Goal: Information Seeking & Learning: Learn about a topic

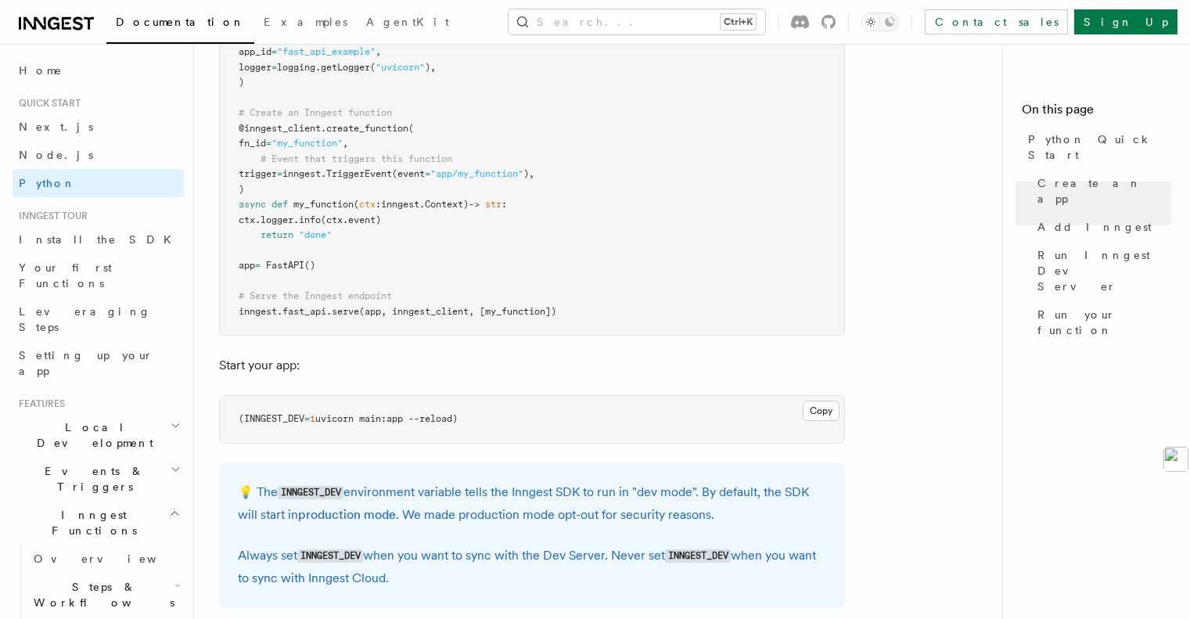
scroll to position [1275, 0]
click at [89, 277] on link "Your first Functions" at bounding box center [98, 276] width 171 height 44
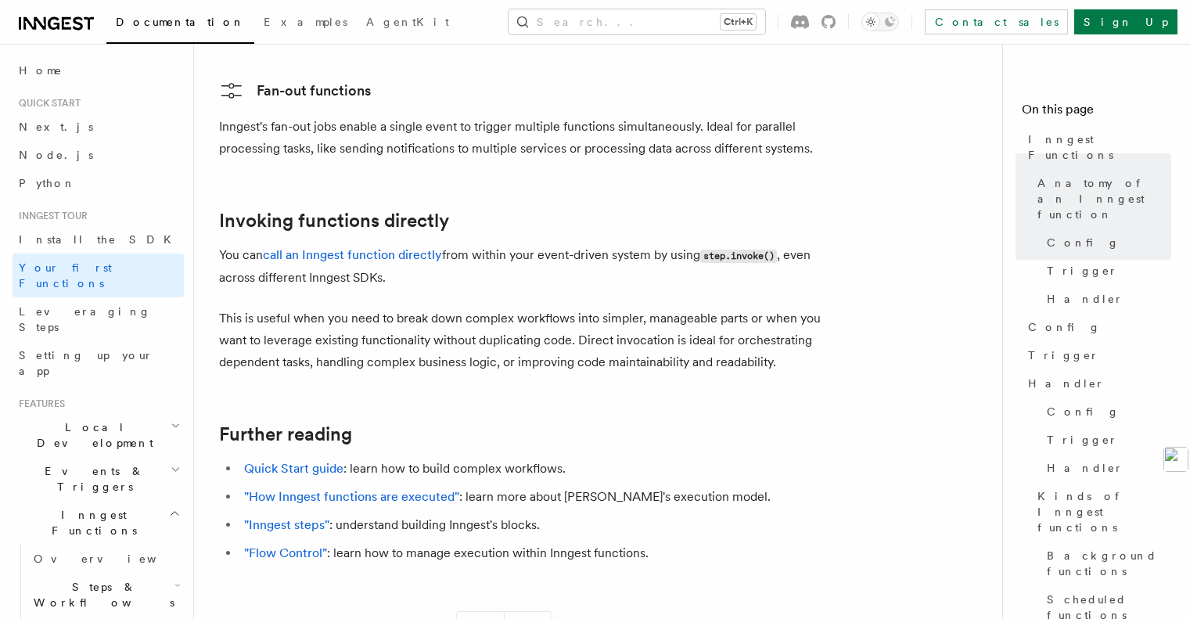
scroll to position [3312, 0]
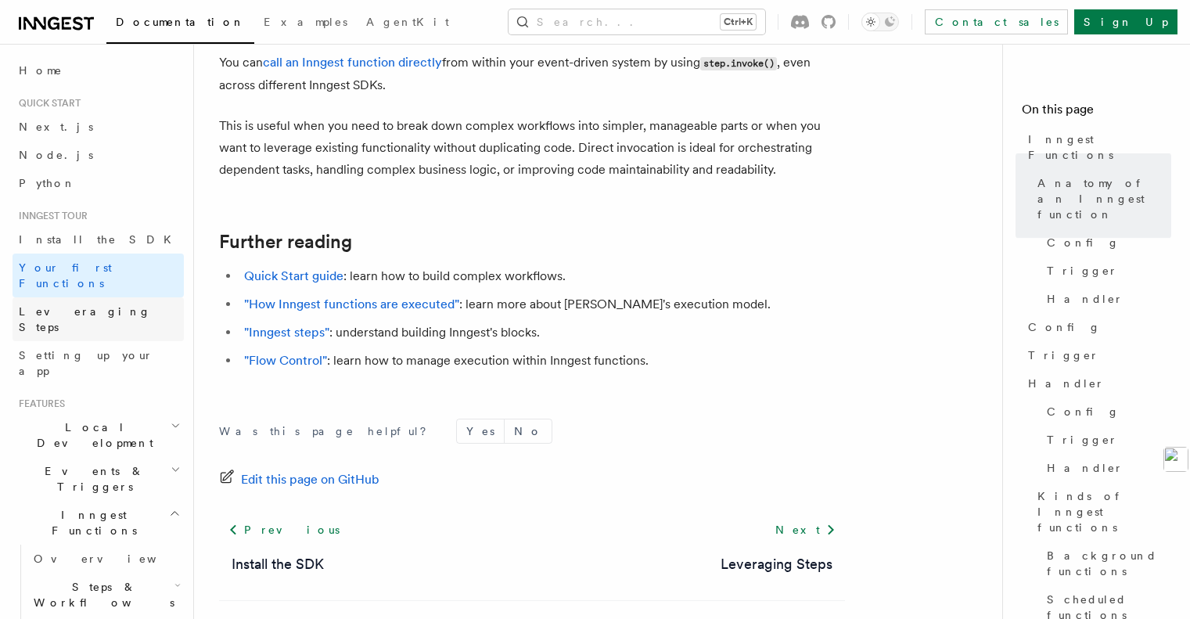
click at [93, 305] on span "Leveraging Steps" at bounding box center [85, 319] width 132 height 28
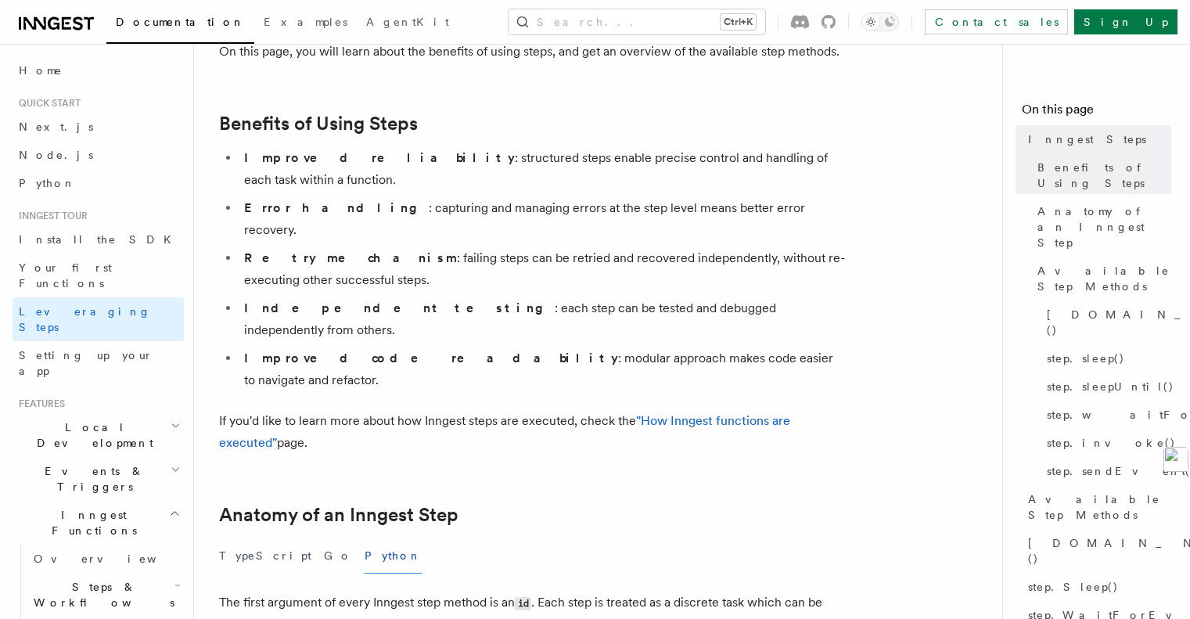
scroll to position [235, 0]
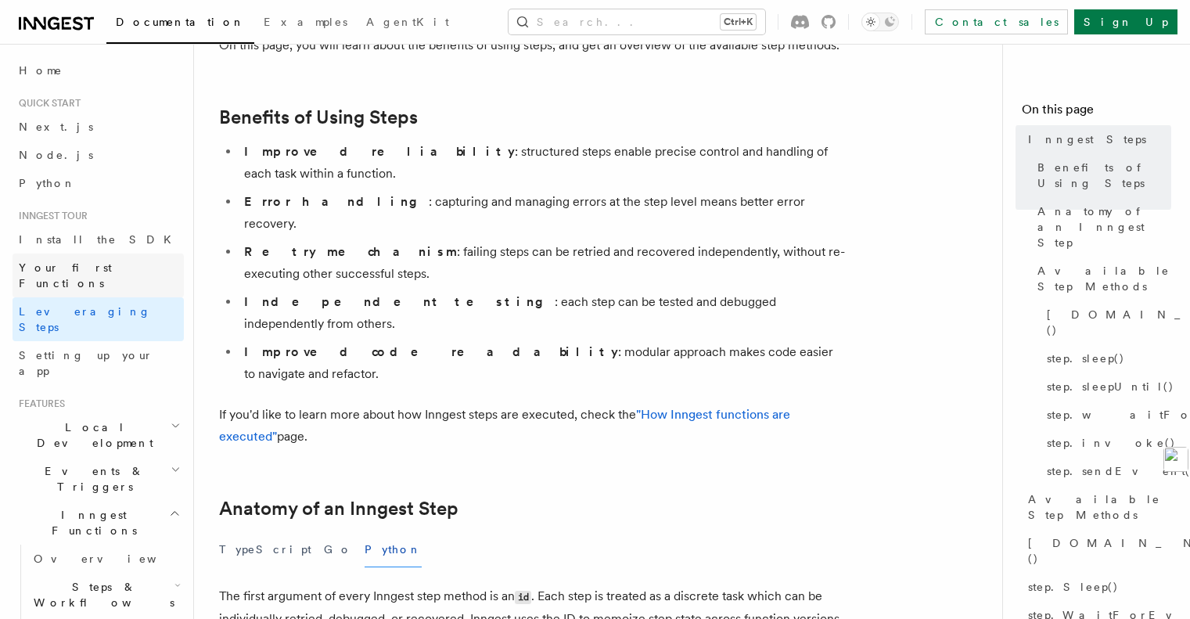
click at [112, 266] on span "Your first Functions" at bounding box center [65, 275] width 93 height 28
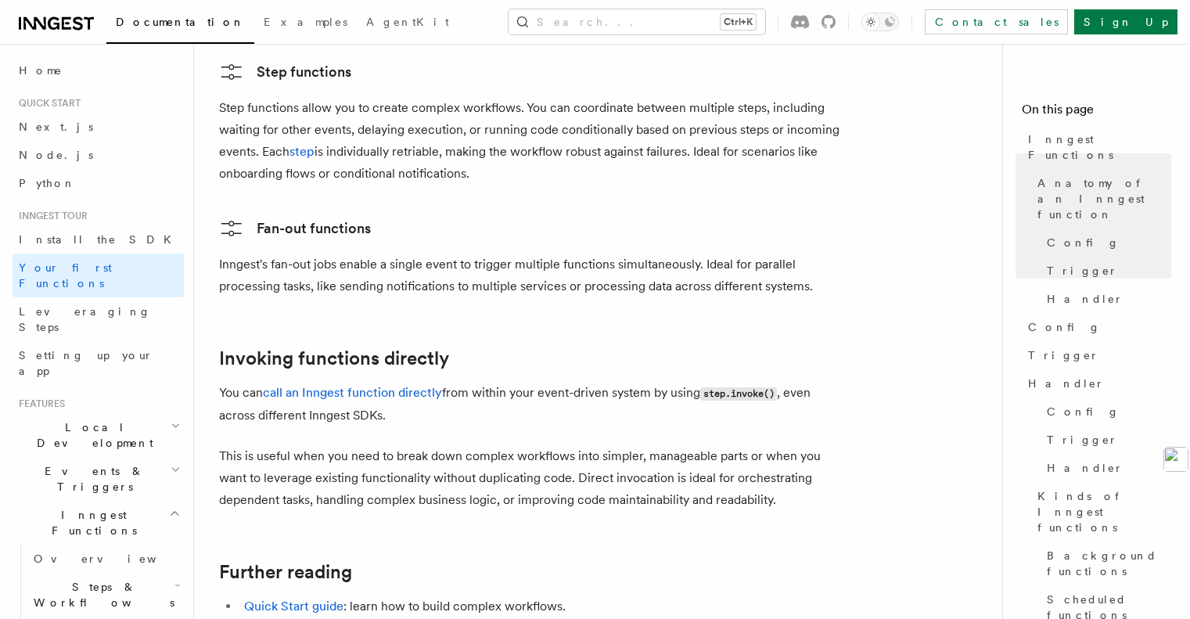
scroll to position [3130, 0]
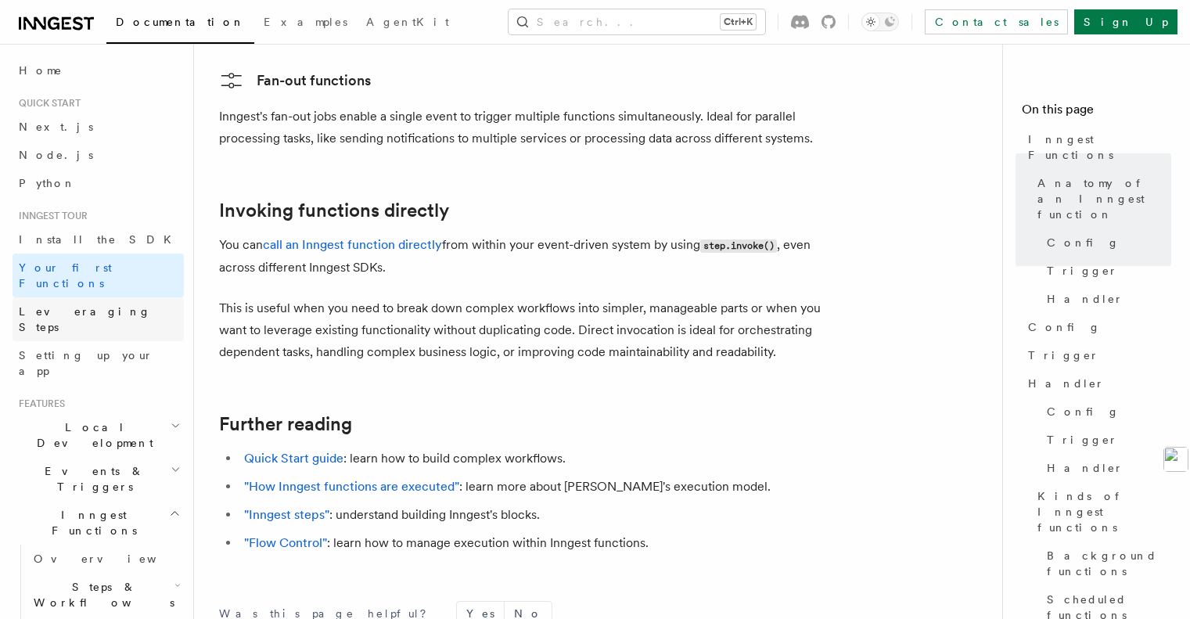
click at [110, 297] on link "Leveraging Steps" at bounding box center [98, 319] width 171 height 44
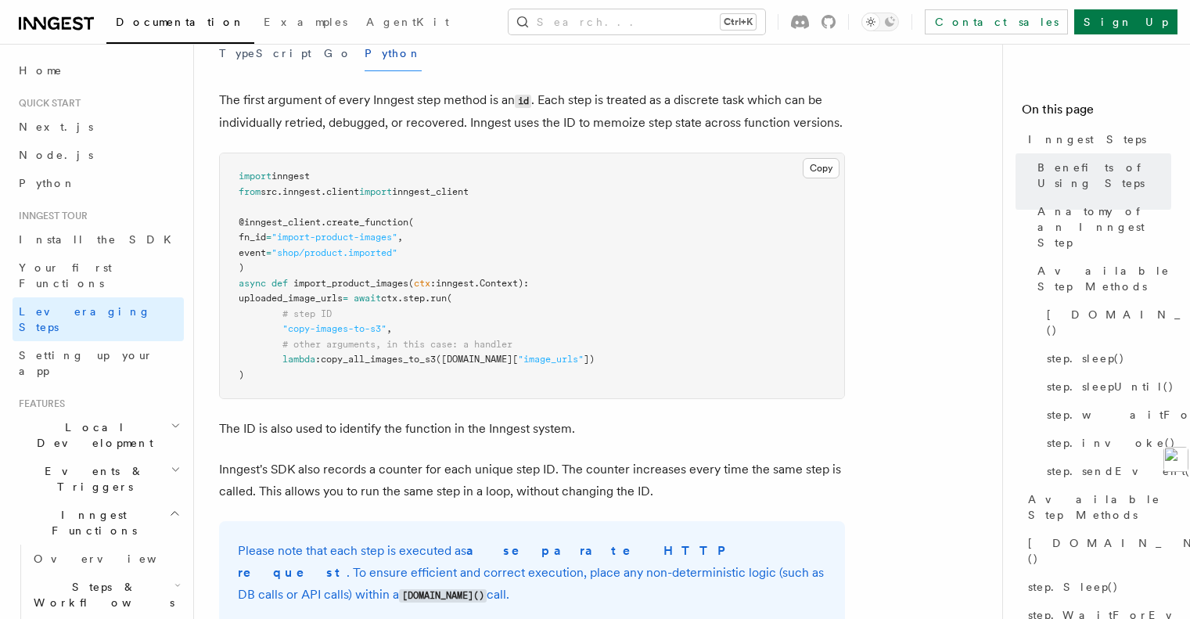
scroll to position [732, 0]
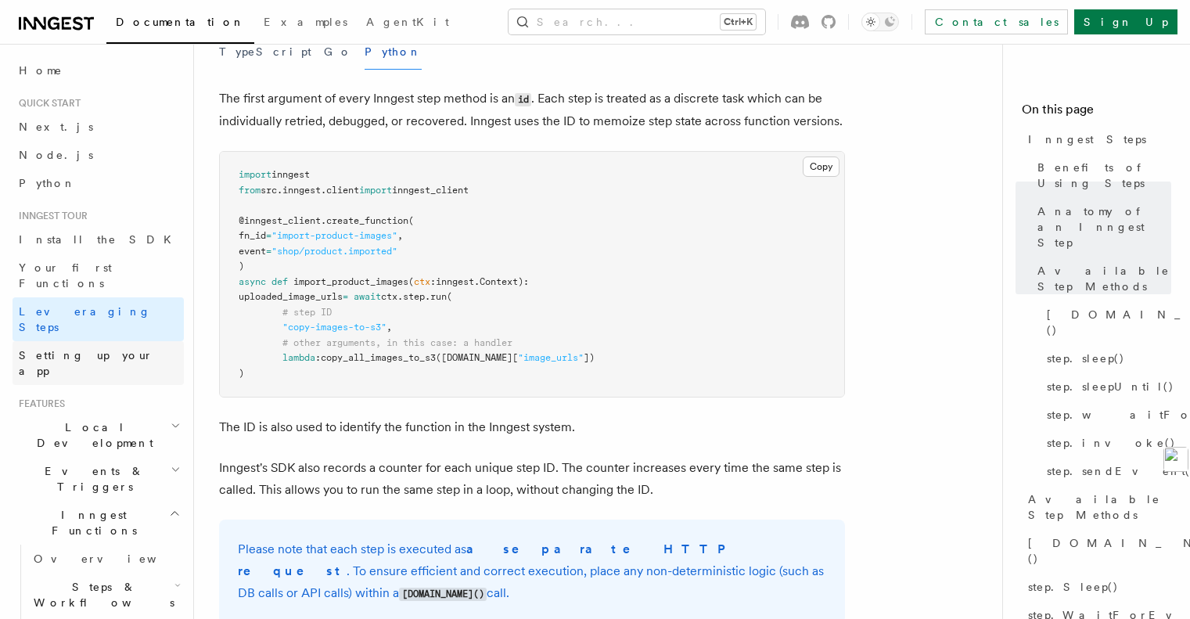
click at [71, 349] on span "Setting up your app" at bounding box center [86, 363] width 135 height 28
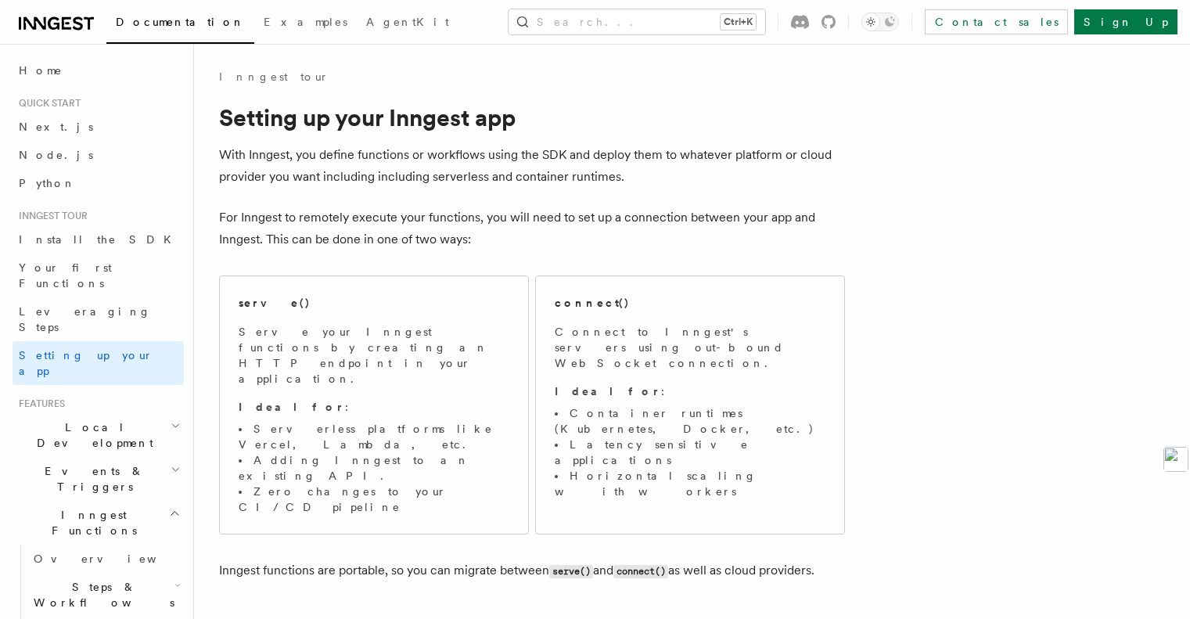
scroll to position [156, 0]
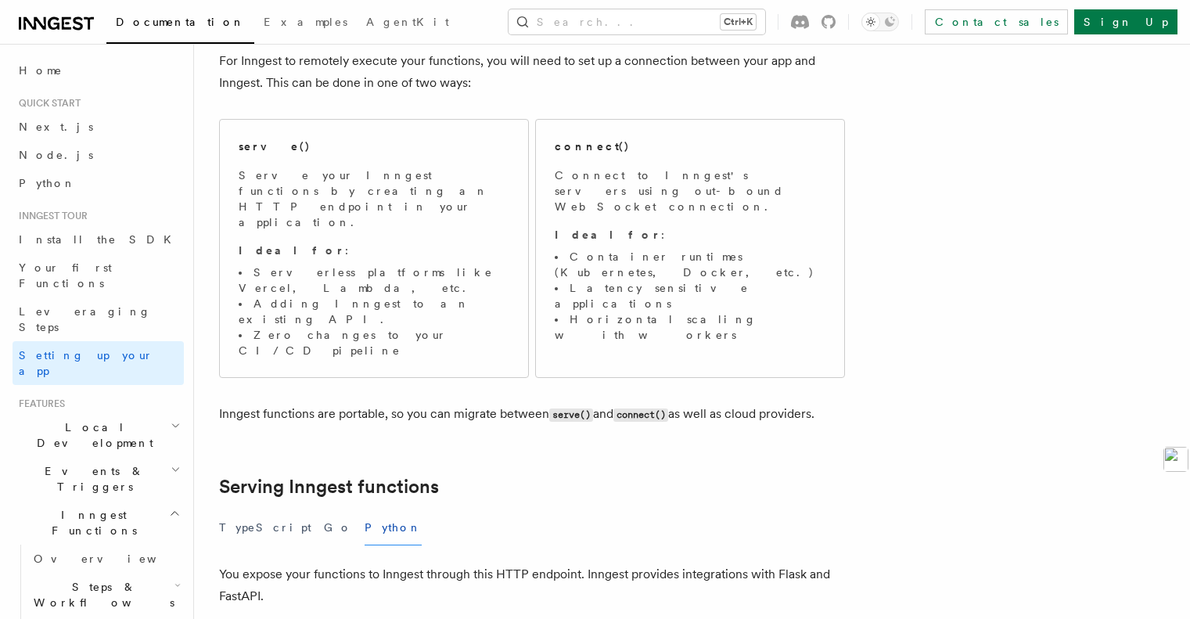
click at [105, 419] on span "Local Development" at bounding box center [92, 434] width 158 height 31
click at [105, 457] on link "Overview" at bounding box center [105, 471] width 156 height 28
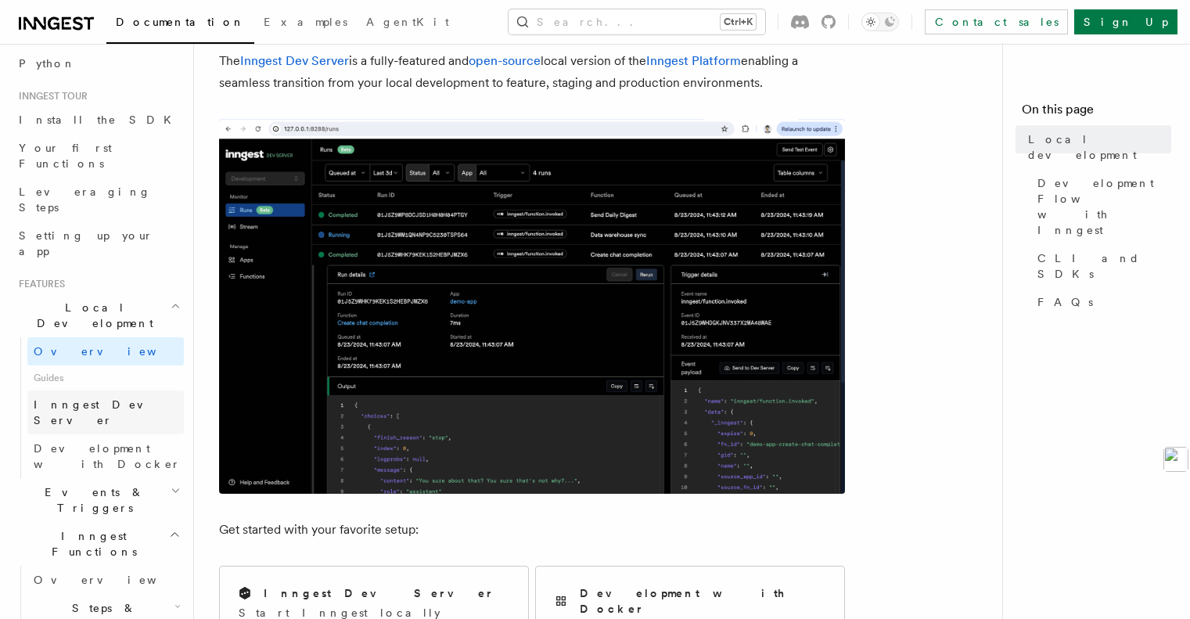
scroll to position [235, 0]
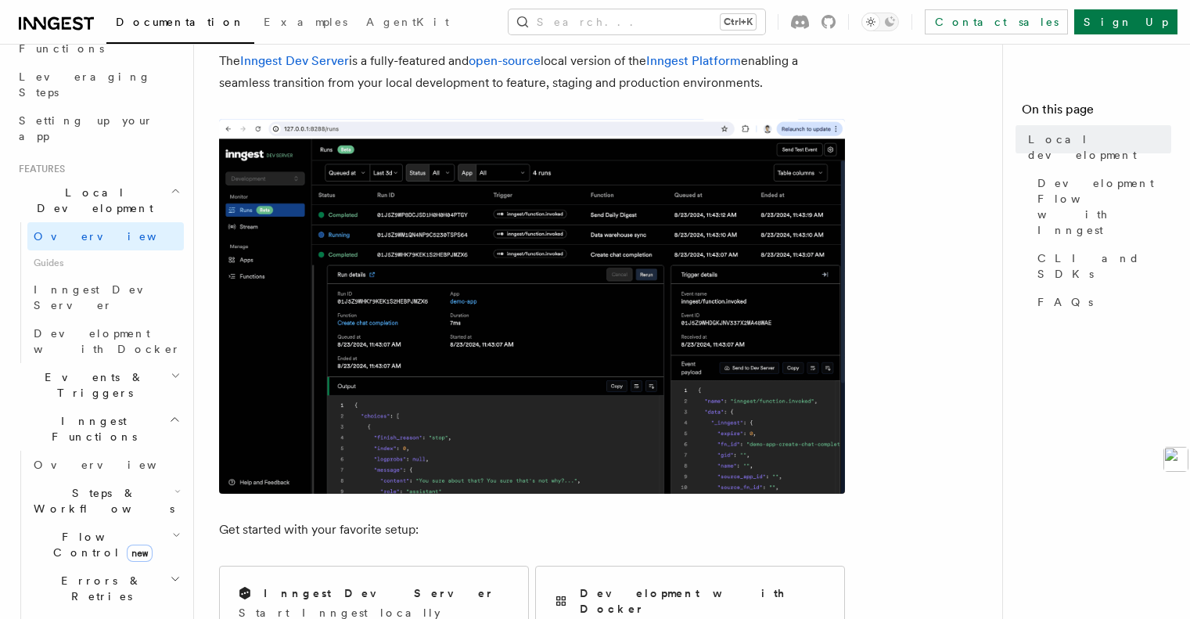
click at [104, 363] on h2 "Events & Triggers" at bounding box center [98, 385] width 171 height 44
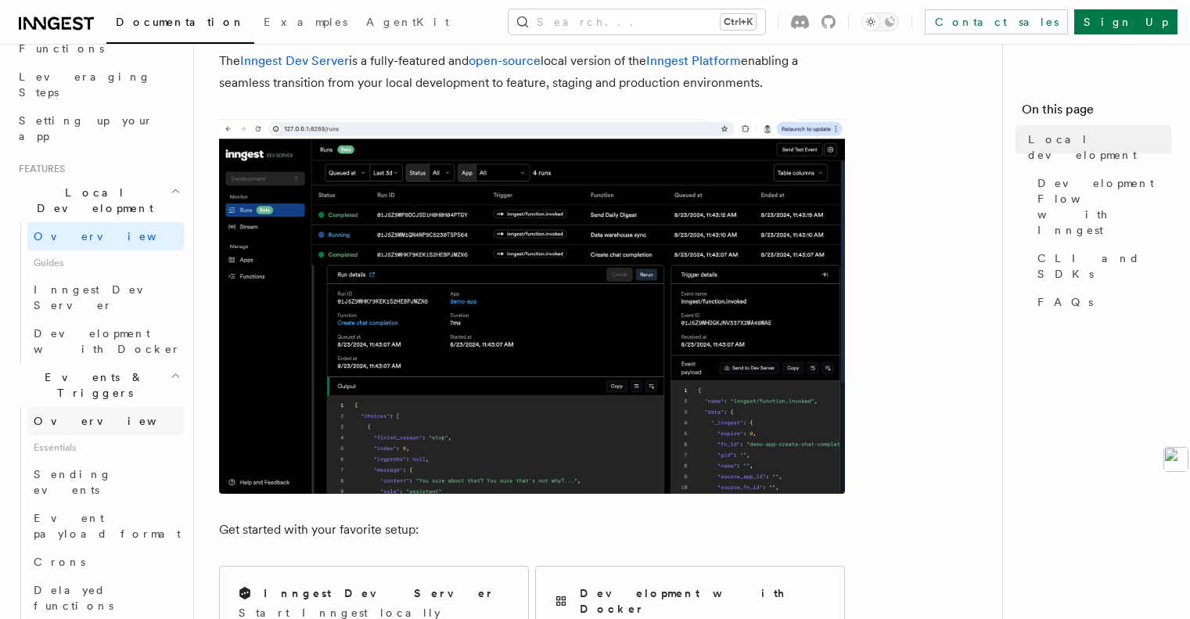
click at [91, 407] on link "Overview" at bounding box center [105, 421] width 156 height 28
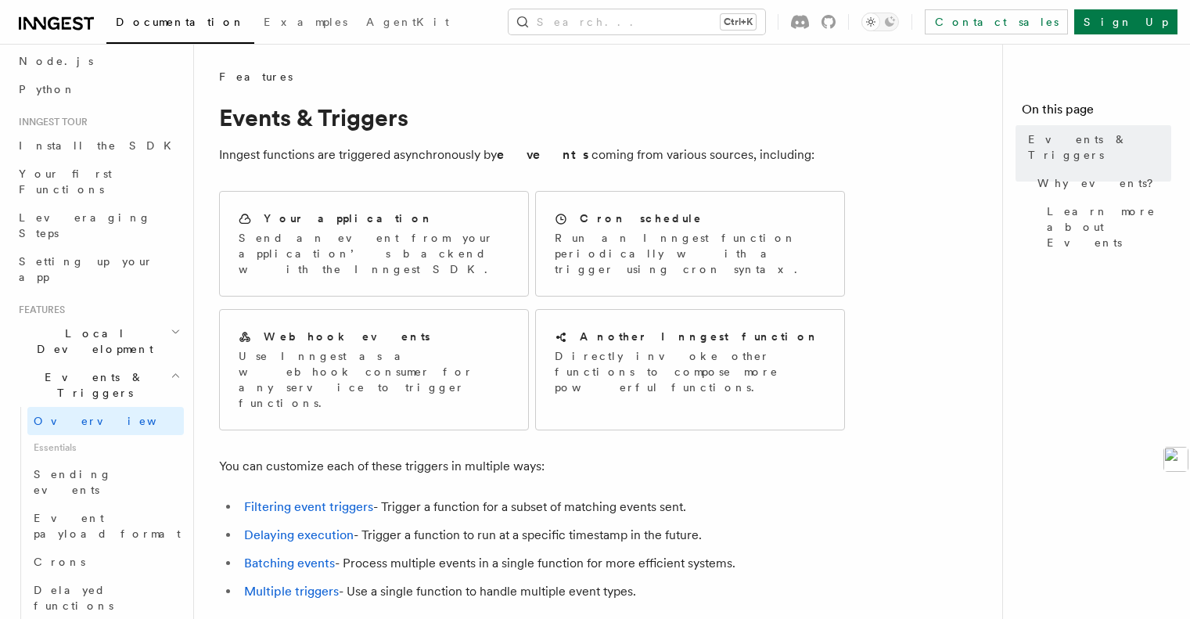
scroll to position [78, 0]
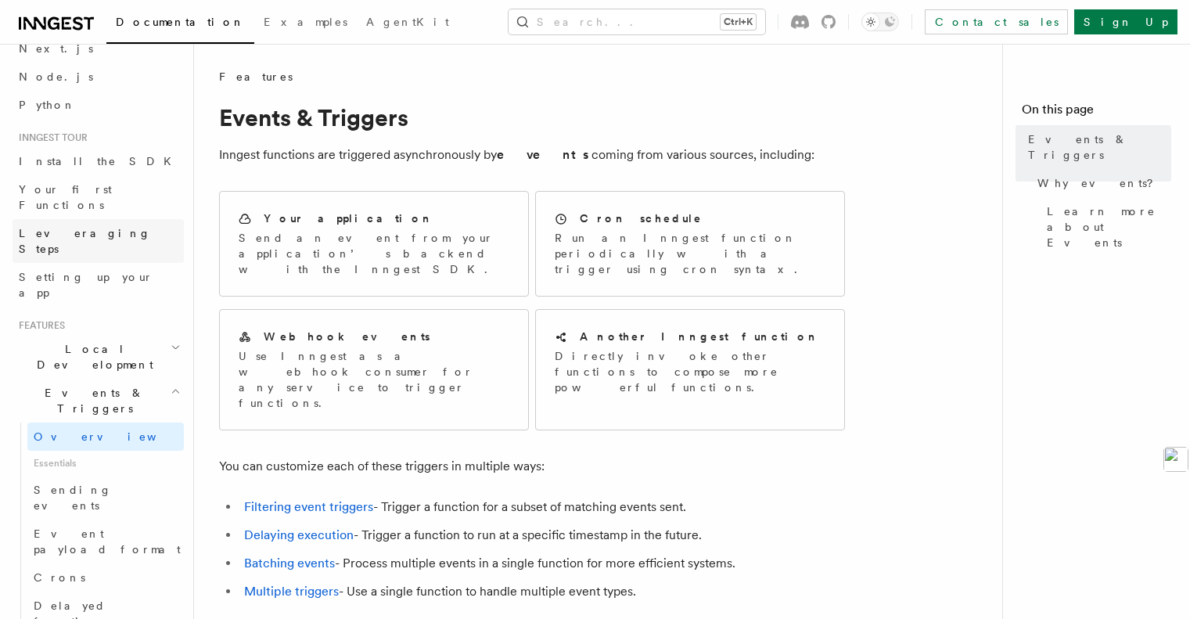
click at [127, 224] on link "Leveraging Steps" at bounding box center [98, 241] width 171 height 44
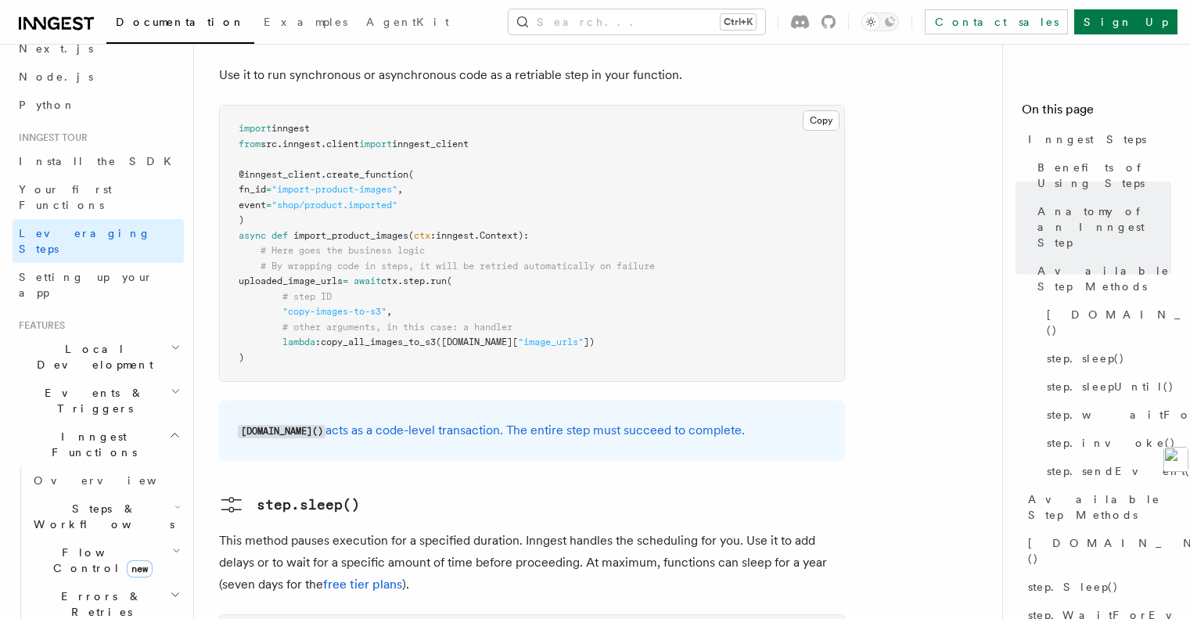
scroll to position [1487, 0]
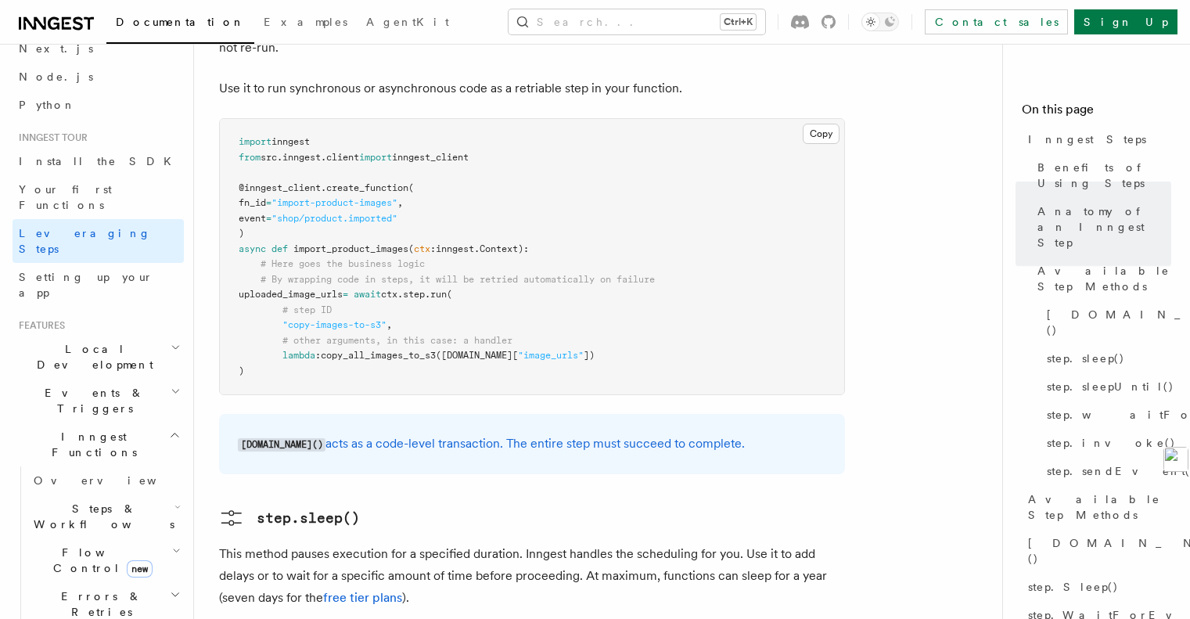
click at [381, 350] on span "copy_all_images_to_s3" at bounding box center [378, 355] width 115 height 11
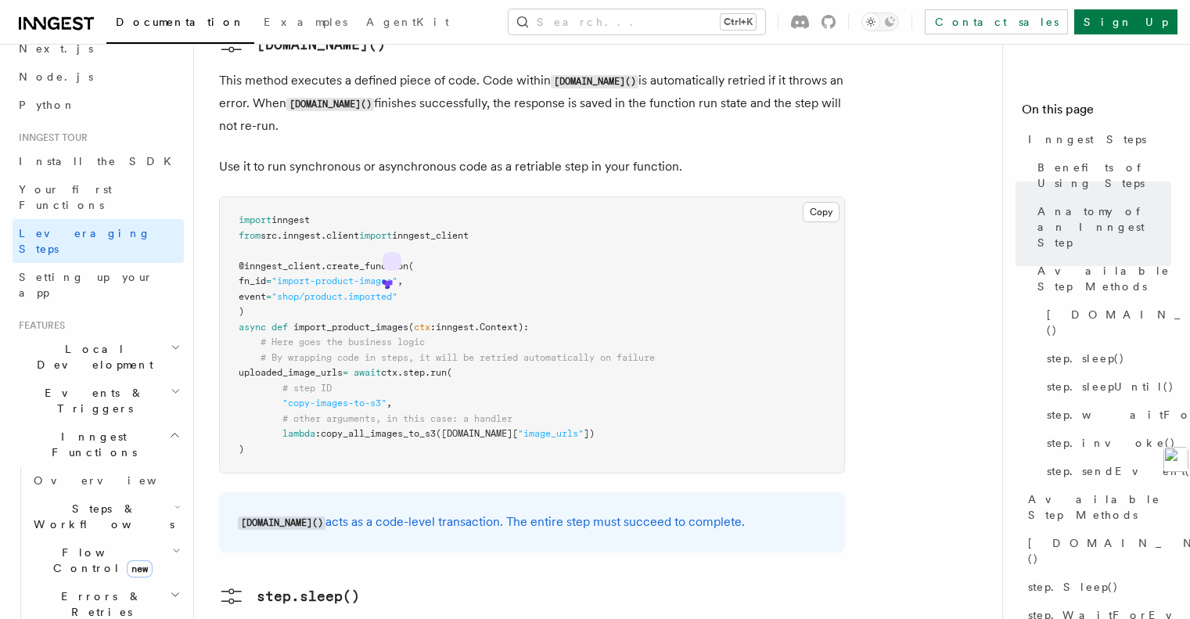
click at [646, 324] on pre "import inngest from src . inngest . client import inngest_client @inngest_clien…" at bounding box center [532, 334] width 624 height 275
click at [584, 428] on span ""image_urls"" at bounding box center [551, 433] width 66 height 11
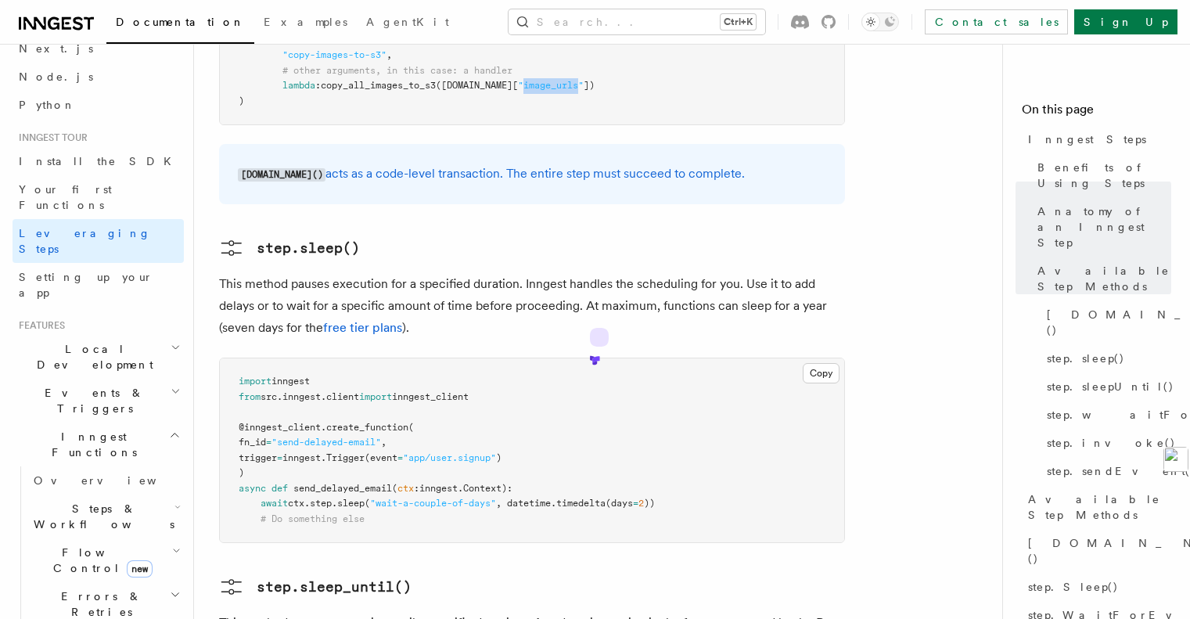
scroll to position [1800, 0]
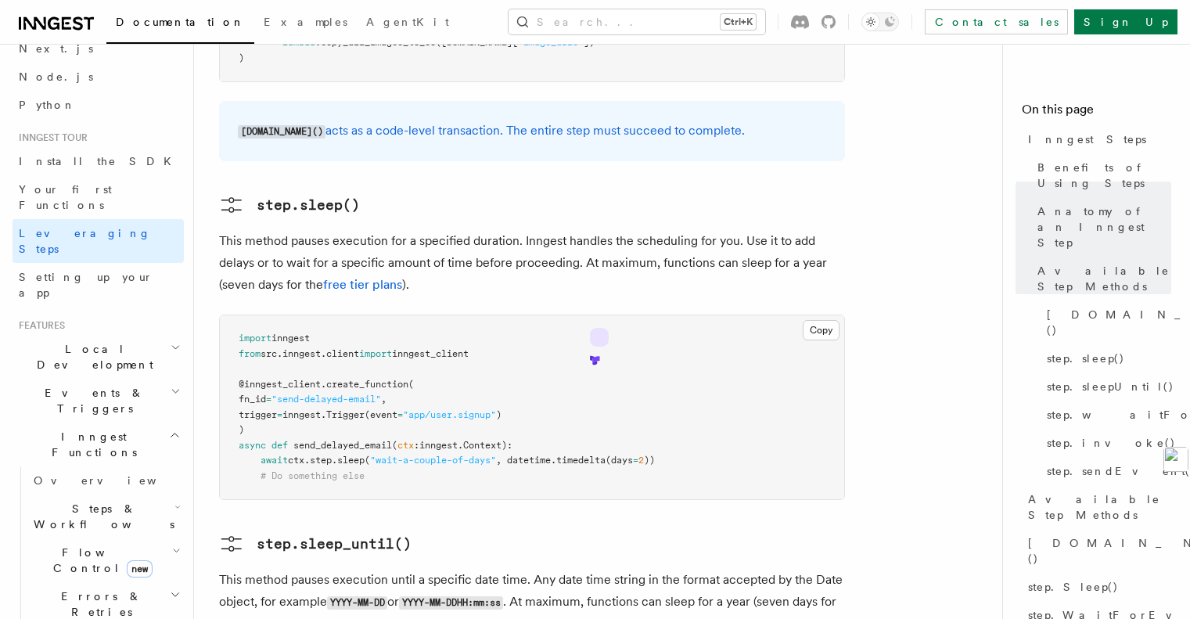
click at [393, 329] on pre "import inngest from src . inngest . client import inngest_client @inngest_clien…" at bounding box center [532, 407] width 624 height 184
click at [332, 455] on span "step" at bounding box center [321, 460] width 22 height 11
click at [364, 455] on span "sleep" at bounding box center [350, 460] width 27 height 11
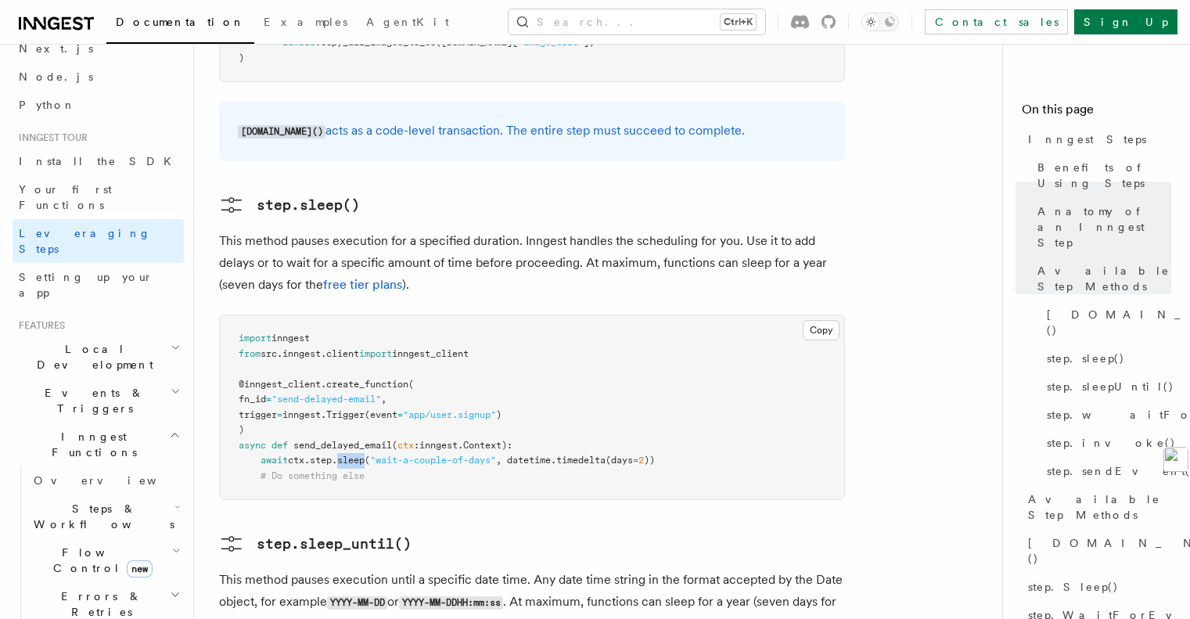
click at [364, 455] on span "sleep" at bounding box center [350, 460] width 27 height 11
click at [384, 455] on span ""wait-a-couple-of-days"" at bounding box center [433, 460] width 126 height 11
drag, startPoint x: 498, startPoint y: 351, endPoint x: 685, endPoint y: 351, distance: 187.0
click at [685, 351] on pre "import inngest from src . inngest . client import inngest_client @inngest_clien…" at bounding box center [532, 407] width 624 height 184
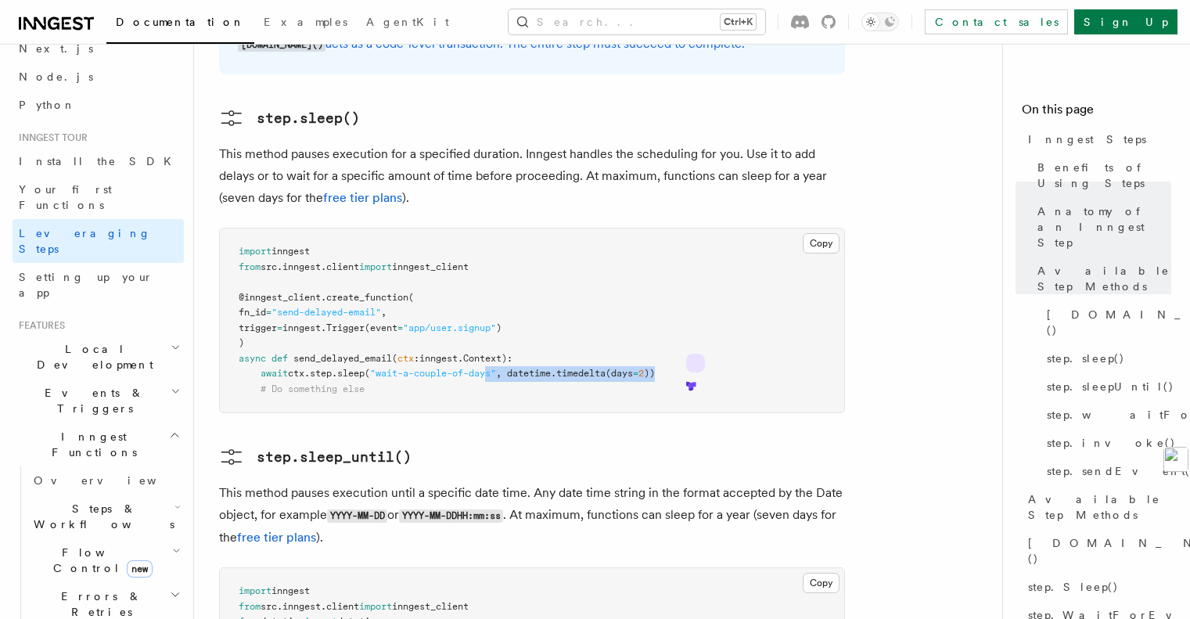
scroll to position [2034, 0]
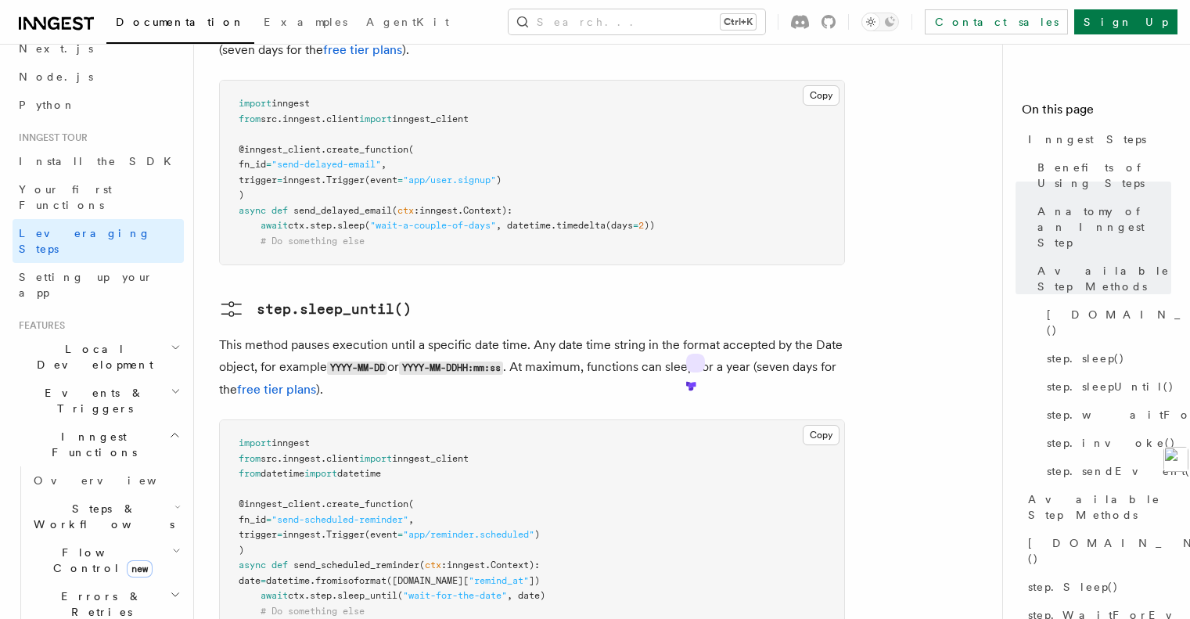
click at [549, 420] on pre "import inngest from src . inngest . client import inngest_client from datetime …" at bounding box center [532, 527] width 624 height 214
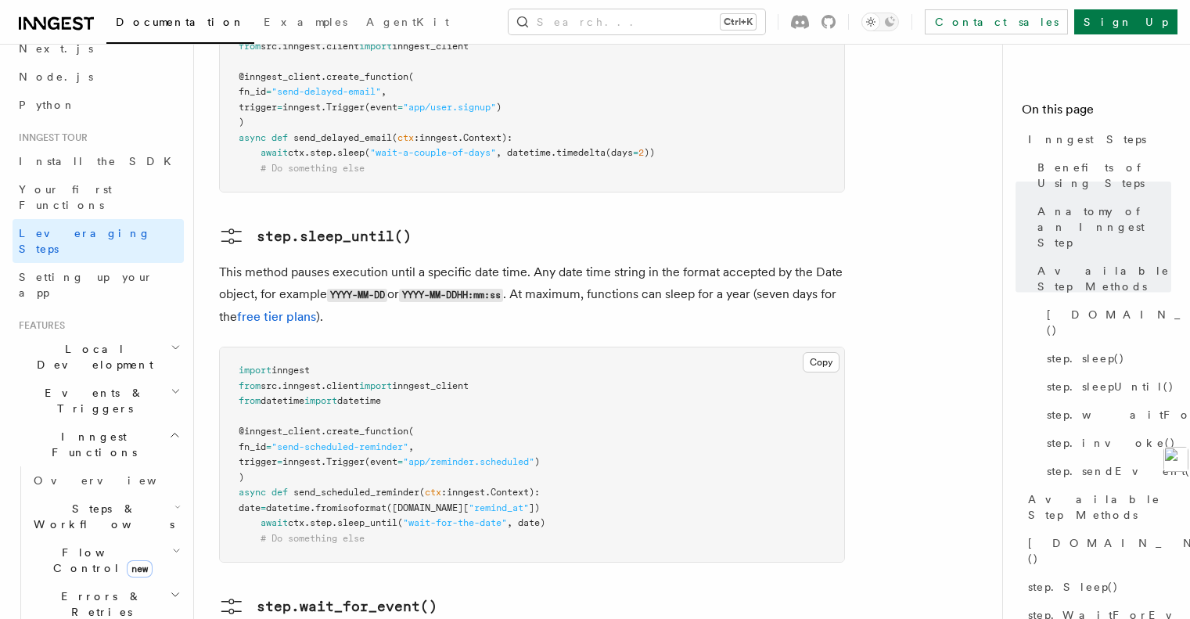
scroll to position [2191, 0]
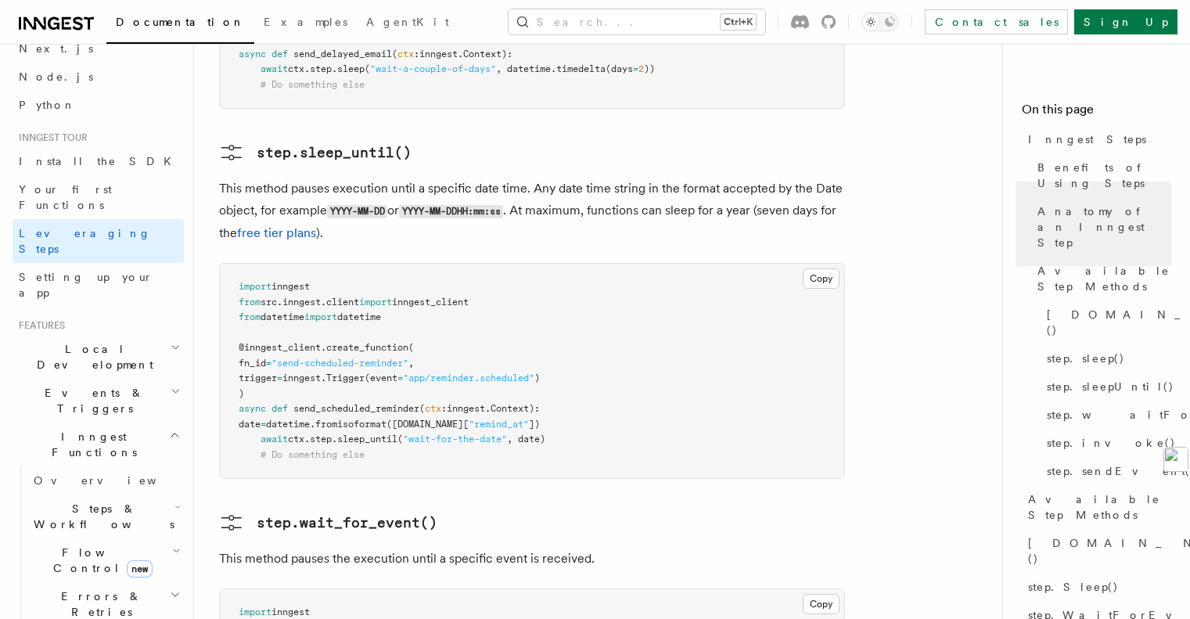
click at [403, 433] on span "(" at bounding box center [400, 438] width 5 height 11
click at [368, 403] on span "send_scheduled_reminder" at bounding box center [356, 408] width 126 height 11
click at [365, 419] on span "fromisoformat" at bounding box center [350, 424] width 71 height 11
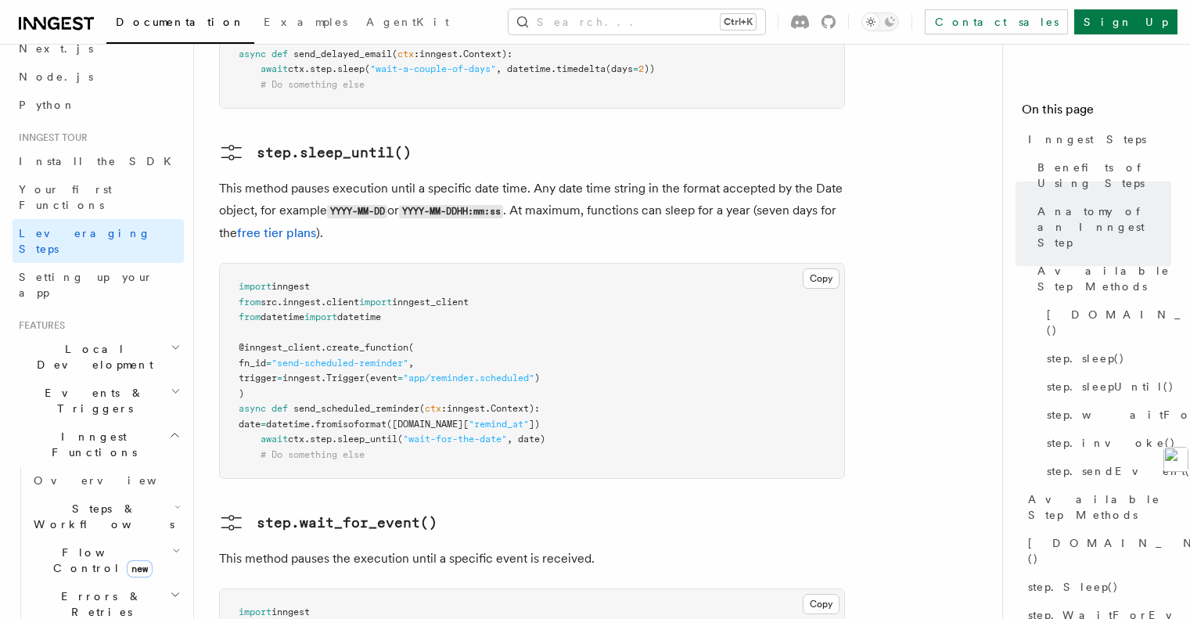
click at [324, 433] on span "step" at bounding box center [321, 438] width 22 height 11
click at [385, 433] on span "sleep_until" at bounding box center [367, 438] width 60 height 11
click at [451, 433] on span ""wait-for-the-date"" at bounding box center [455, 438] width 104 height 11
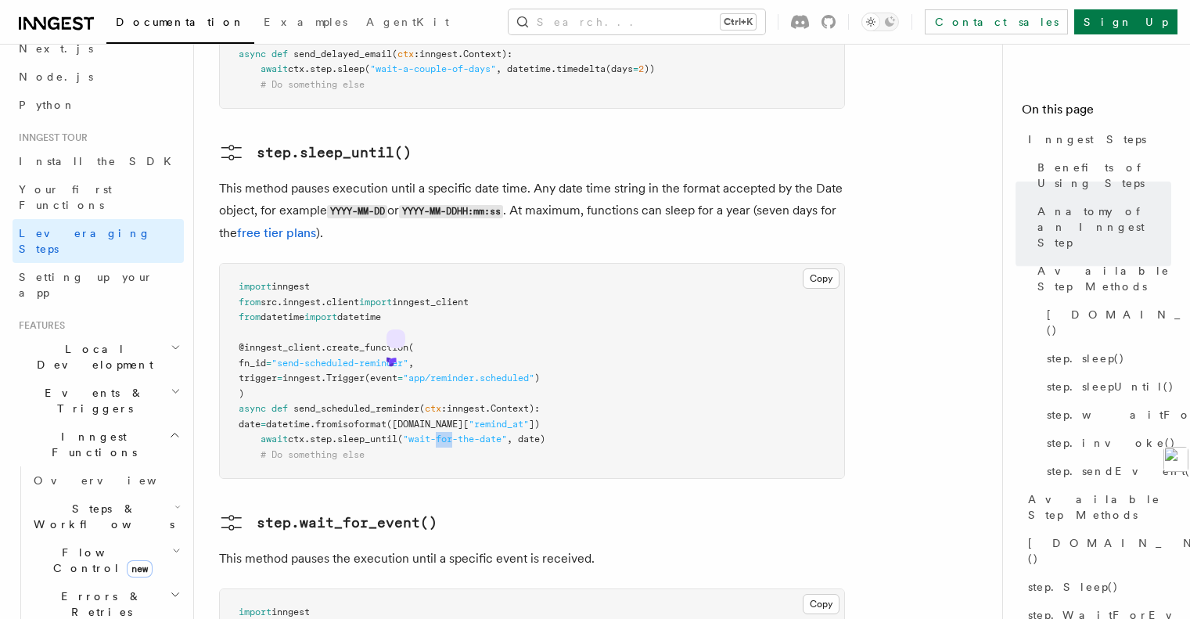
click at [451, 433] on span ""wait-for-the-date"" at bounding box center [455, 438] width 104 height 11
click at [507, 433] on span ""wait-for-the-date"" at bounding box center [455, 438] width 104 height 11
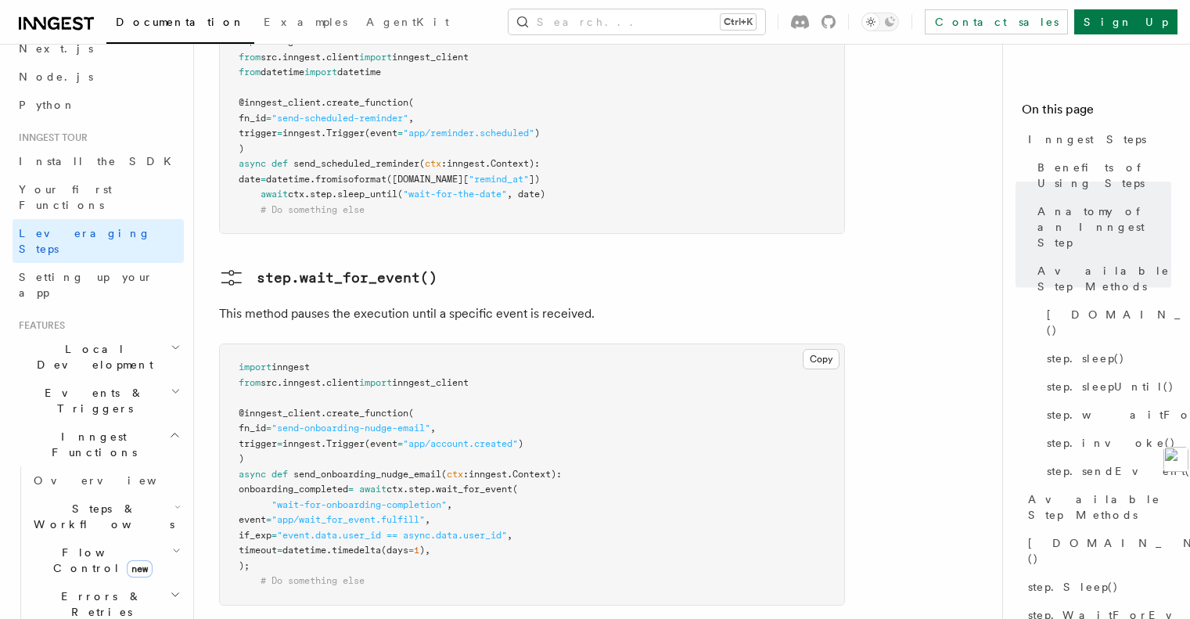
scroll to position [2582, 0]
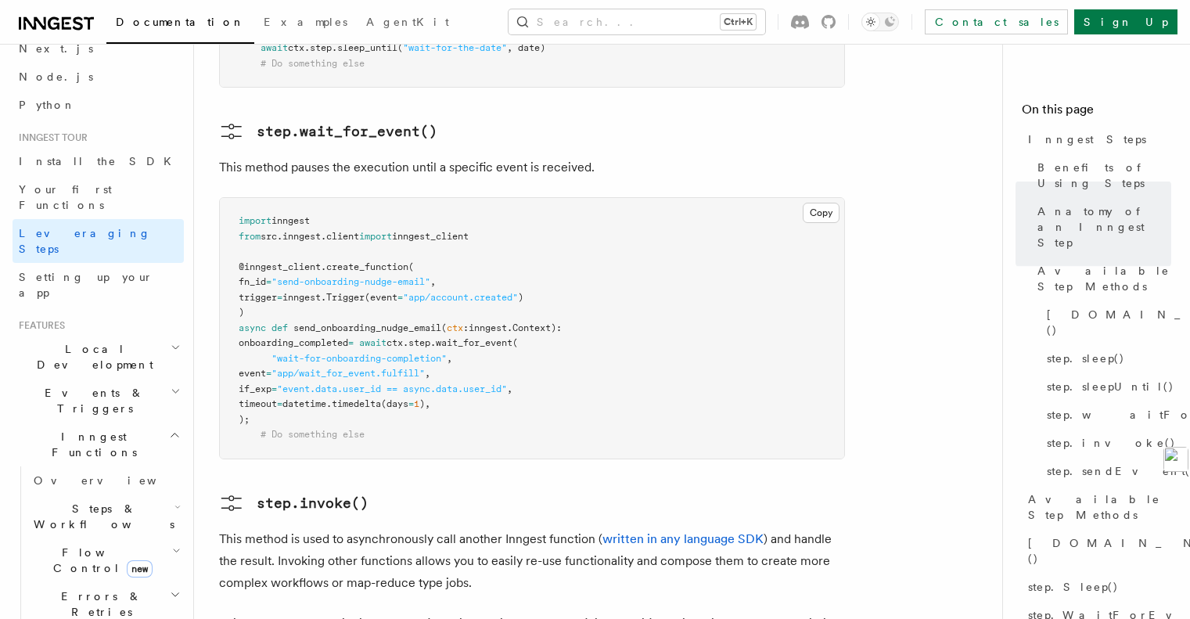
click at [407, 368] on span ""app/wait_for_event.fulfill"" at bounding box center [348, 373] width 153 height 11
click at [381, 383] on span ""event.data.user_id == async.data.user_id"" at bounding box center [392, 388] width 230 height 11
drag, startPoint x: 322, startPoint y: 286, endPoint x: 549, endPoint y: 278, distance: 226.3
click at [513, 383] on span "if_exp = "event.data.user_id == async.data.user_id" ," at bounding box center [376, 388] width 274 height 11
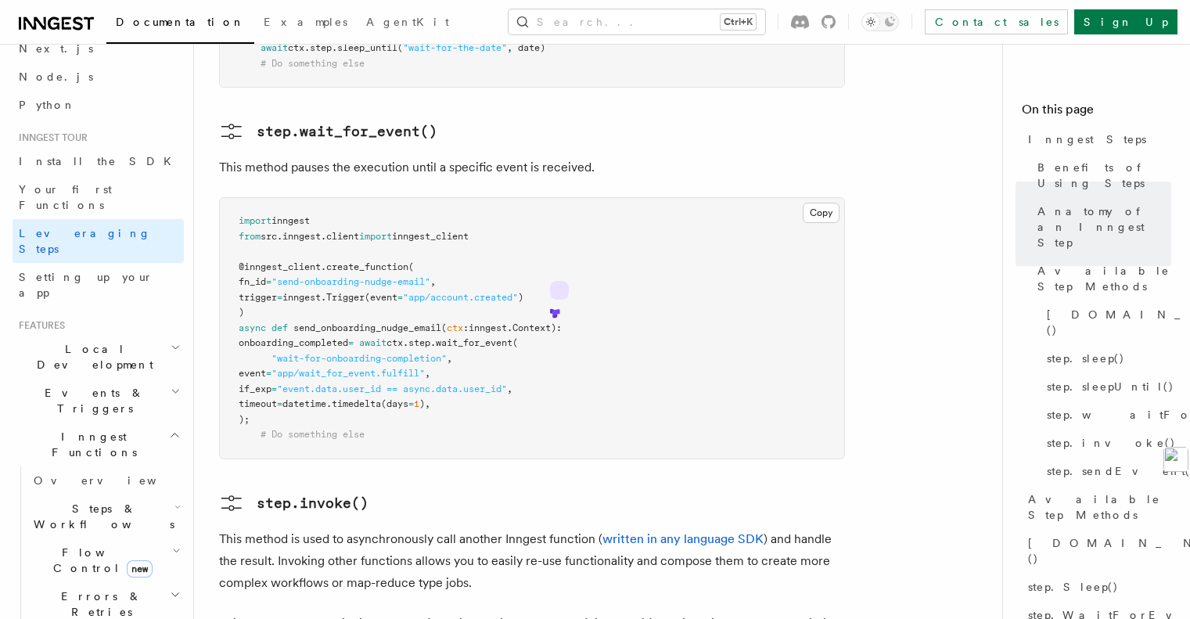
click at [394, 338] on pre "import inngest from src . inngest . client import inngest_client @inngest_clien…" at bounding box center [532, 328] width 624 height 261
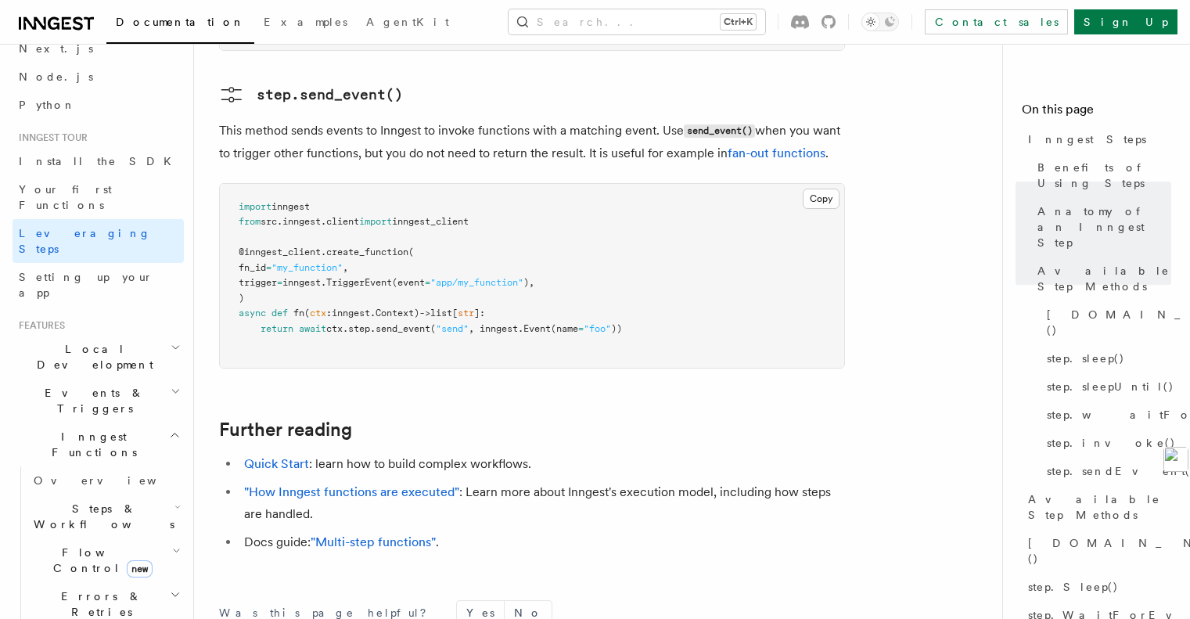
scroll to position [3678, 0]
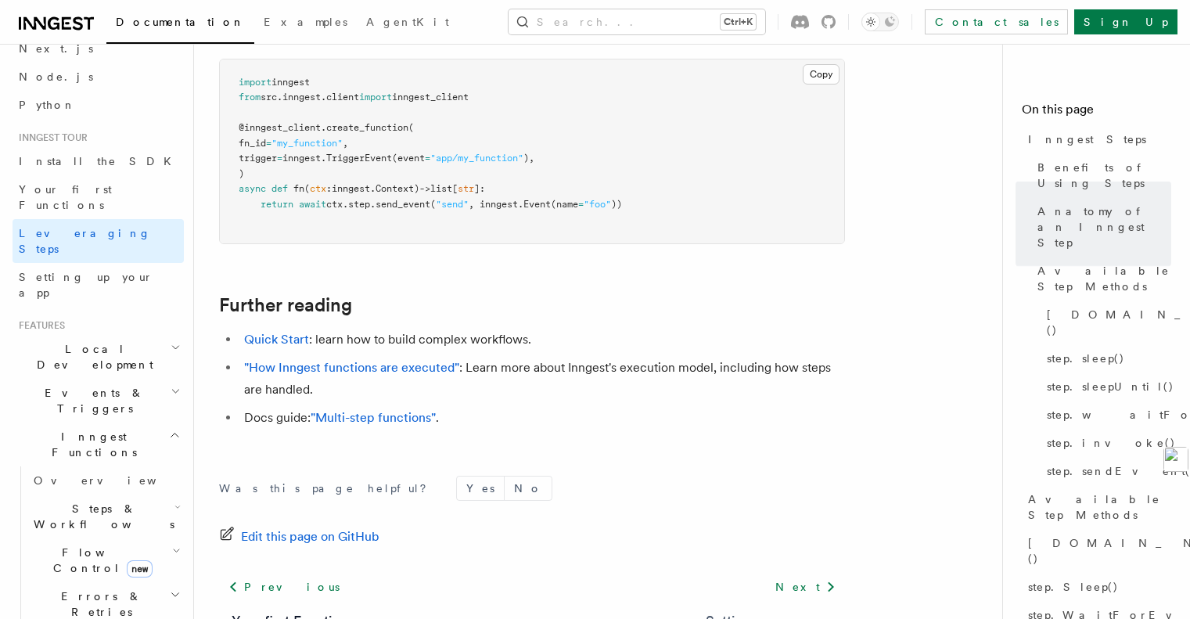
click at [793, 610] on link "Setting up your app" at bounding box center [769, 621] width 127 height 22
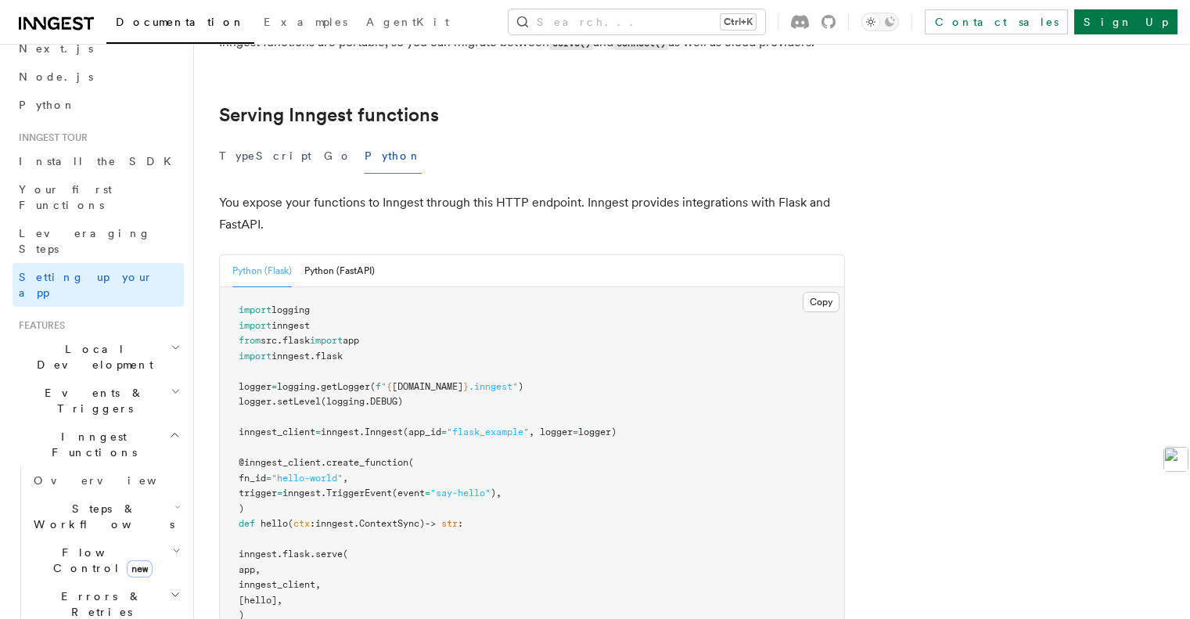
scroll to position [548, 0]
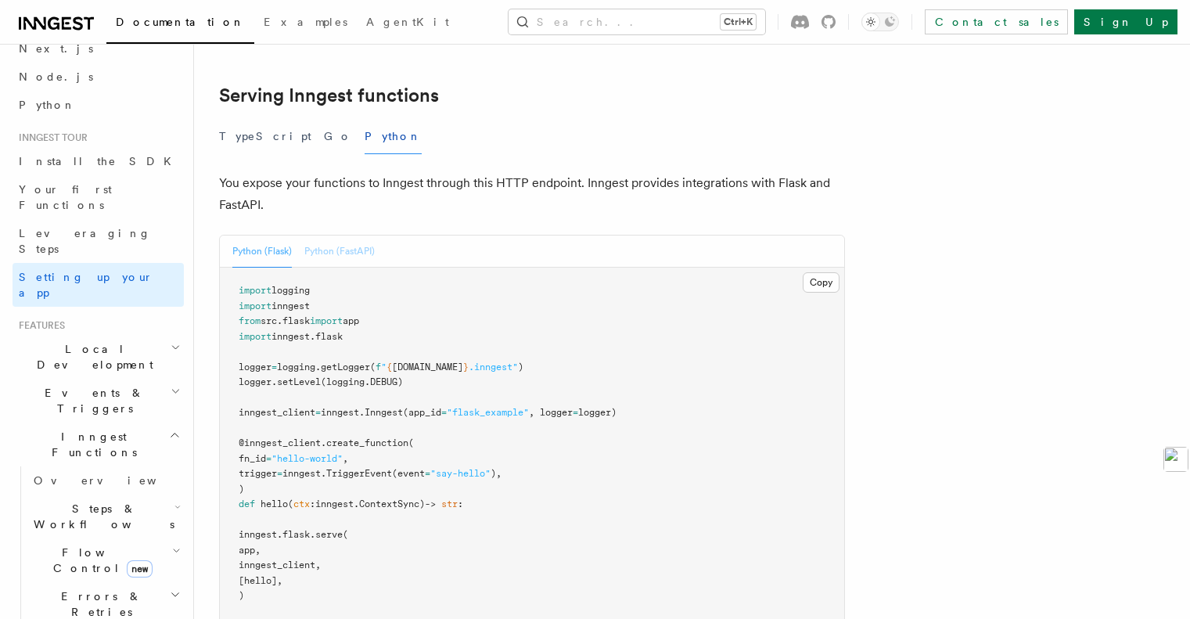
click at [362, 236] on button "Python (FastAPI)" at bounding box center [339, 252] width 70 height 32
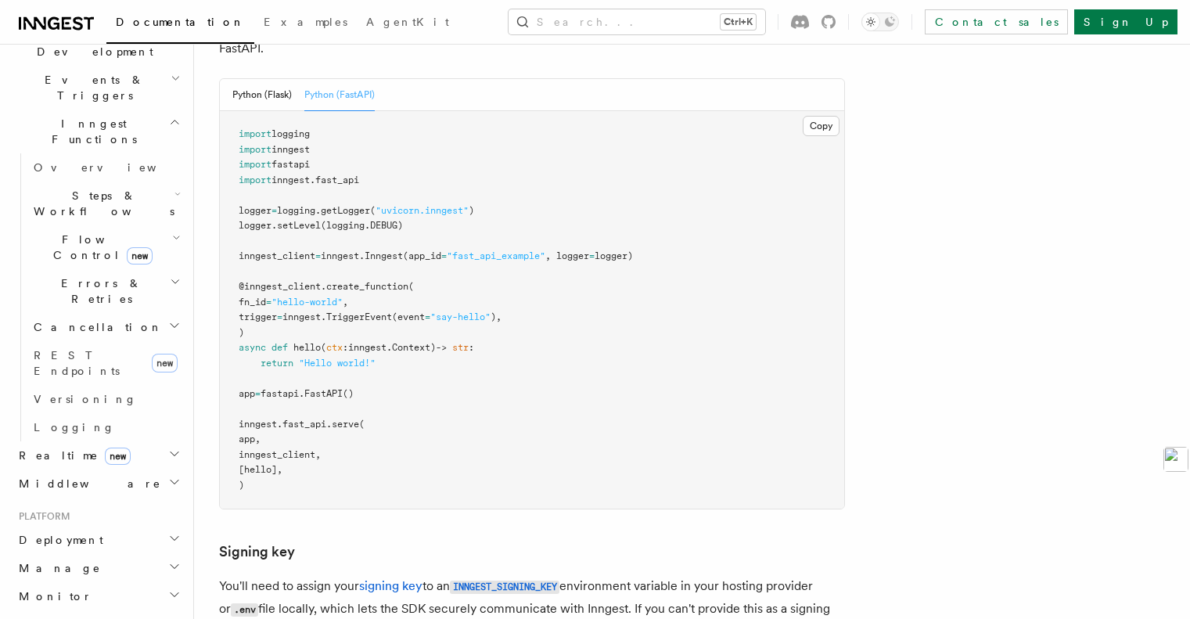
scroll to position [235, 0]
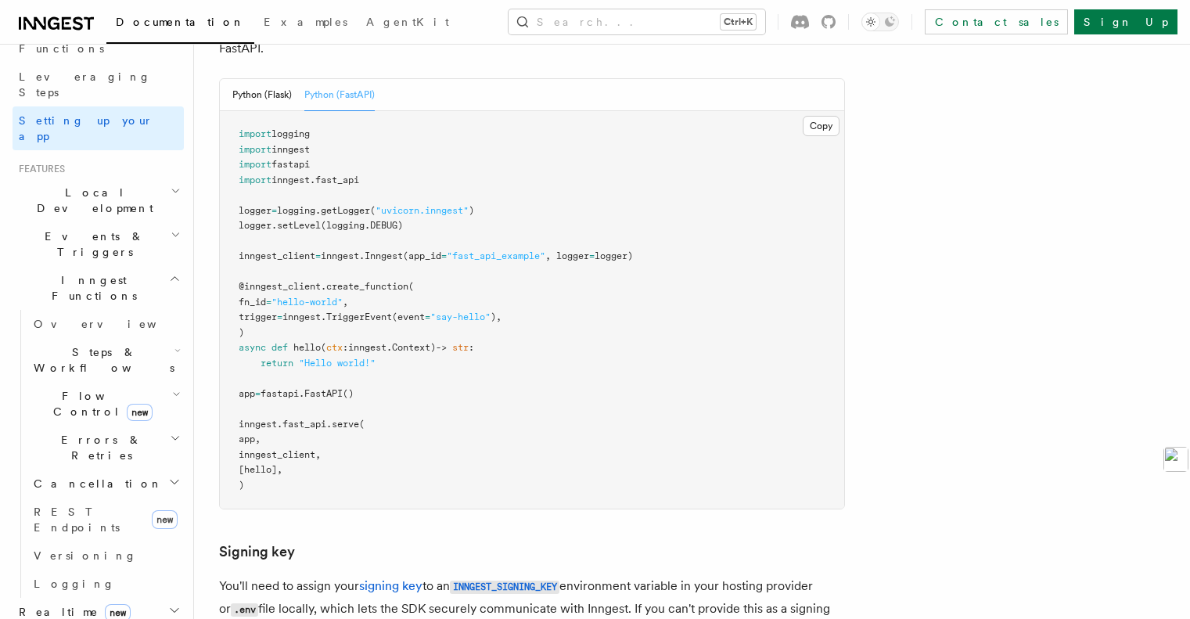
click at [104, 222] on h2 "Events & Triggers" at bounding box center [98, 244] width 171 height 44
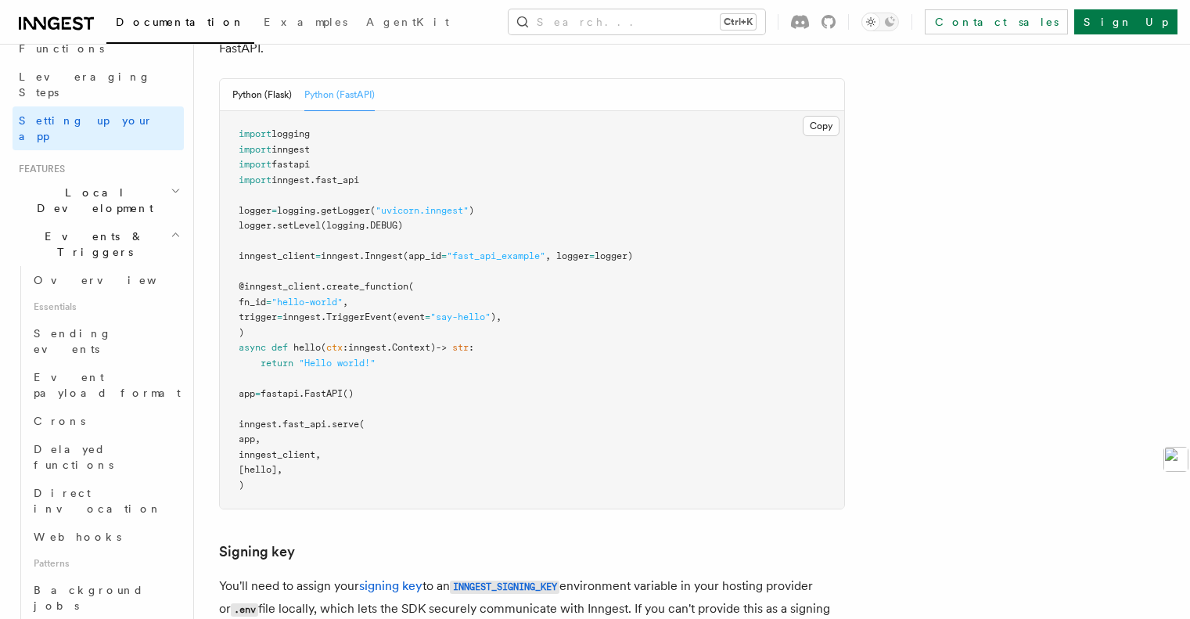
click at [98, 178] on h2 "Local Development" at bounding box center [98, 200] width 171 height 44
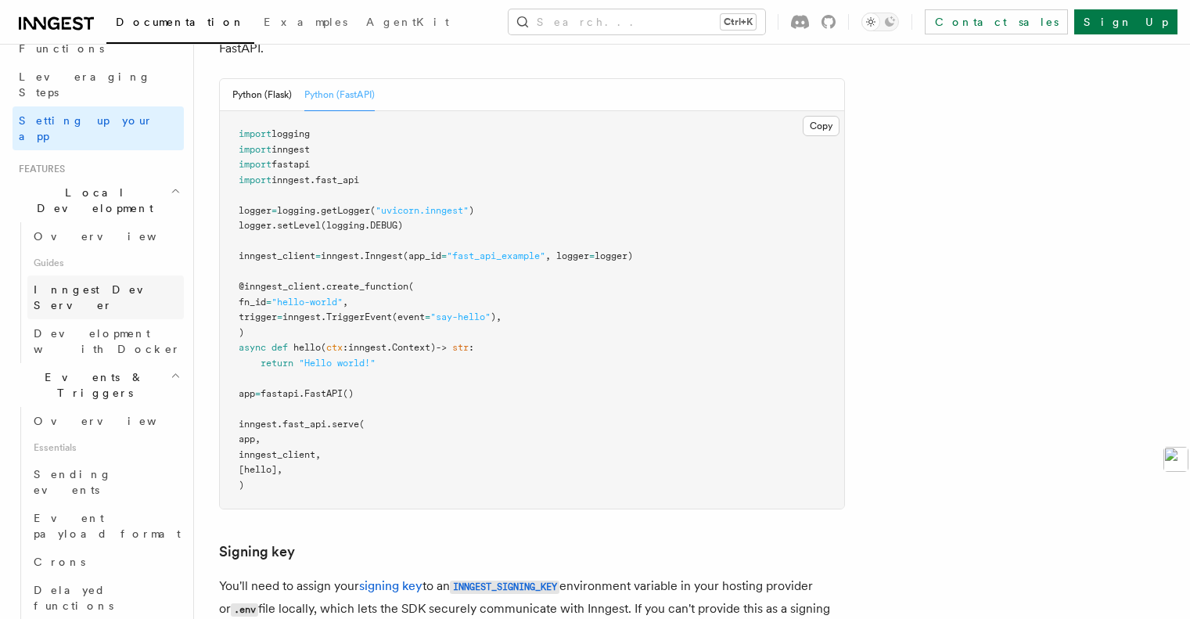
click at [99, 283] on span "Inngest Dev Server" at bounding box center [101, 297] width 134 height 28
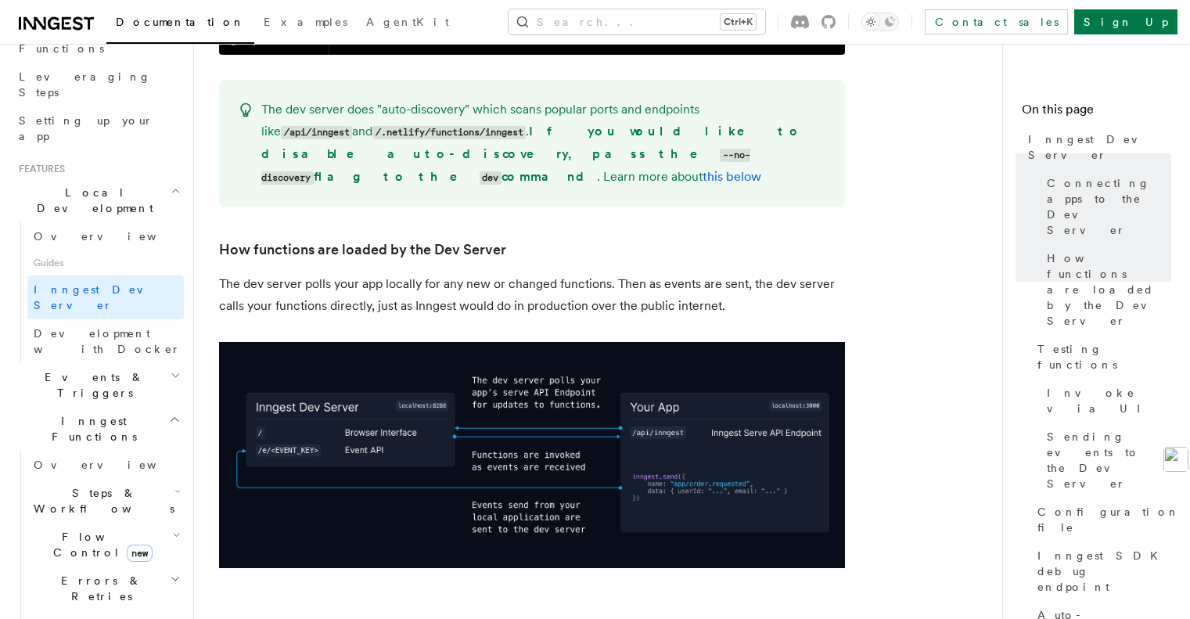
scroll to position [1800, 0]
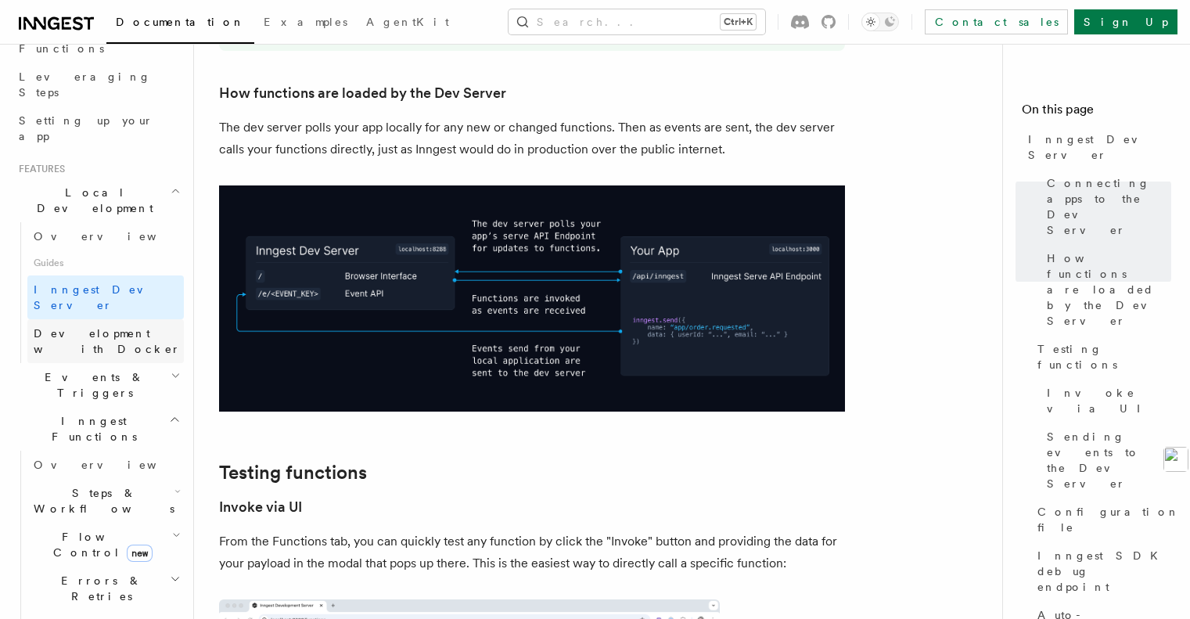
click at [136, 319] on link "Development with Docker" at bounding box center [105, 341] width 156 height 44
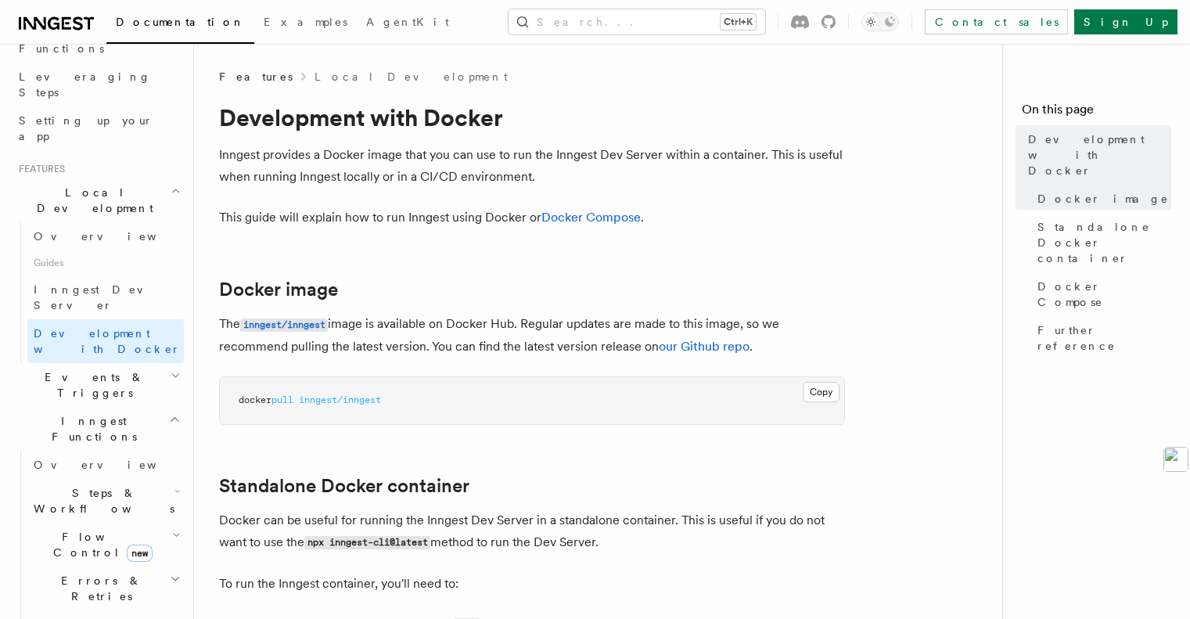
click at [130, 363] on h2 "Events & Triggers" at bounding box center [98, 385] width 171 height 44
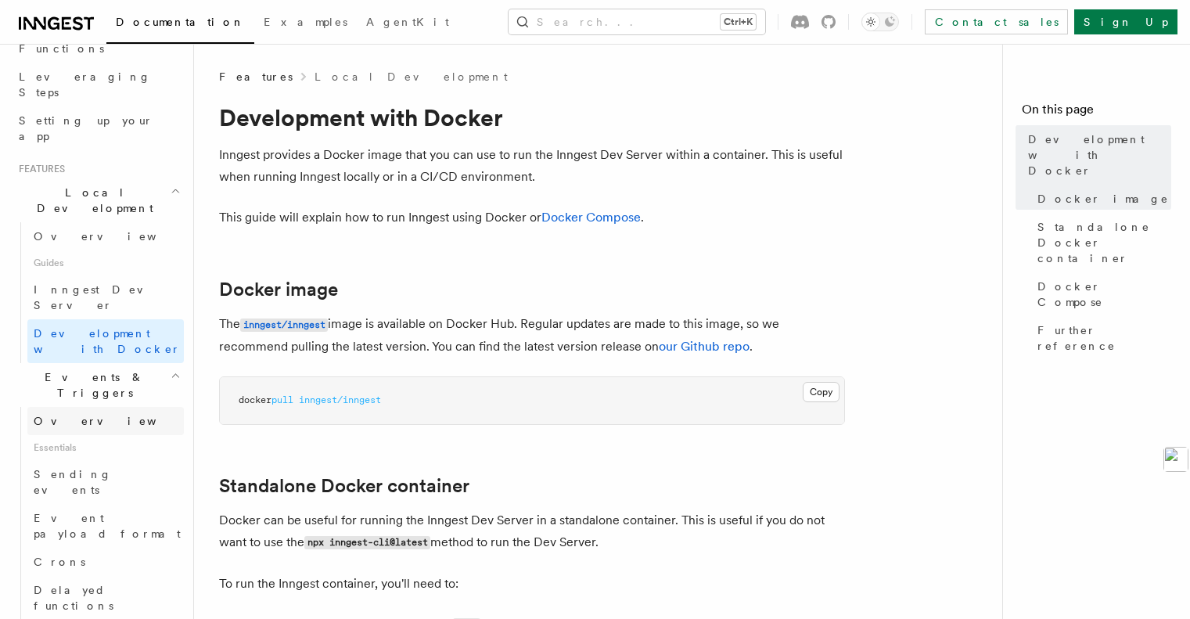
click at [93, 407] on link "Overview" at bounding box center [105, 421] width 156 height 28
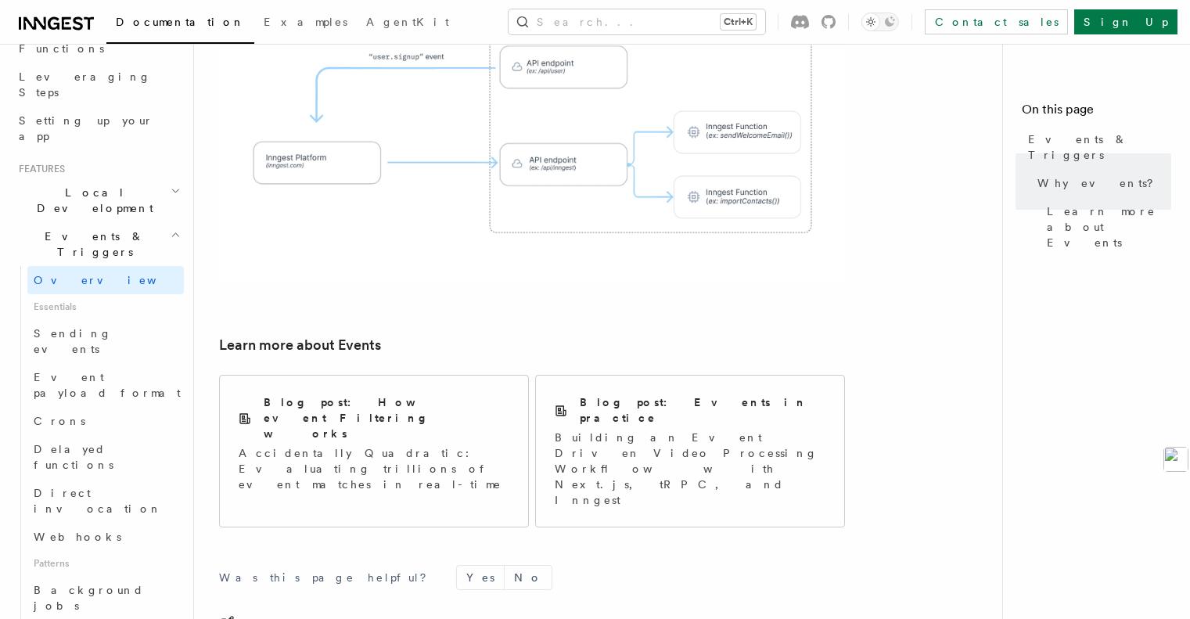
scroll to position [1082, 0]
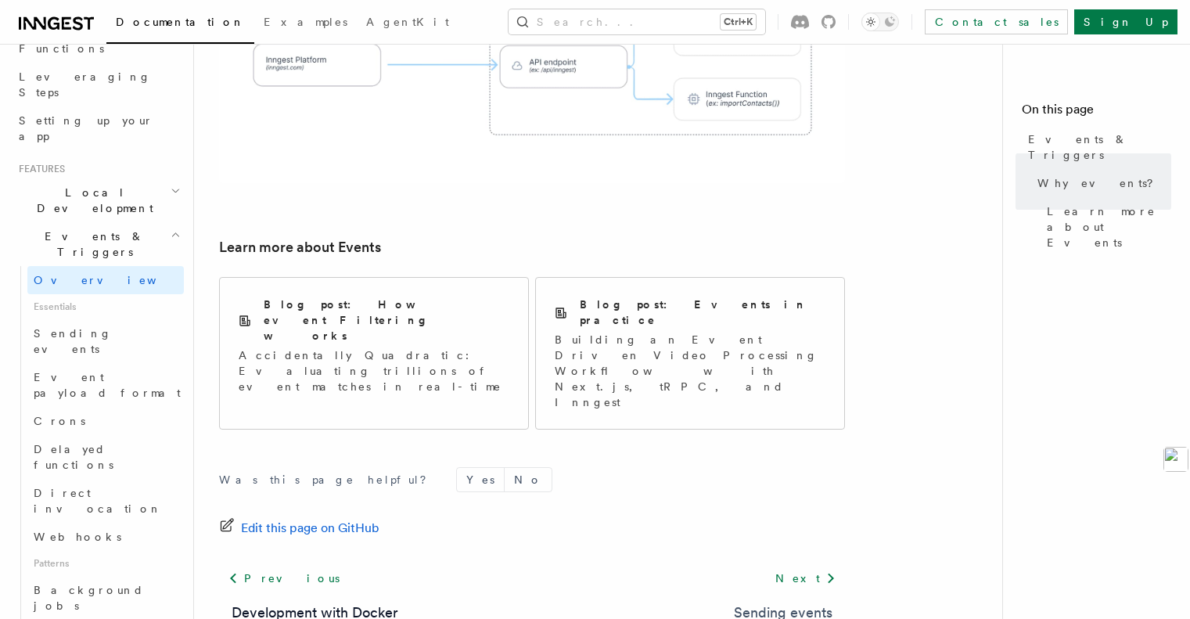
click at [809, 602] on link "Sending events" at bounding box center [783, 613] width 99 height 22
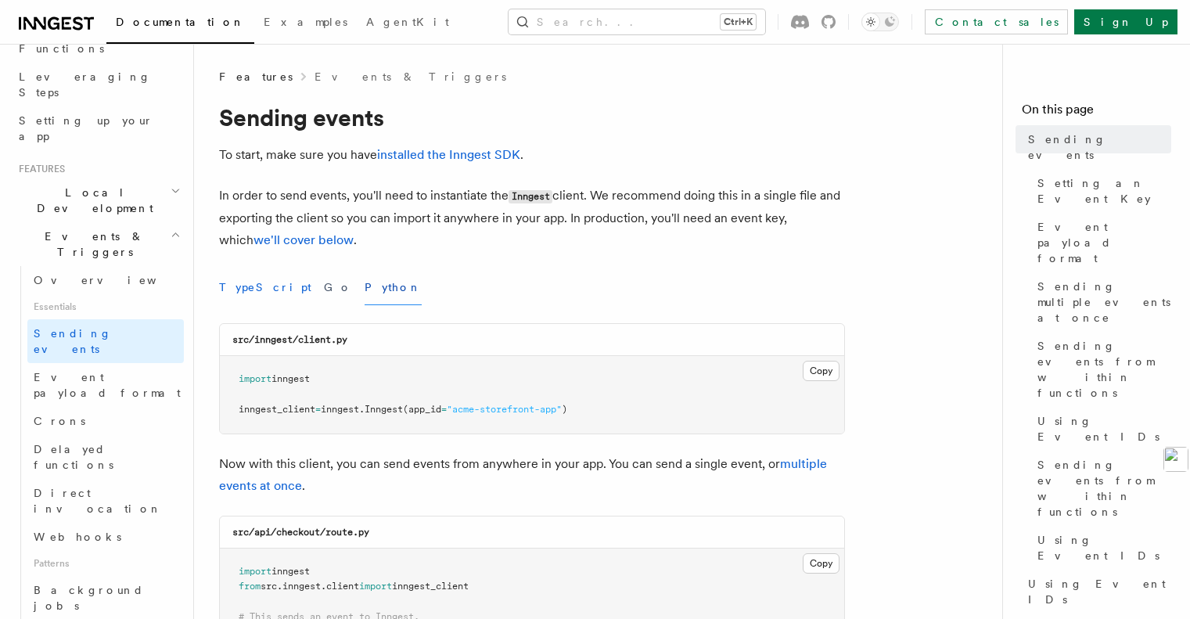
click at [230, 297] on button "TypeScript" at bounding box center [265, 287] width 92 height 35
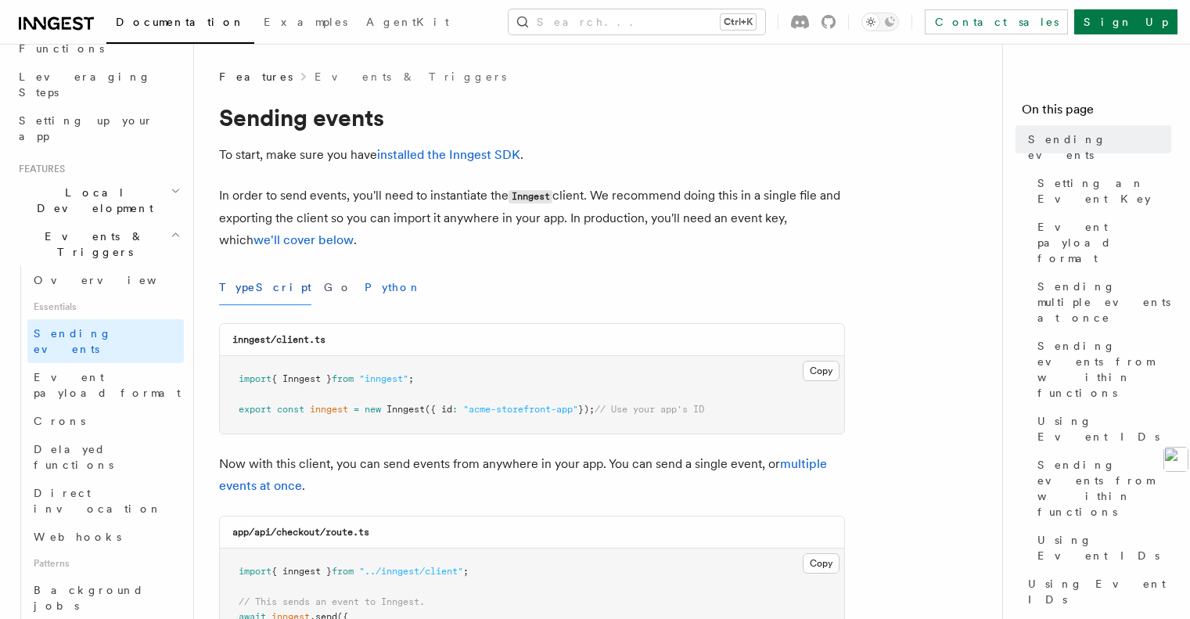
click at [365, 290] on button "Python" at bounding box center [393, 287] width 57 height 35
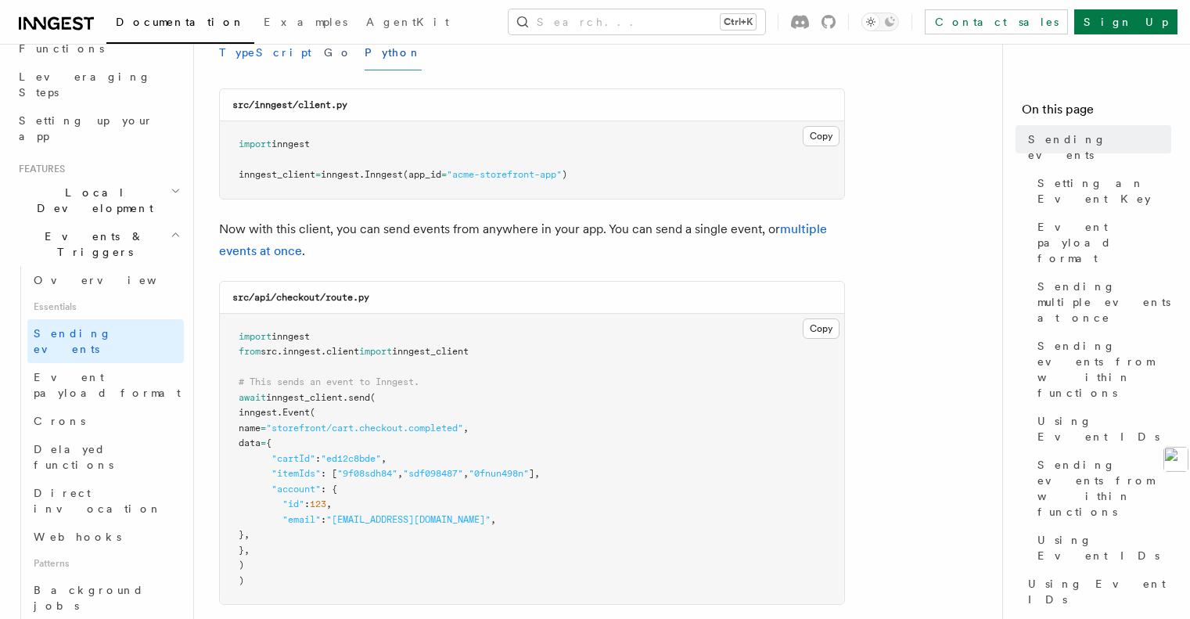
click at [260, 62] on button "TypeScript" at bounding box center [265, 52] width 92 height 35
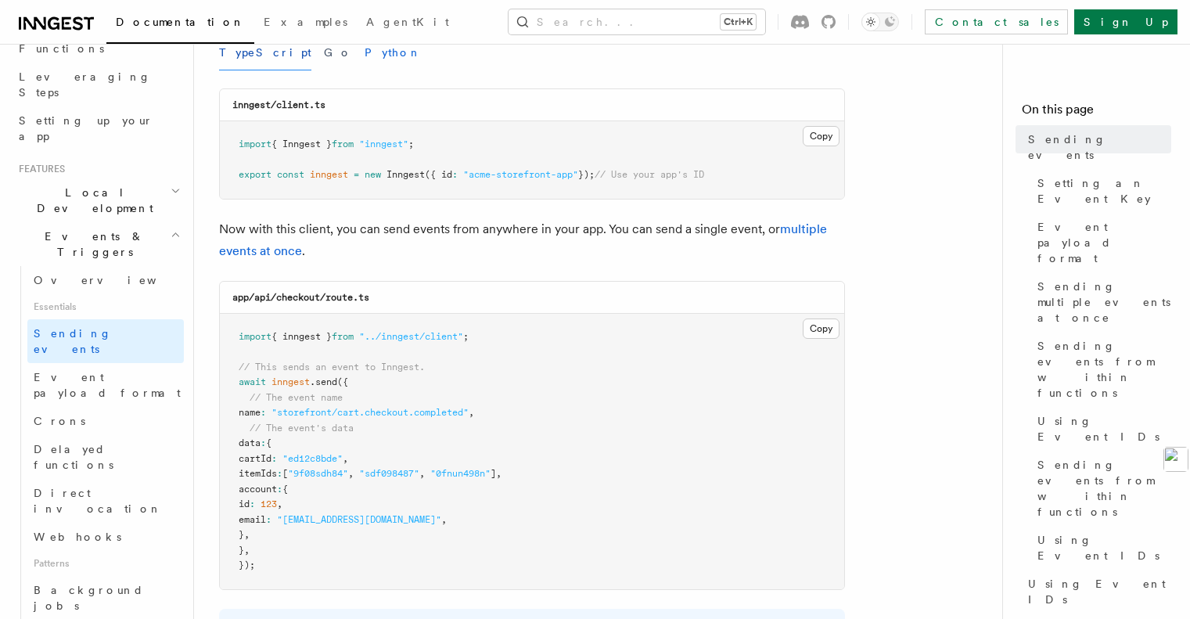
click at [365, 57] on button "Python" at bounding box center [393, 52] width 57 height 35
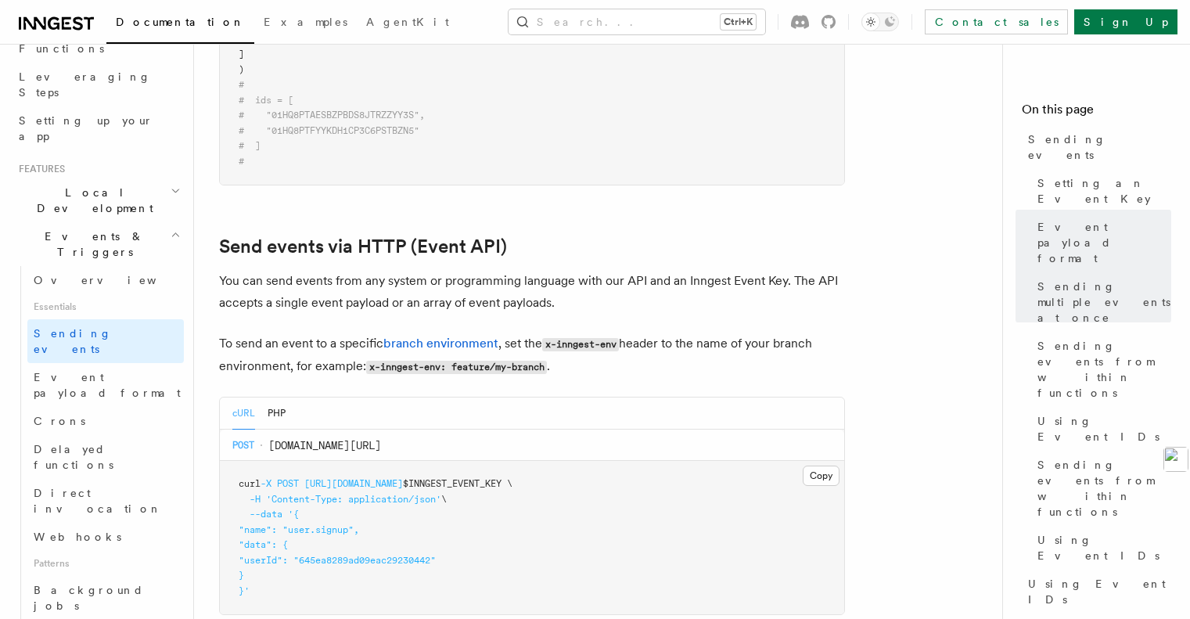
scroll to position [2955, 0]
click at [270, 233] on link "Send events via HTTP (Event API)" at bounding box center [363, 244] width 288 height 22
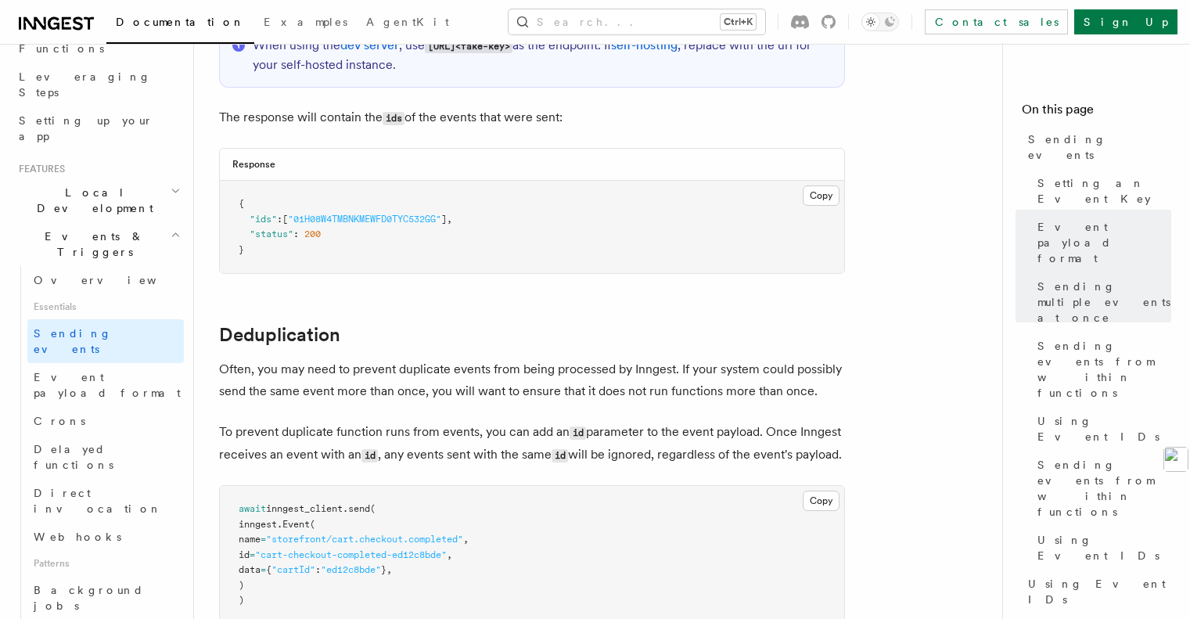
scroll to position [3644, 0]
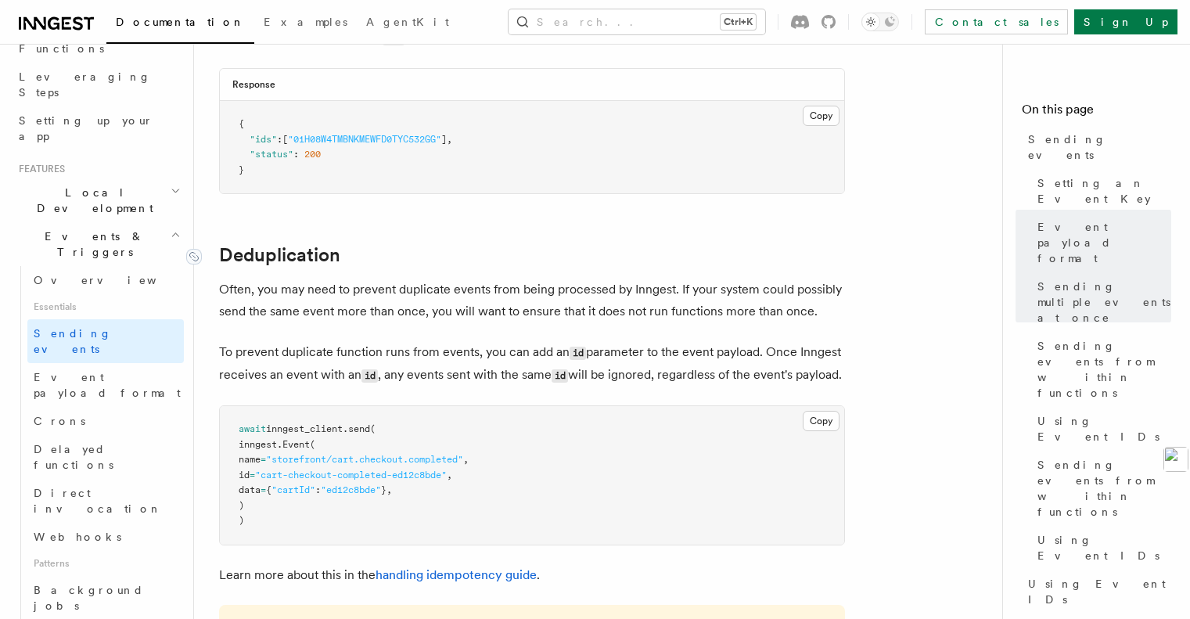
click at [316, 246] on link "Deduplication" at bounding box center [279, 255] width 121 height 22
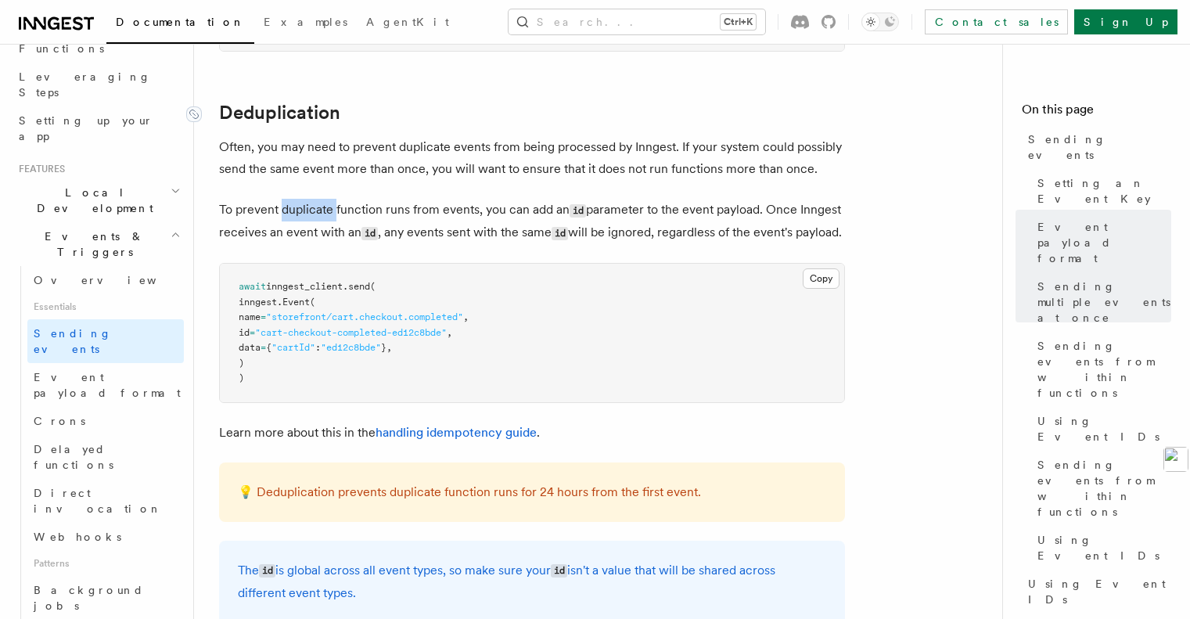
click at [316, 244] on p "To prevent duplicate function runs from events, you can add an id parameter to …" at bounding box center [532, 221] width 626 height 45
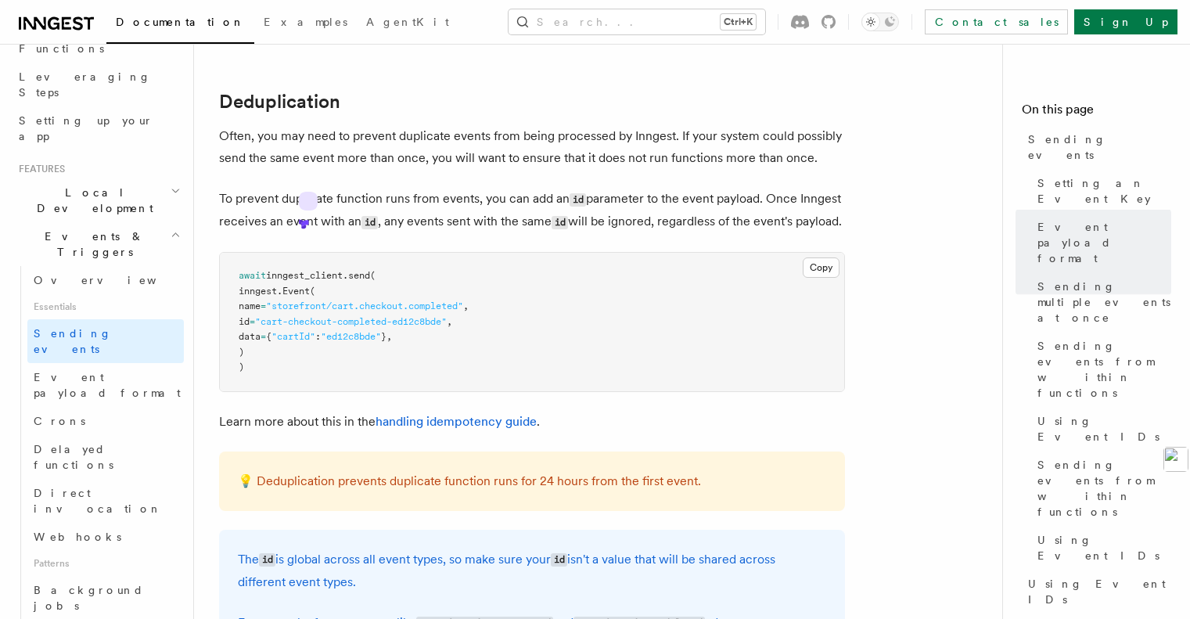
click at [268, 233] on p "To prevent duplicate function runs from events, you can add an id parameter to …" at bounding box center [532, 210] width 626 height 45
drag, startPoint x: 277, startPoint y: 236, endPoint x: 221, endPoint y: 81, distance: 164.9
drag, startPoint x: 221, startPoint y: 83, endPoint x: 229, endPoint y: 93, distance: 12.8
click at [229, 112] on icon at bounding box center [228, 115] width 7 height 7
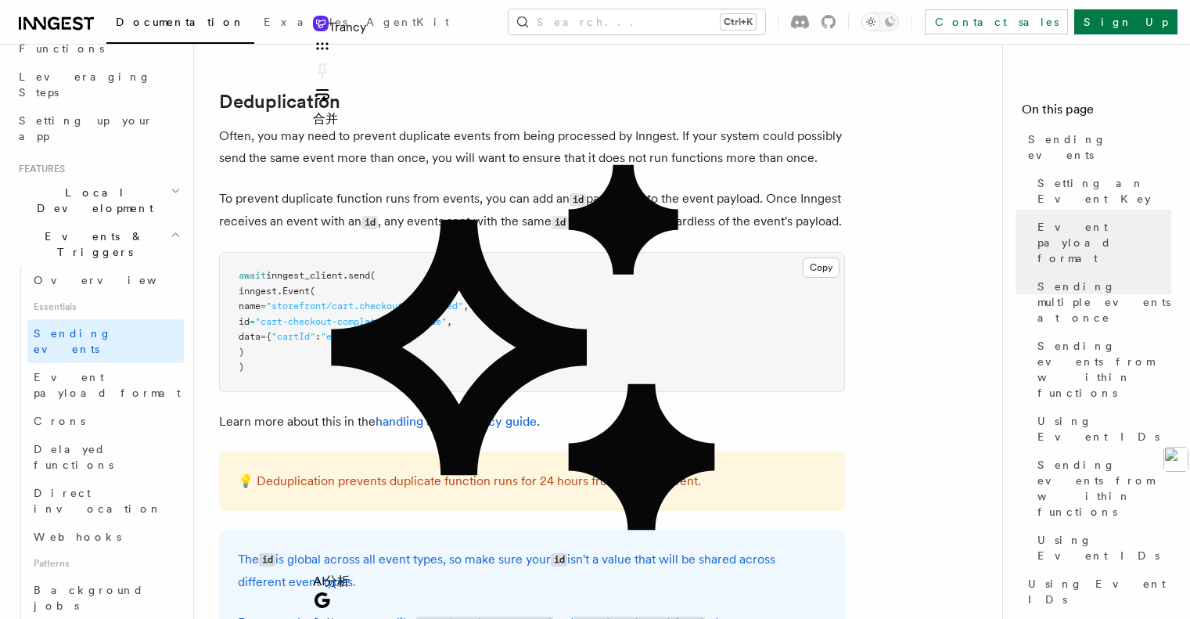
click at [241, 188] on p "To prevent duplicate function runs from events, you can add an id parameter to …" at bounding box center [532, 210] width 626 height 45
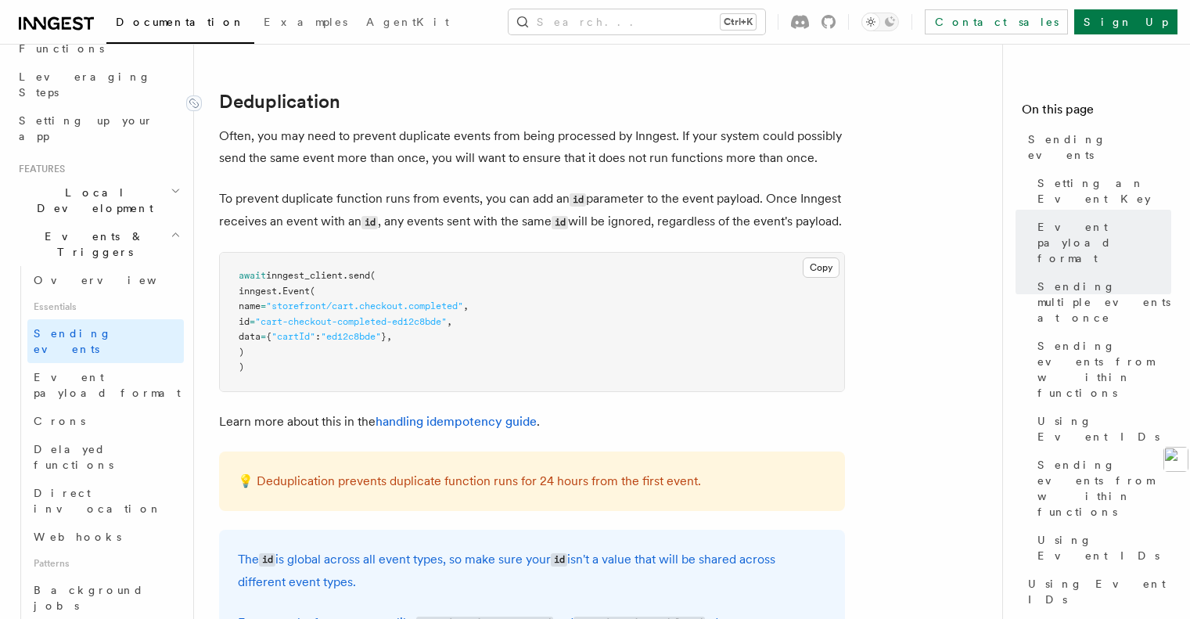
drag, startPoint x: 271, startPoint y: 232, endPoint x: 219, endPoint y: 82, distance: 158.9
copy article "Deduplication Often, you may need to prevent duplicate events from being proces…"
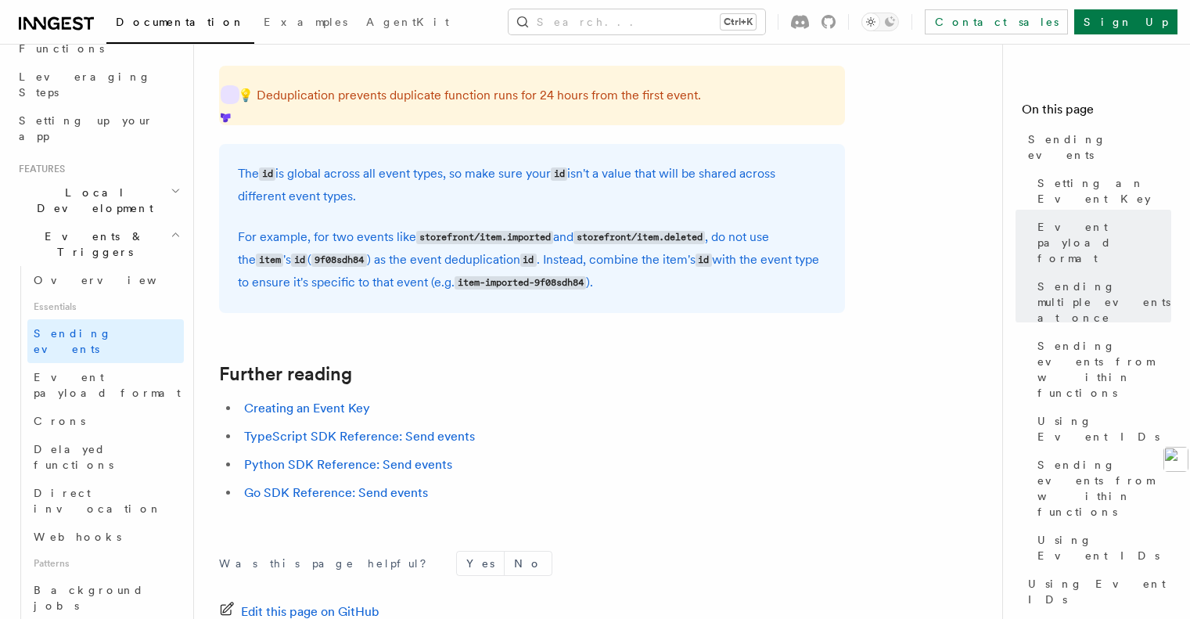
scroll to position [4384, 0]
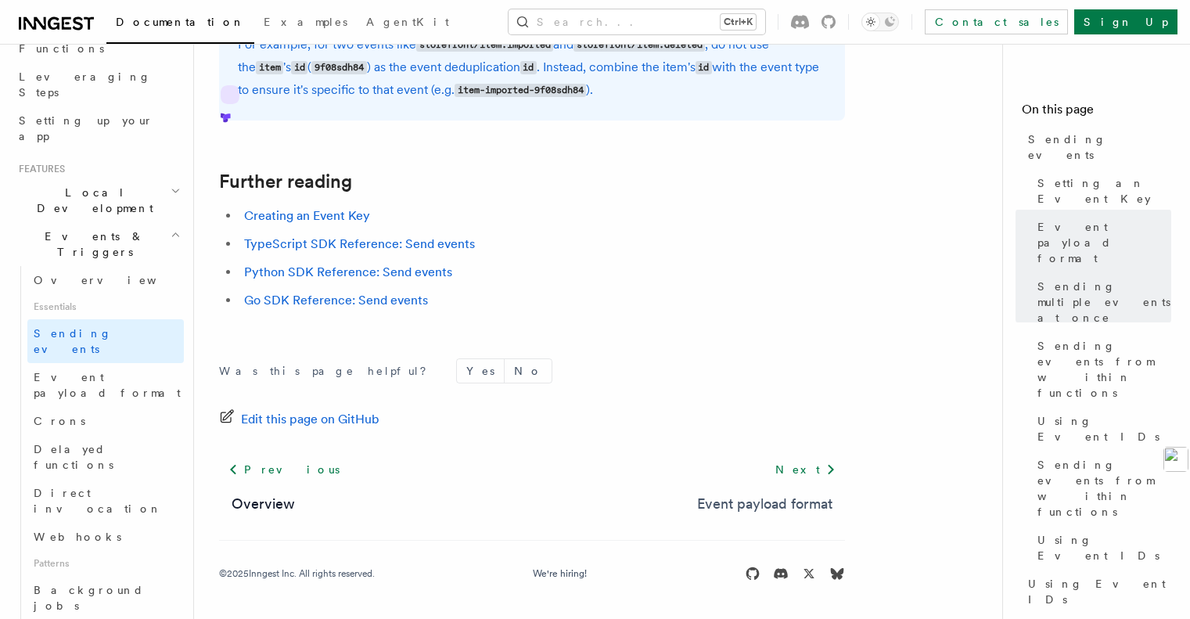
click at [757, 509] on link "Event payload format" at bounding box center [764, 504] width 135 height 22
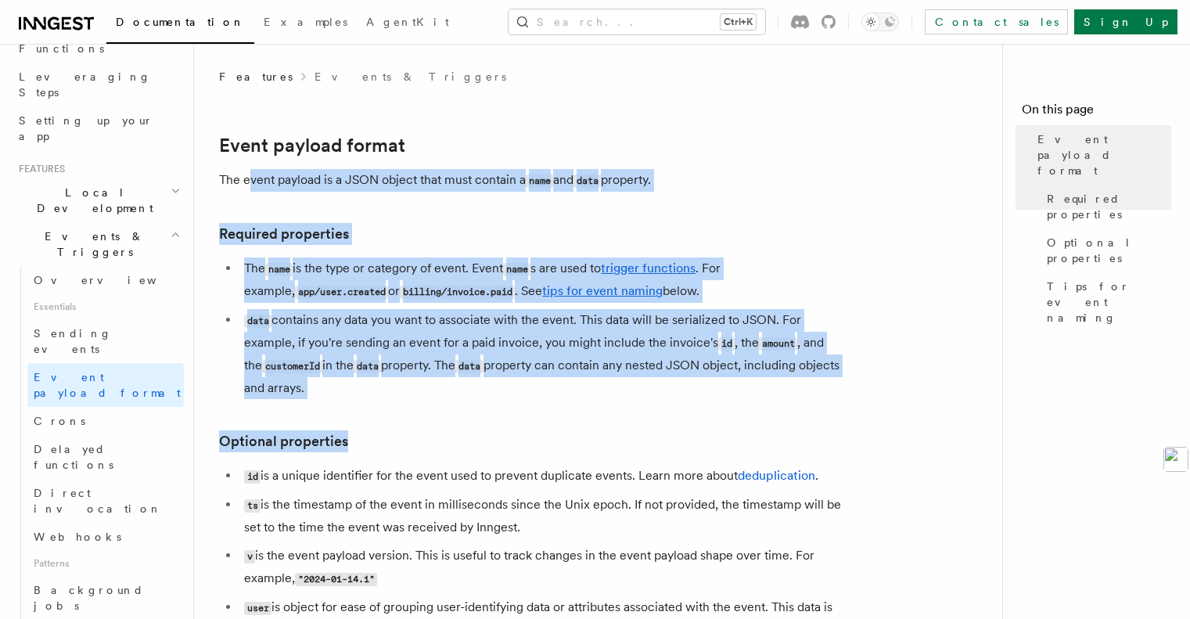
drag, startPoint x: 374, startPoint y: 358, endPoint x: 269, endPoint y: 181, distance: 206.3
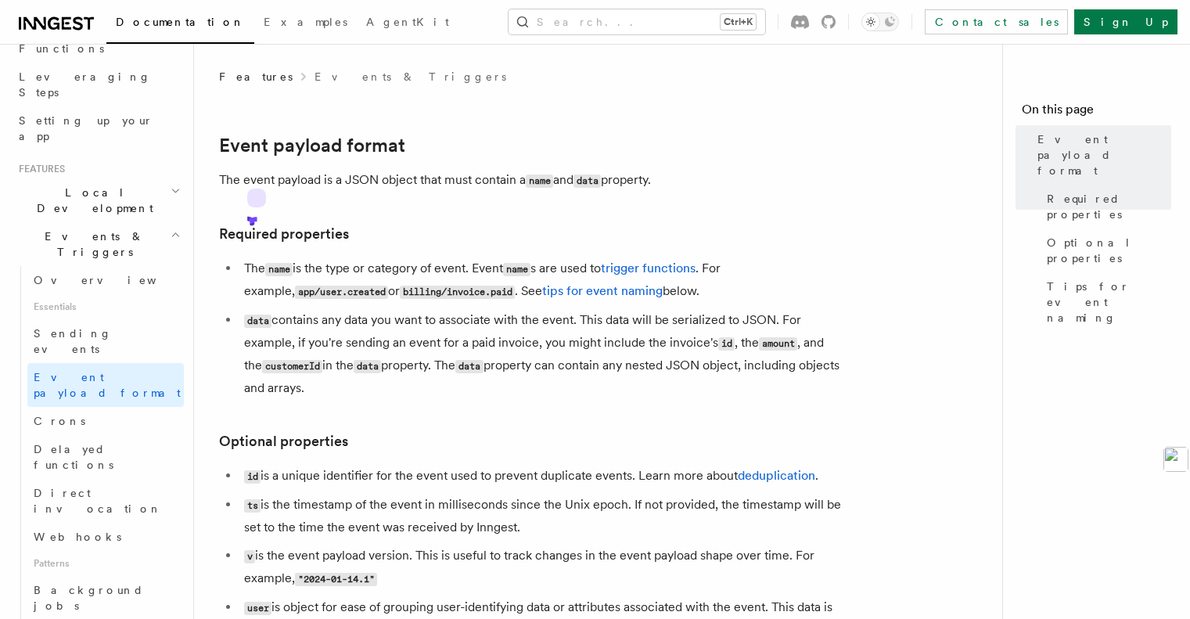
click at [400, 82] on div "Features Events & Triggers" at bounding box center [532, 77] width 626 height 16
drag, startPoint x: 369, startPoint y: 387, endPoint x: 210, endPoint y: 125, distance: 305.4
copy article "Event payload format The event payload is a JSON object that must contain a nam…"
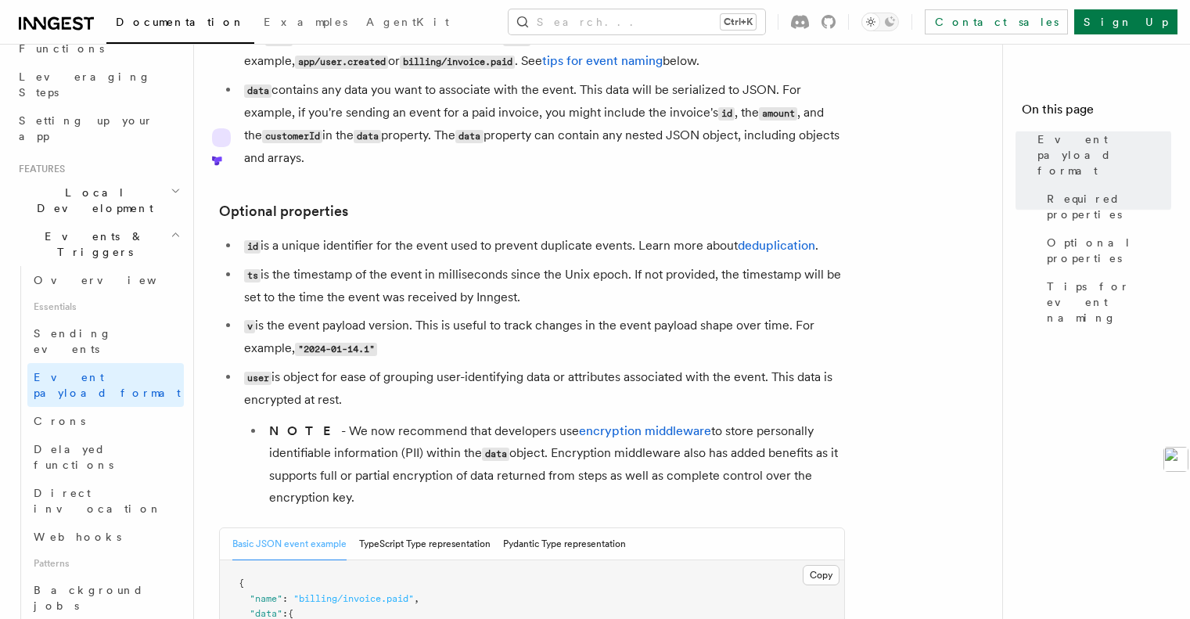
scroll to position [313, 0]
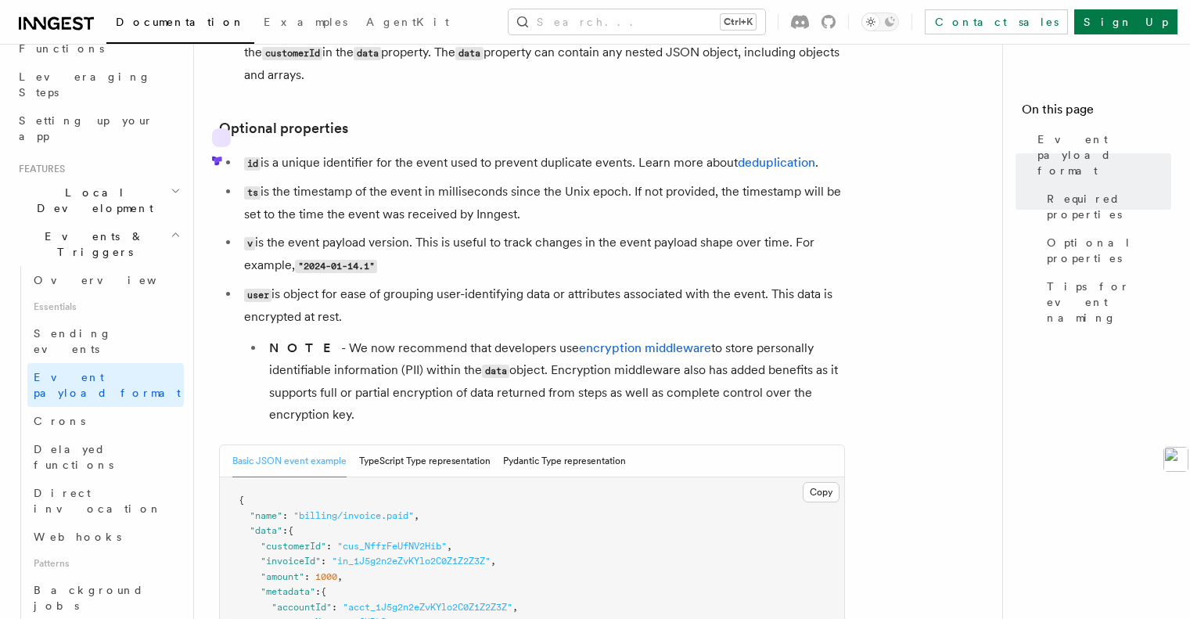
click at [521, 234] on ul "id is a unique identifier for the event used to prevent duplicate events. Learn…" at bounding box center [532, 289] width 626 height 274
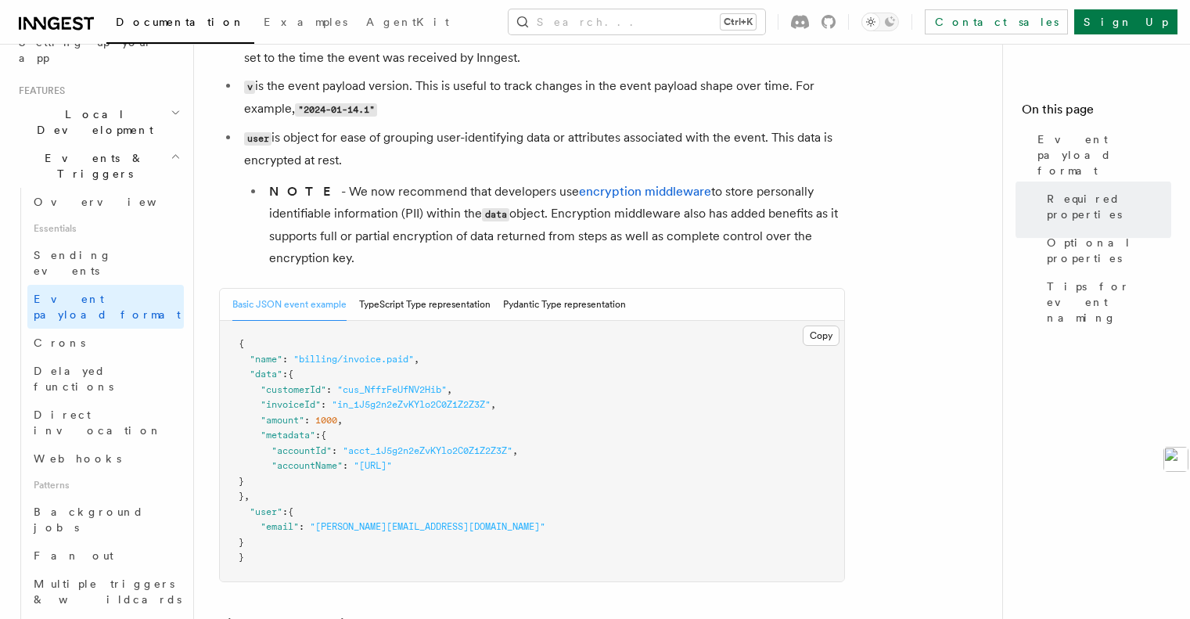
click at [171, 150] on icon "button" at bounding box center [176, 156] width 10 height 13
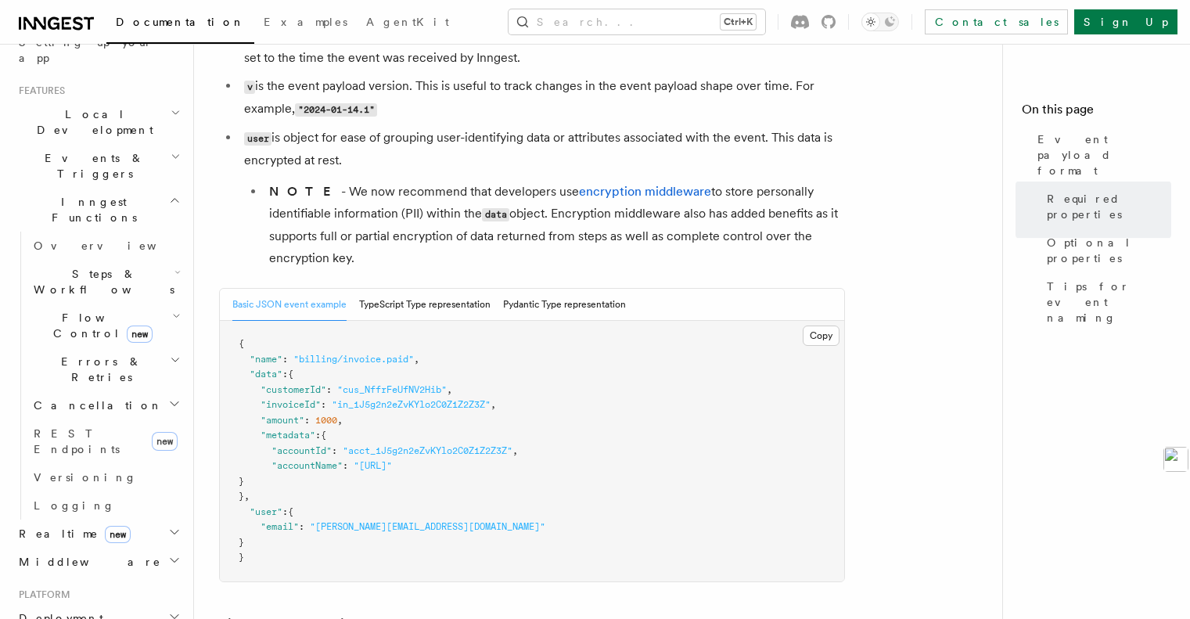
click at [169, 194] on icon "button" at bounding box center [175, 200] width 12 height 13
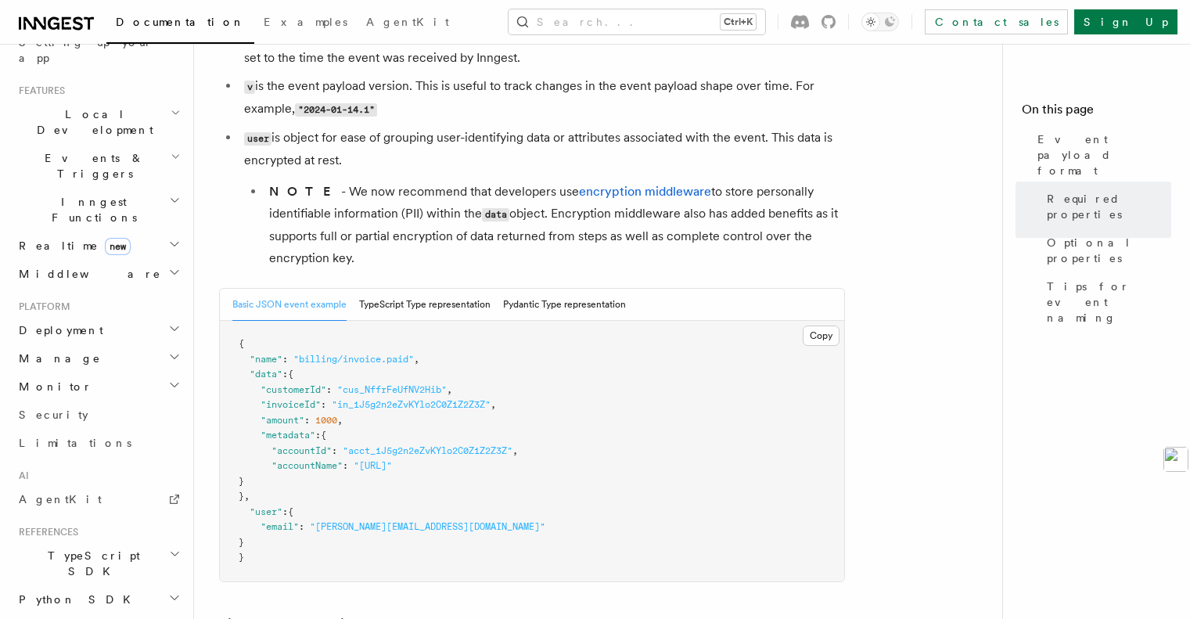
click at [171, 243] on icon "button" at bounding box center [175, 245] width 8 height 4
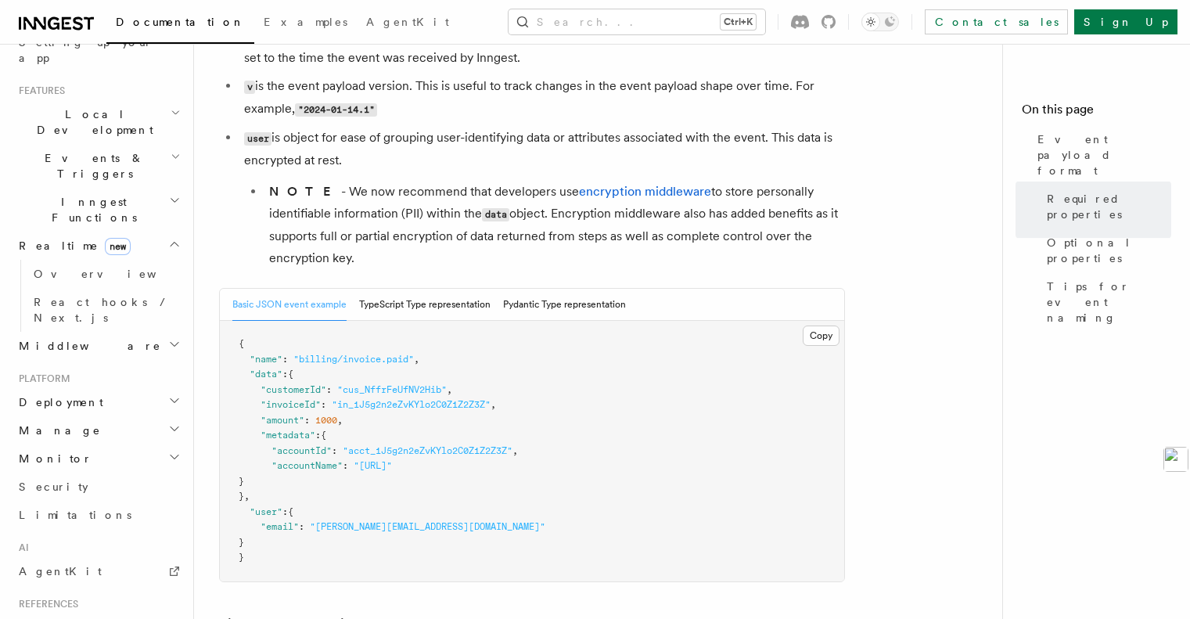
click at [168, 238] on icon "button" at bounding box center [174, 244] width 13 height 13
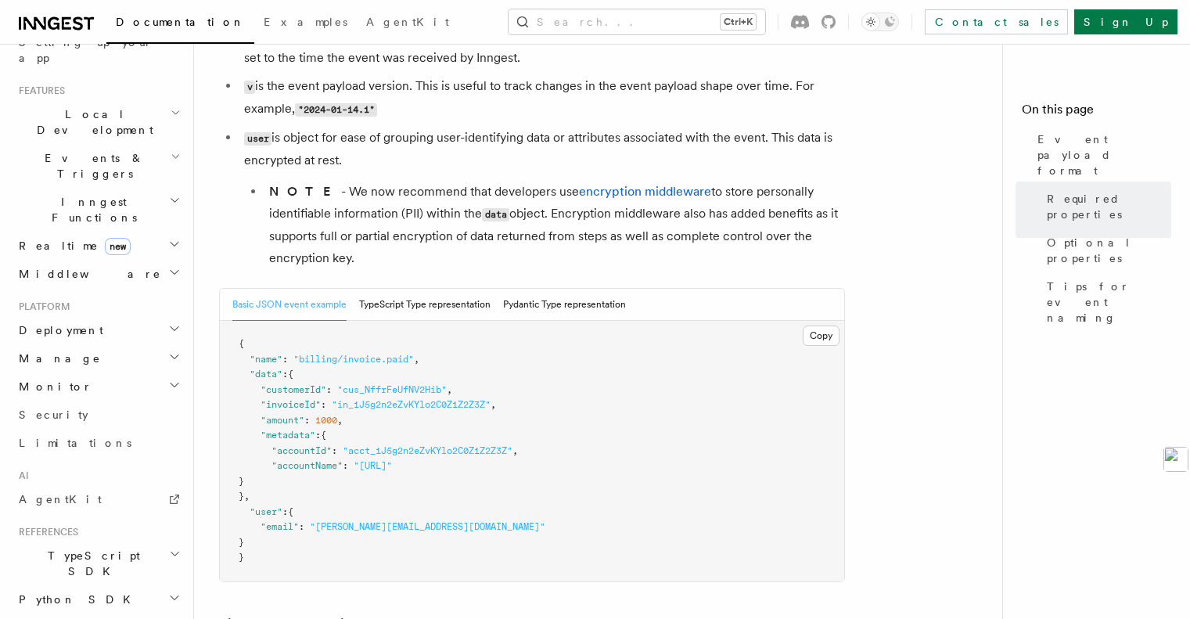
click at [169, 188] on h2 "Inngest Functions" at bounding box center [98, 210] width 171 height 44
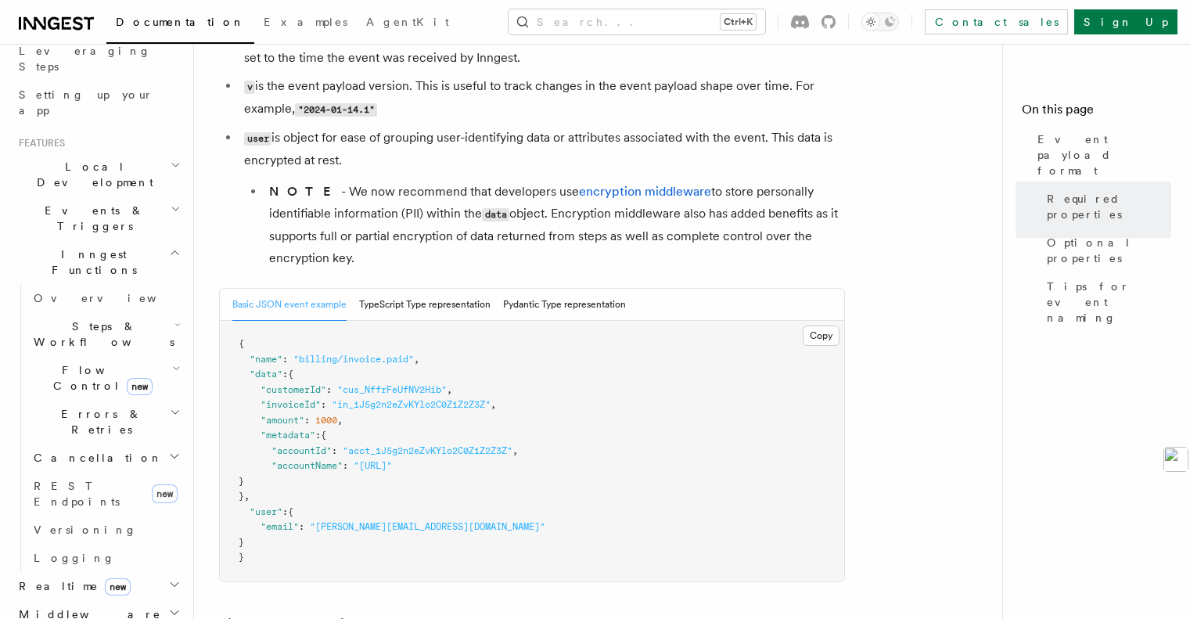
scroll to position [235, 0]
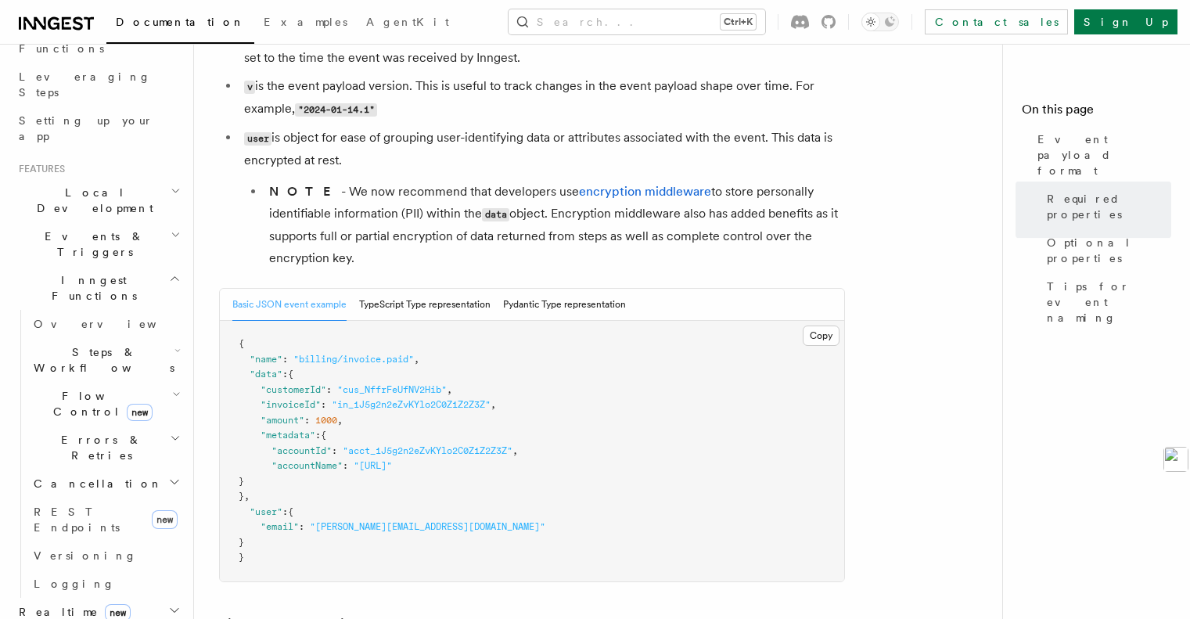
click at [164, 222] on h2 "Events & Triggers" at bounding box center [98, 244] width 171 height 44
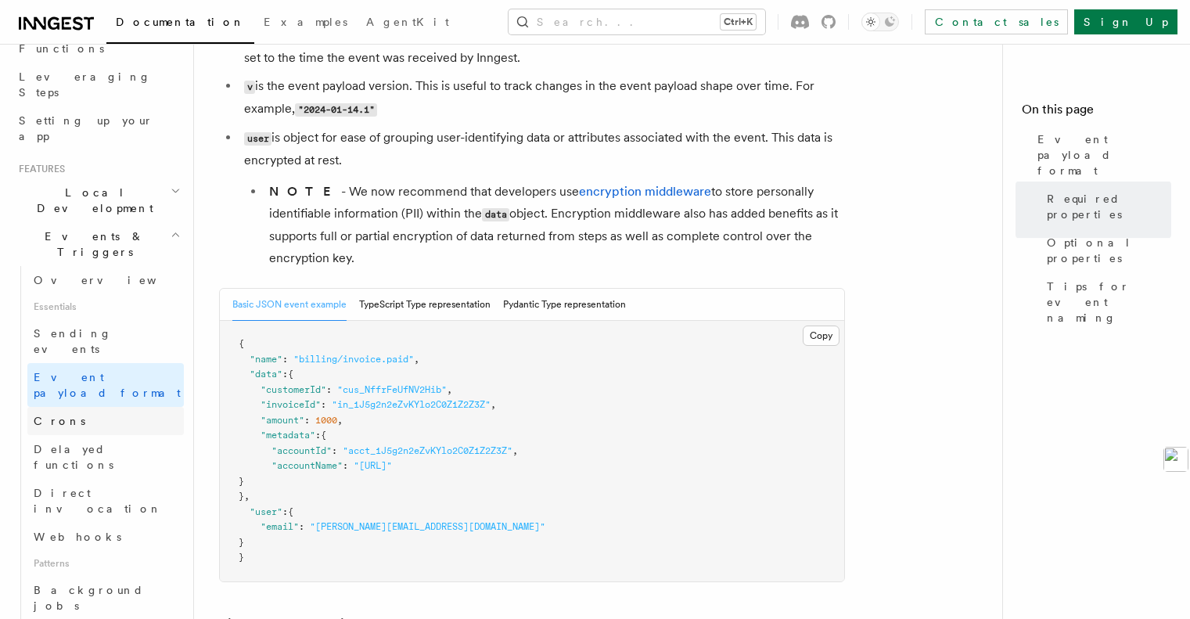
click at [92, 407] on link "Crons" at bounding box center [105, 421] width 156 height 28
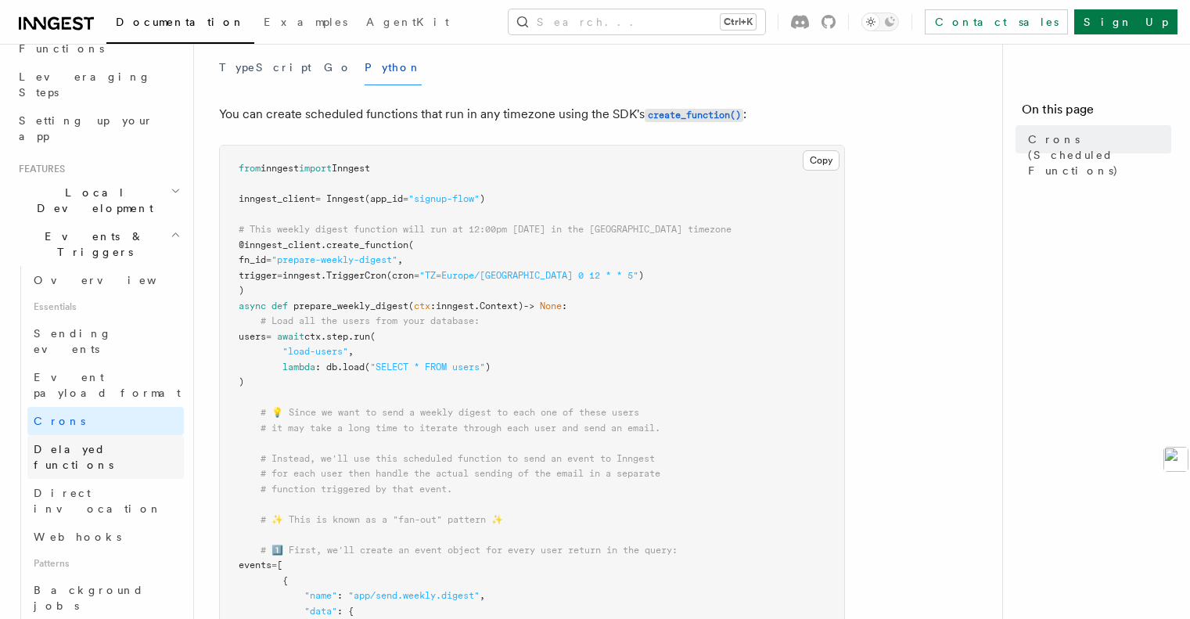
click at [113, 443] on span "Delayed functions" at bounding box center [74, 457] width 80 height 28
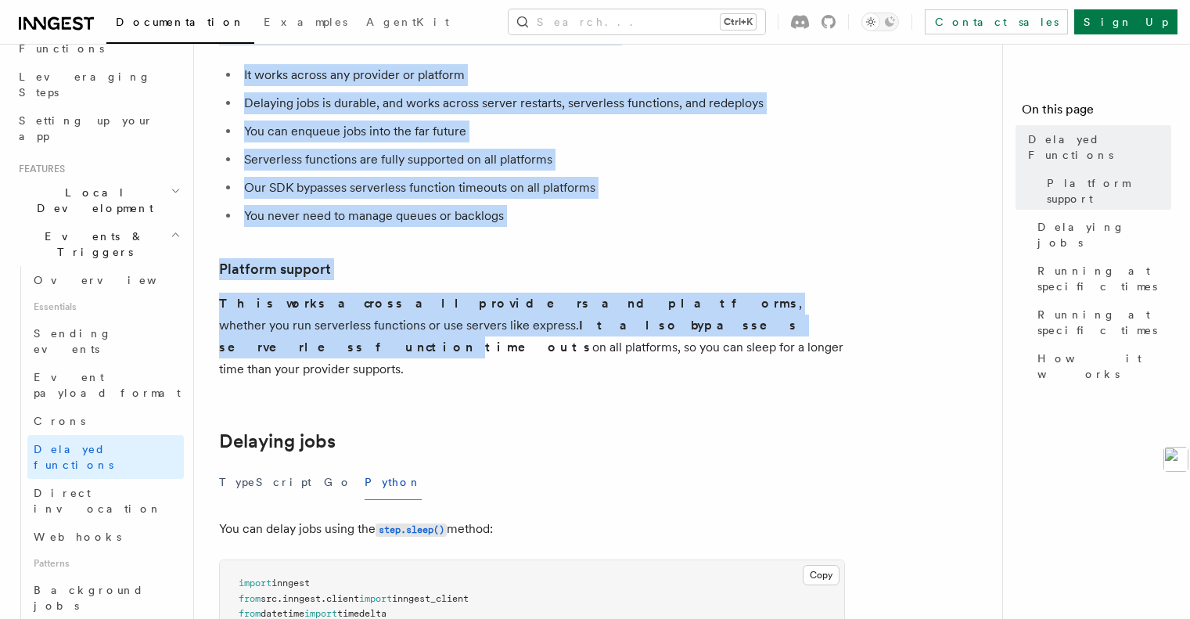
scroll to position [235, 0]
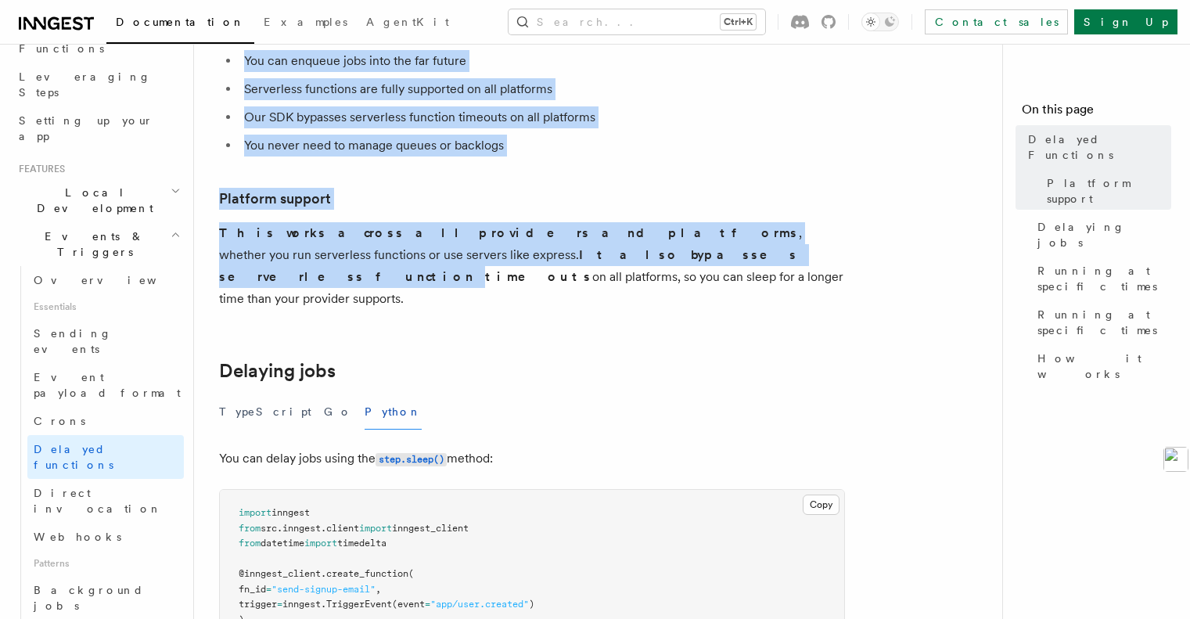
drag, startPoint x: 218, startPoint y: 117, endPoint x: 423, endPoint y: 272, distance: 257.6
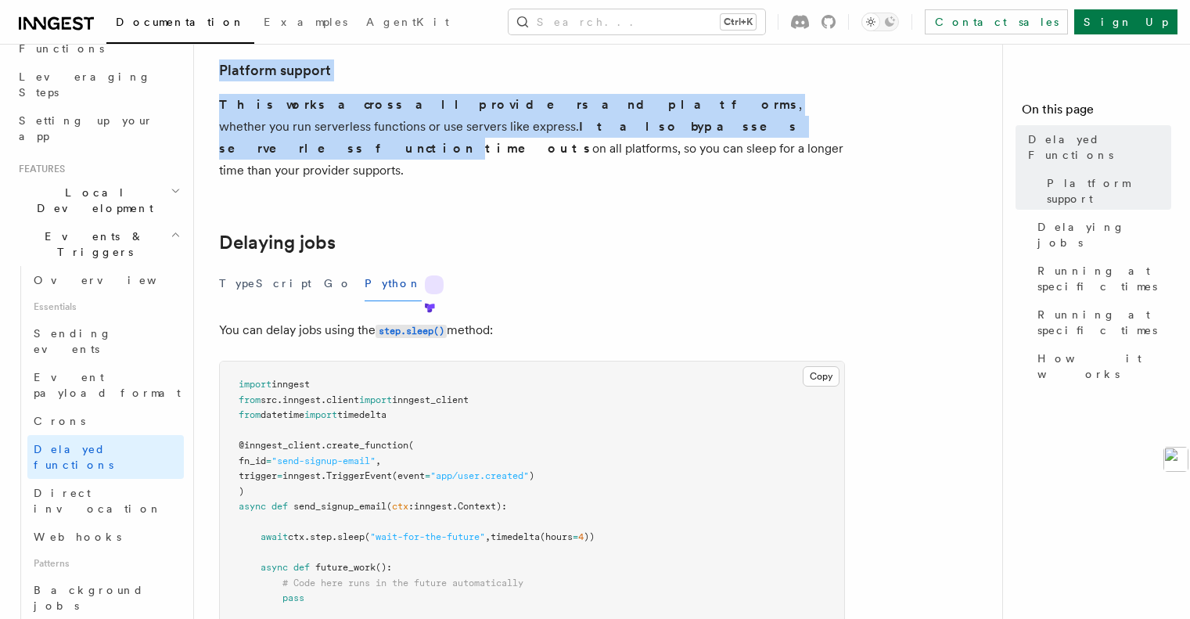
scroll to position [469, 0]
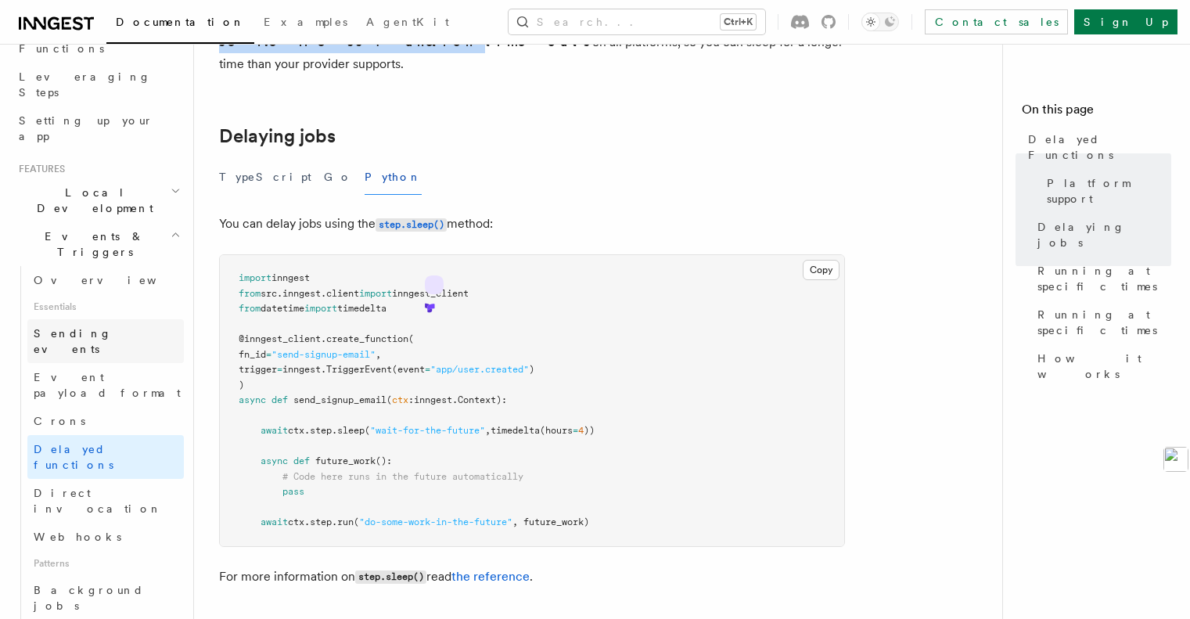
click at [95, 327] on span "Sending events" at bounding box center [73, 341] width 78 height 28
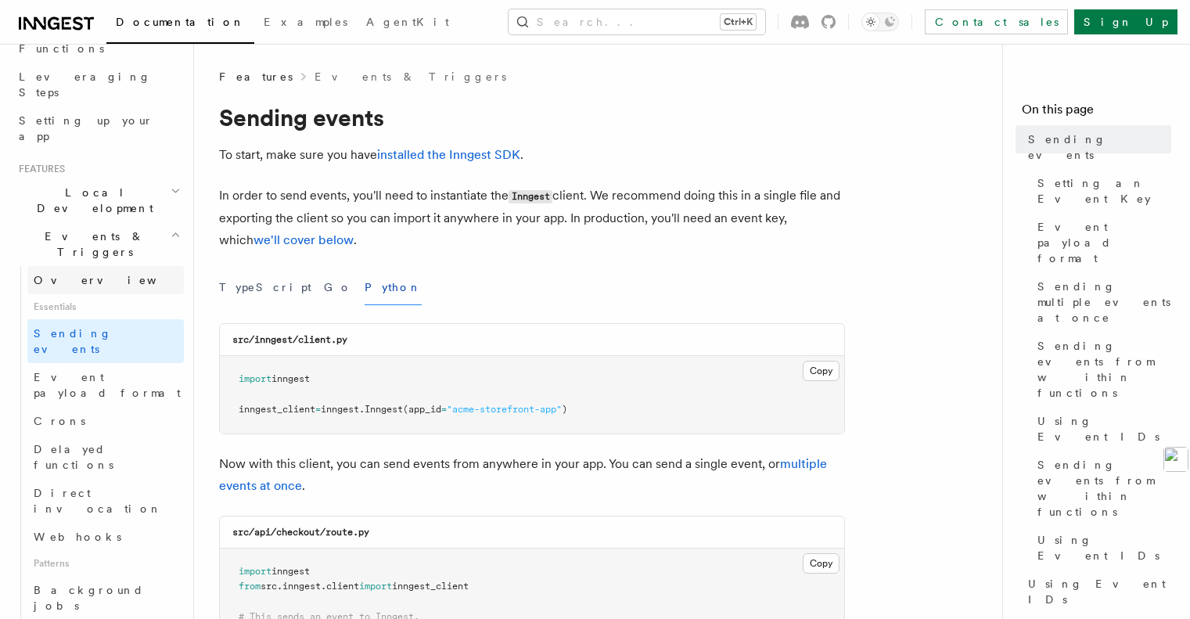
click at [77, 274] on span "Overview" at bounding box center [114, 280] width 161 height 13
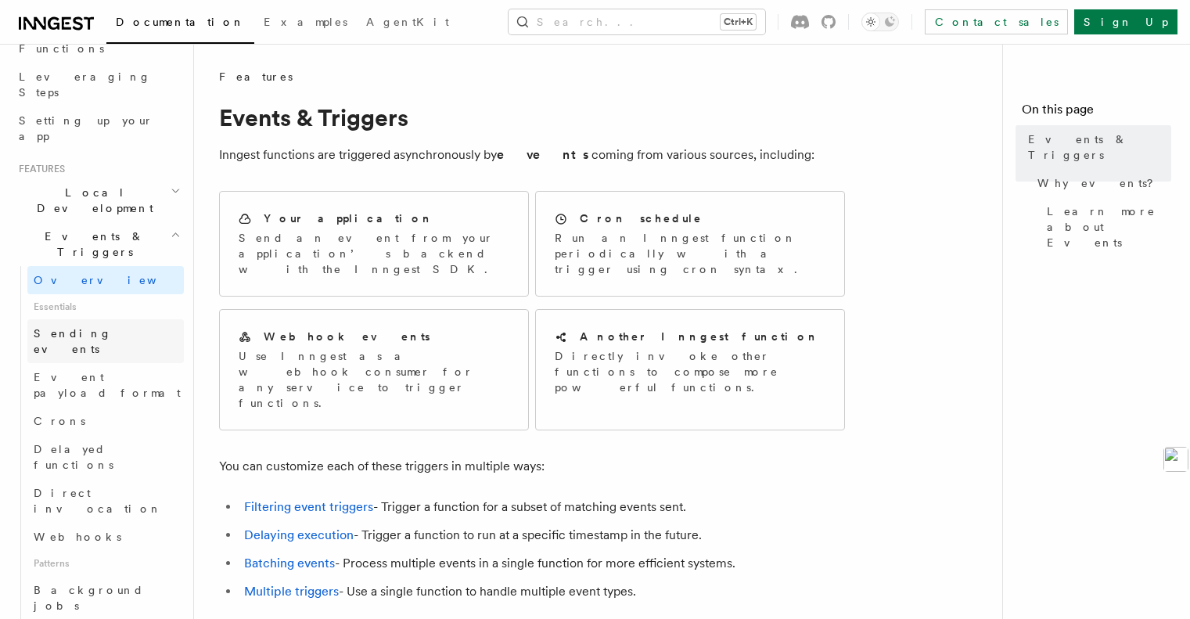
click at [88, 319] on link "Sending events" at bounding box center [105, 341] width 156 height 44
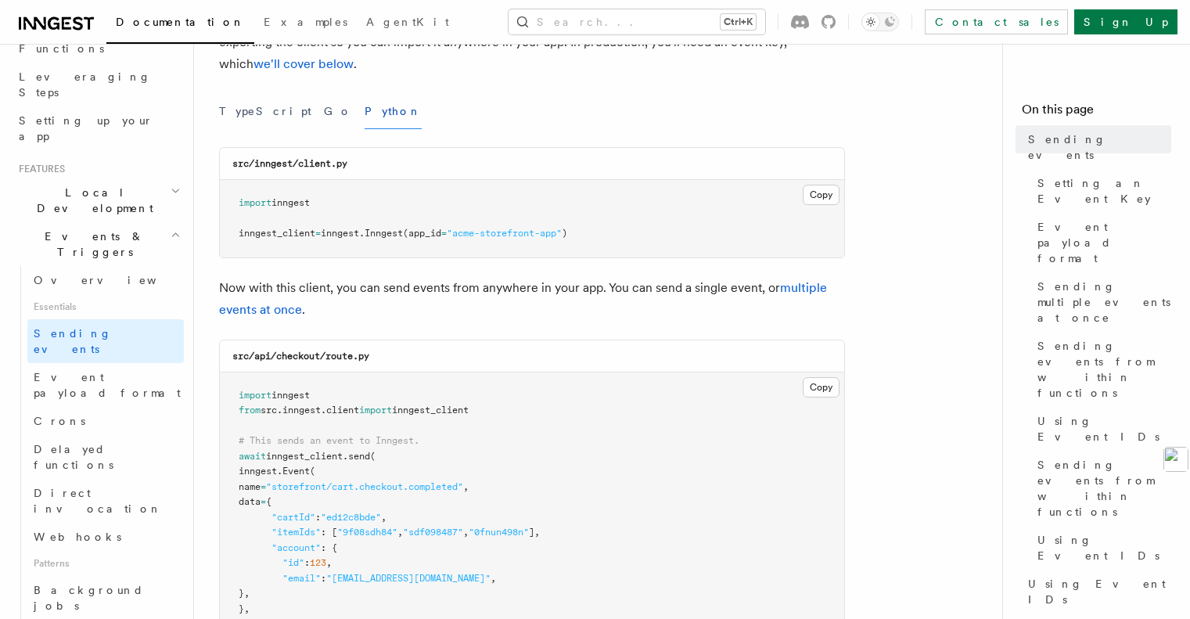
scroll to position [235, 0]
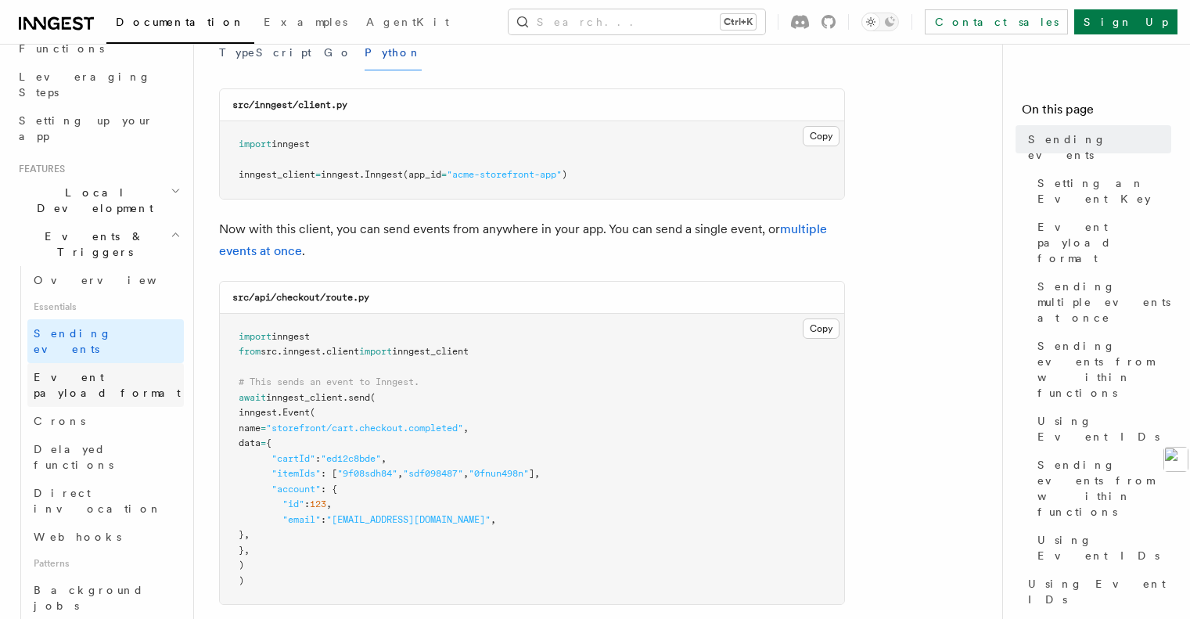
click at [124, 371] on span "Event payload format" at bounding box center [107, 385] width 147 height 28
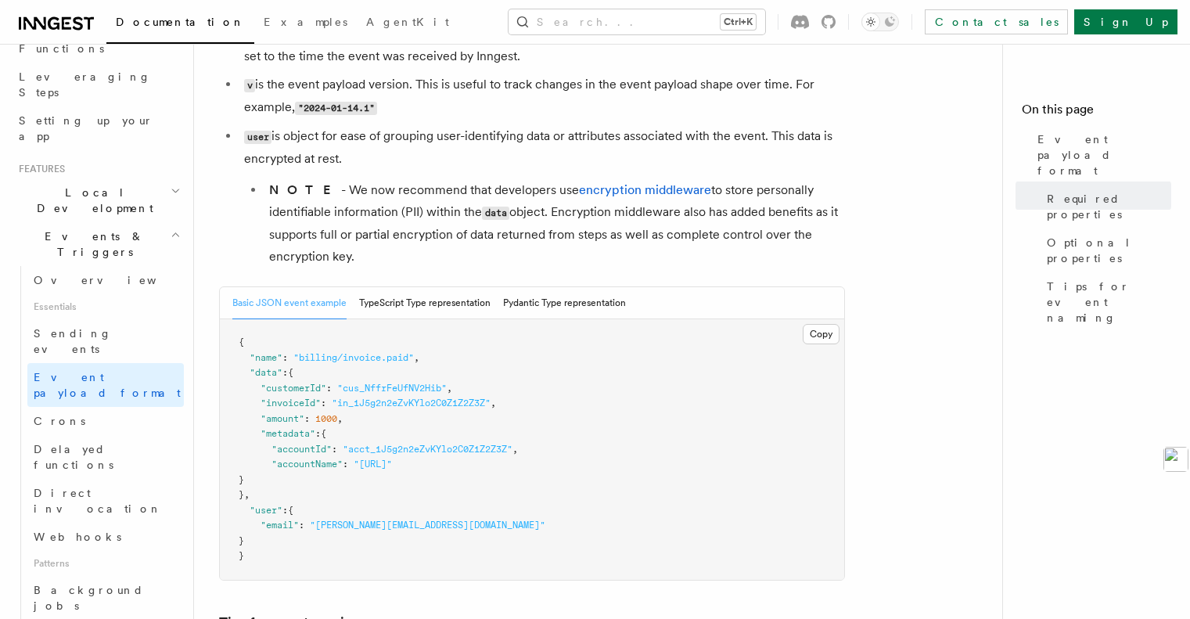
scroll to position [548, 0]
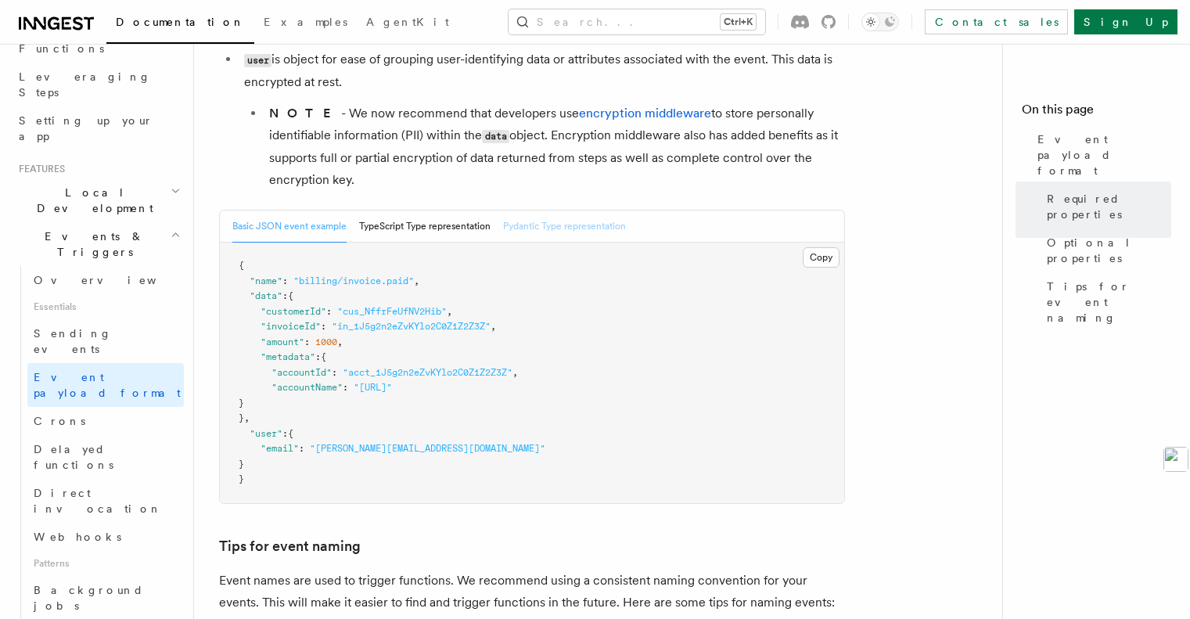
click at [523, 236] on button "Pydantic Type representation" at bounding box center [564, 226] width 123 height 32
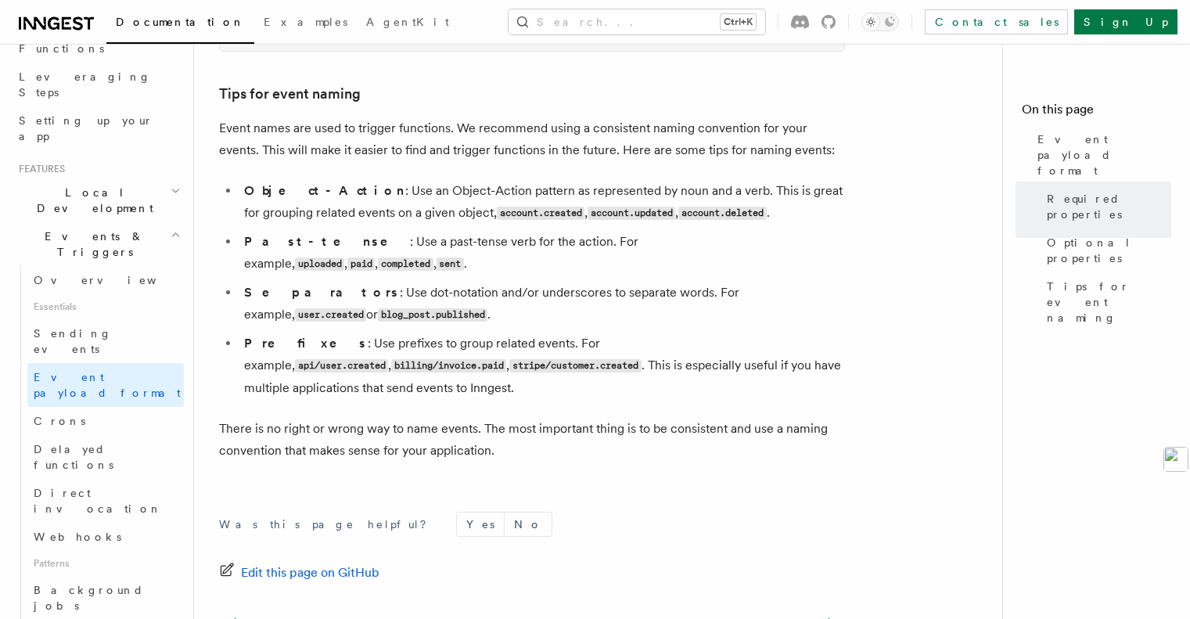
scroll to position [1275, 0]
click at [72, 443] on span "Delayed functions" at bounding box center [74, 457] width 80 height 28
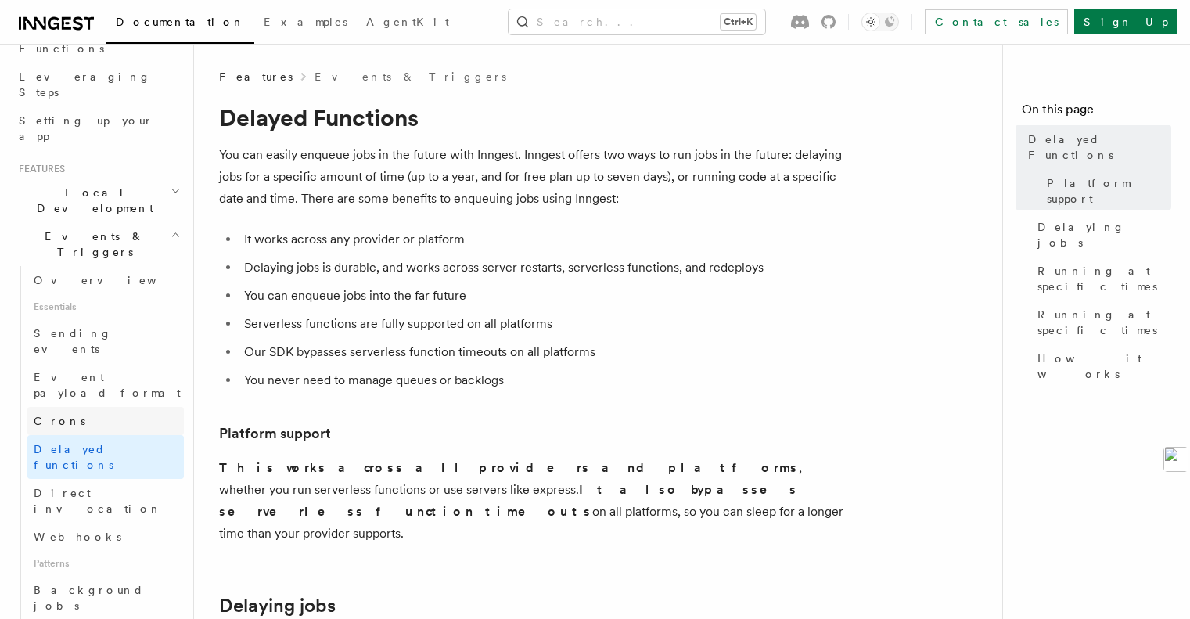
click at [91, 407] on link "Crons" at bounding box center [105, 421] width 156 height 28
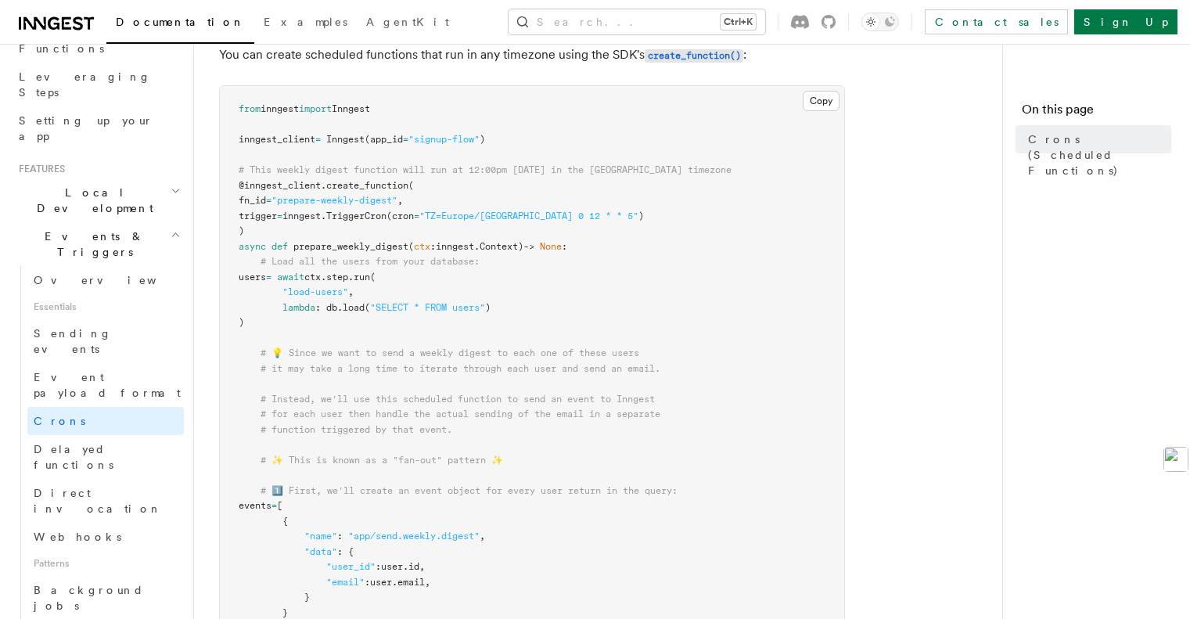
scroll to position [235, 0]
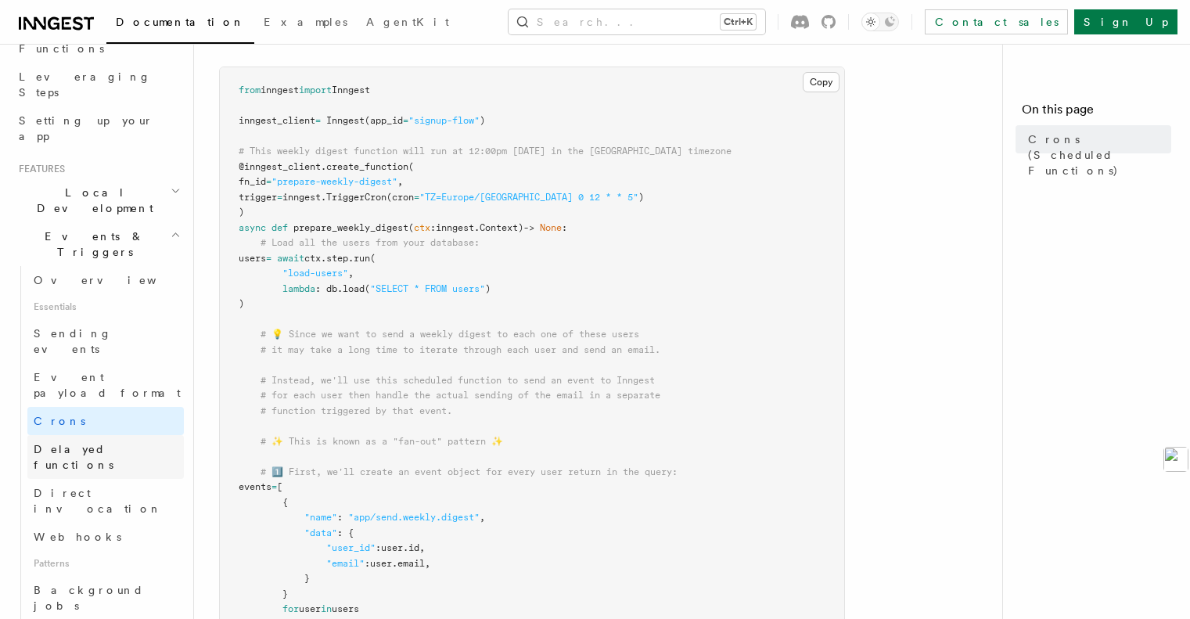
click at [83, 443] on span "Delayed functions" at bounding box center [74, 457] width 80 height 28
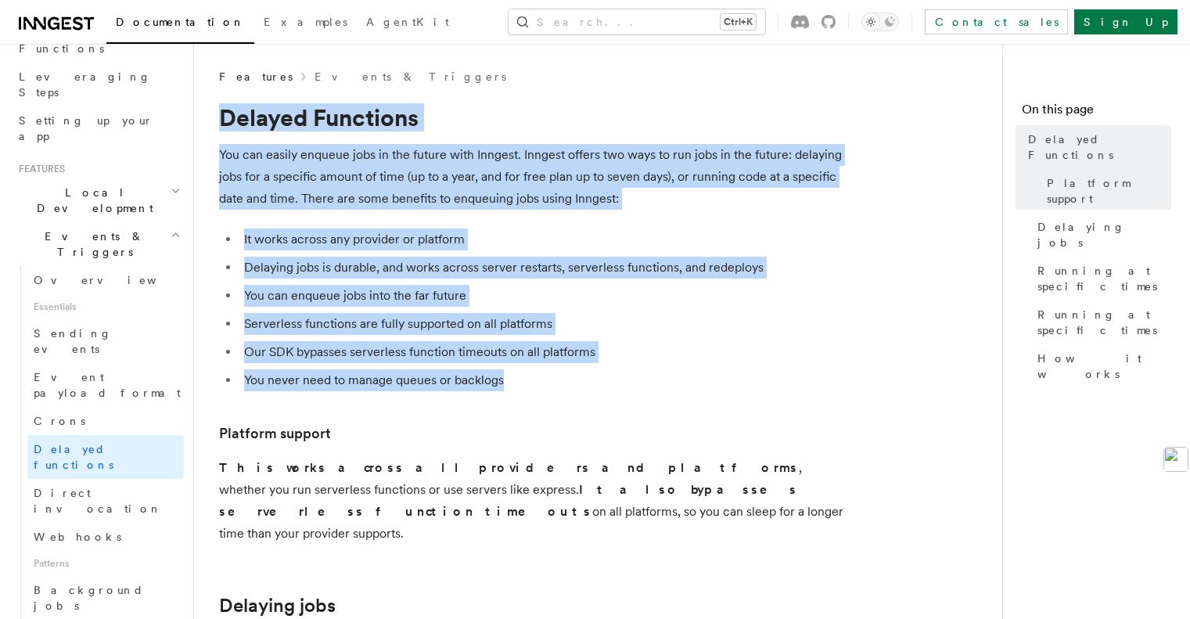
drag, startPoint x: 531, startPoint y: 383, endPoint x: 219, endPoint y: 108, distance: 415.2
copy article "Delayed Functions You can easily enqueue jobs in the future with Inngest. Innge…"
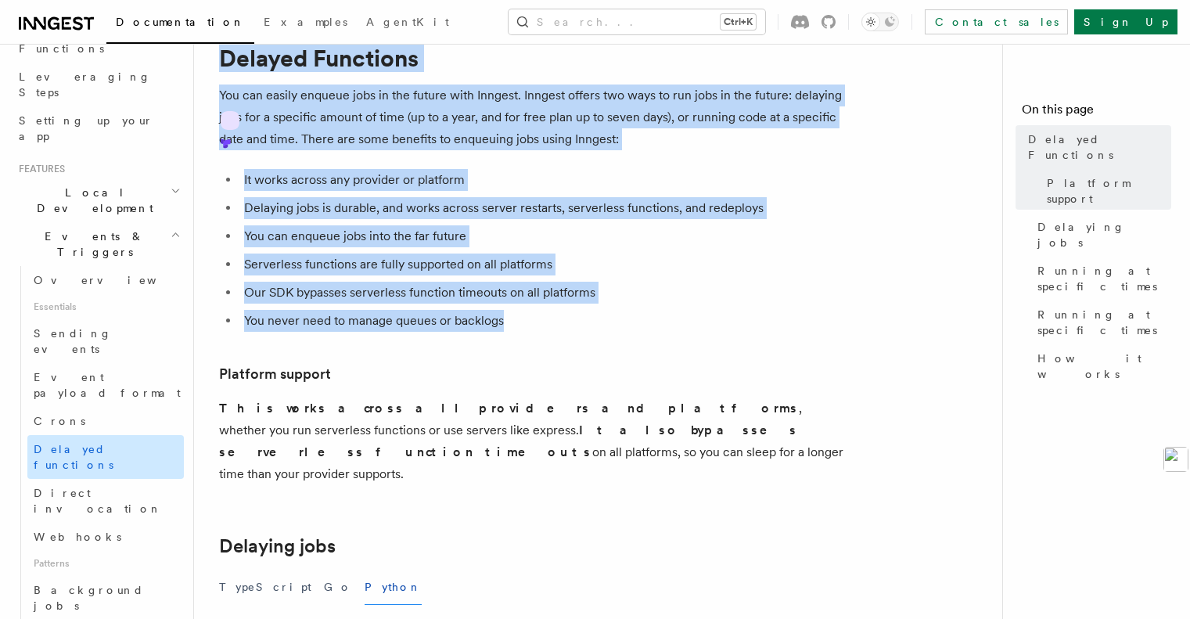
scroll to position [78, 0]
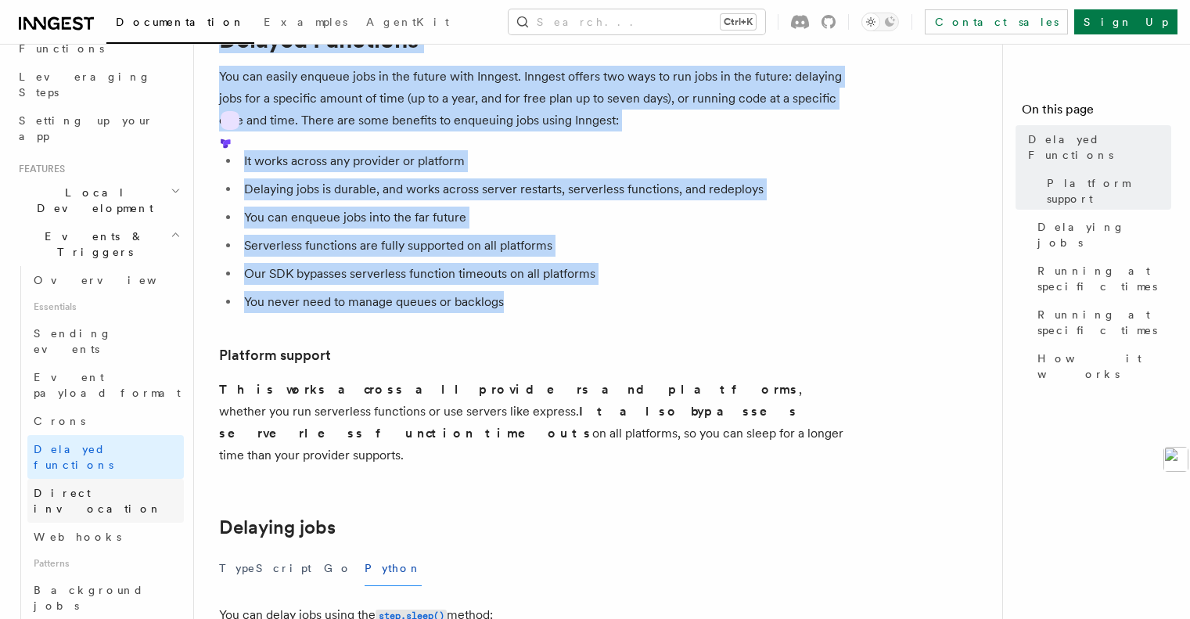
click at [104, 487] on span "Direct invocation" at bounding box center [98, 501] width 128 height 28
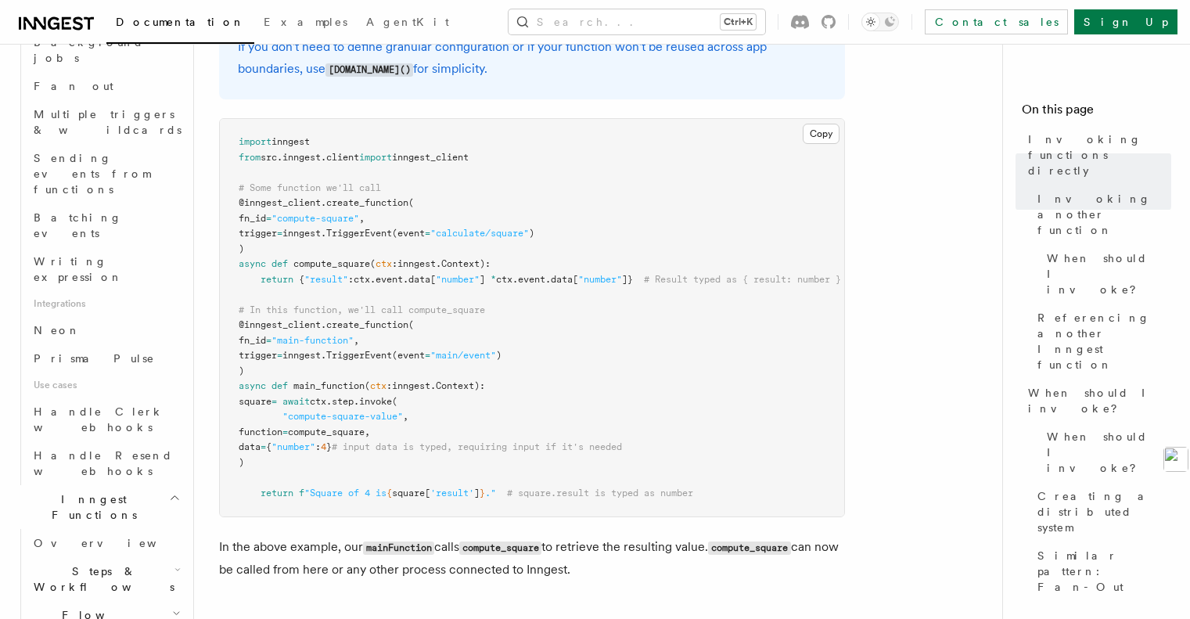
scroll to position [939, 0]
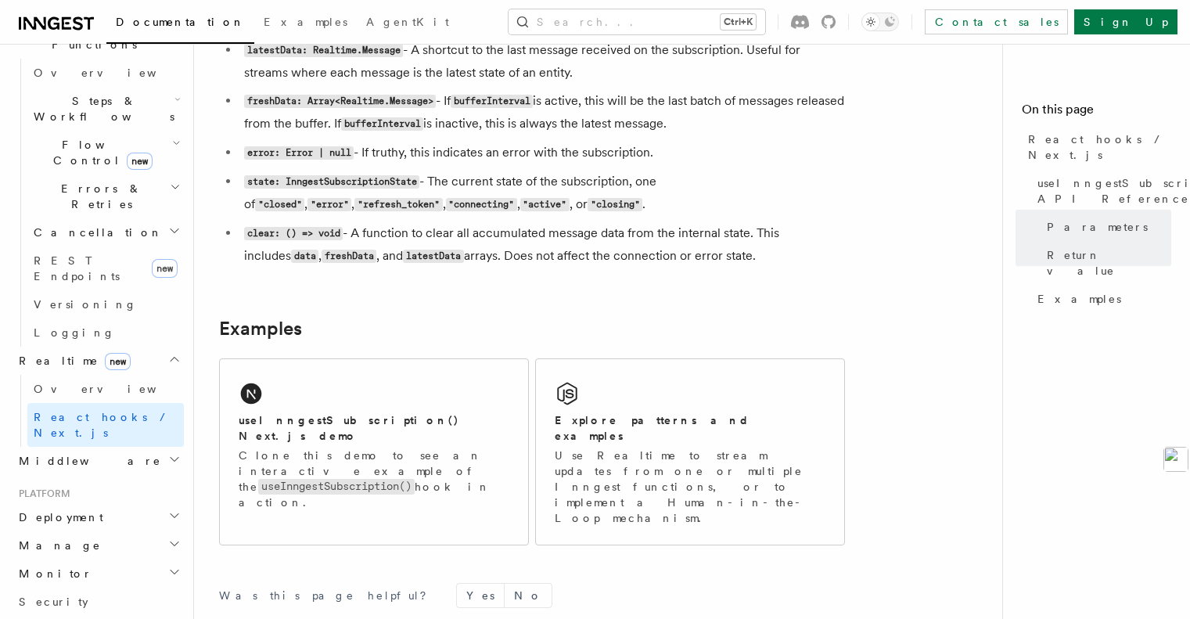
scroll to position [251, 0]
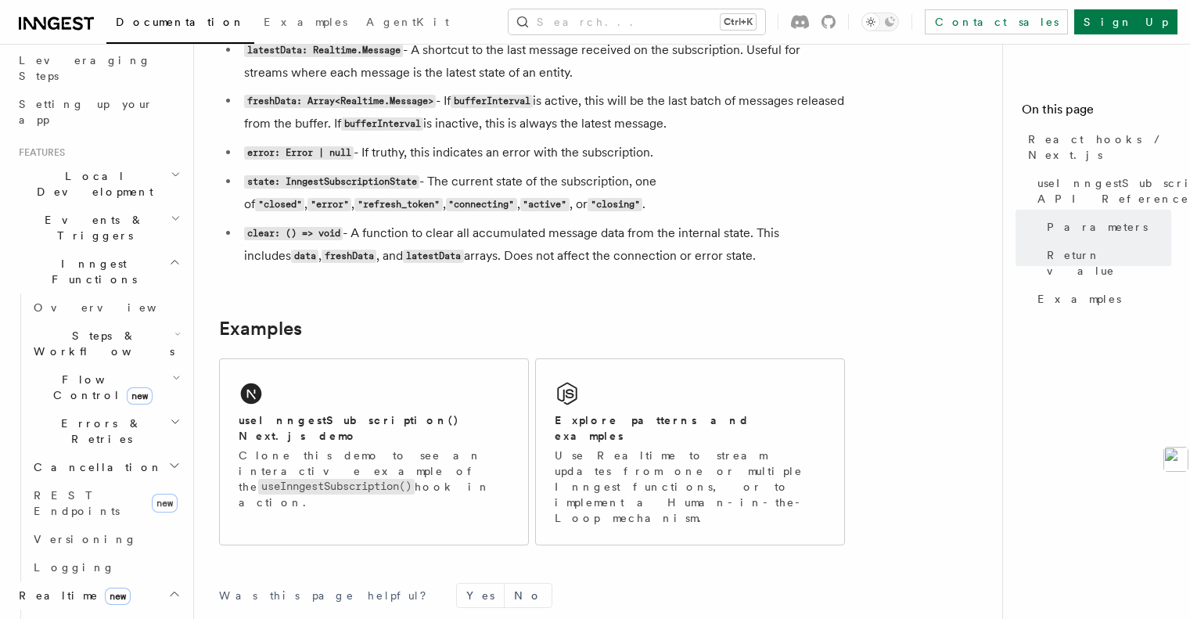
click at [169, 256] on icon "button" at bounding box center [175, 262] width 12 height 13
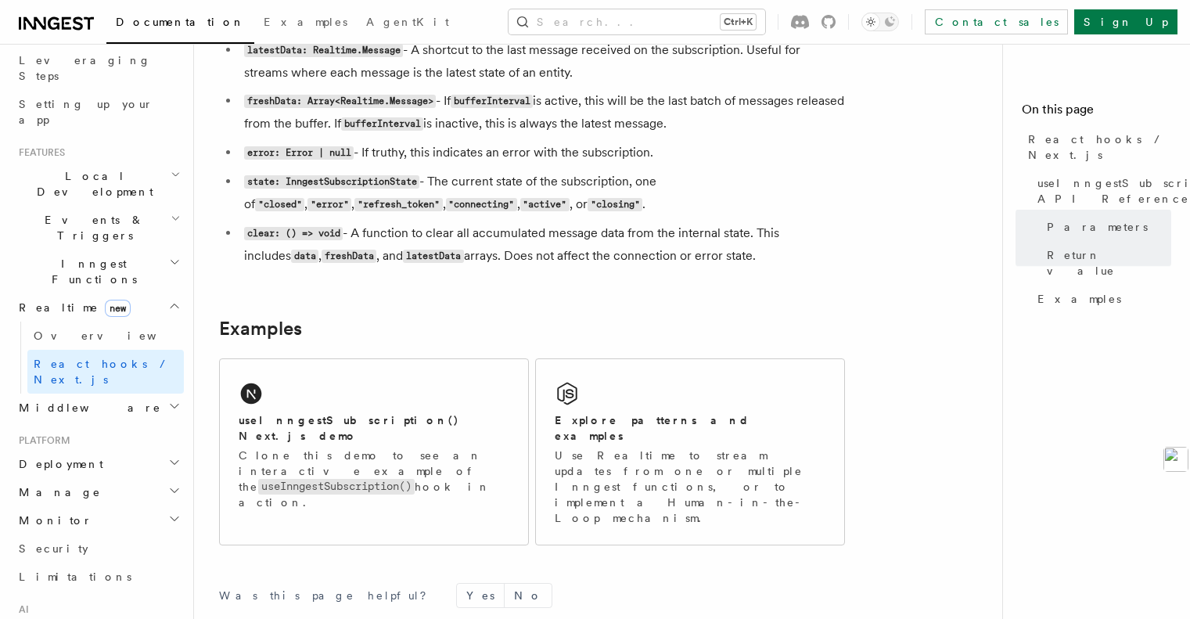
click at [171, 304] on icon "button" at bounding box center [175, 306] width 8 height 4
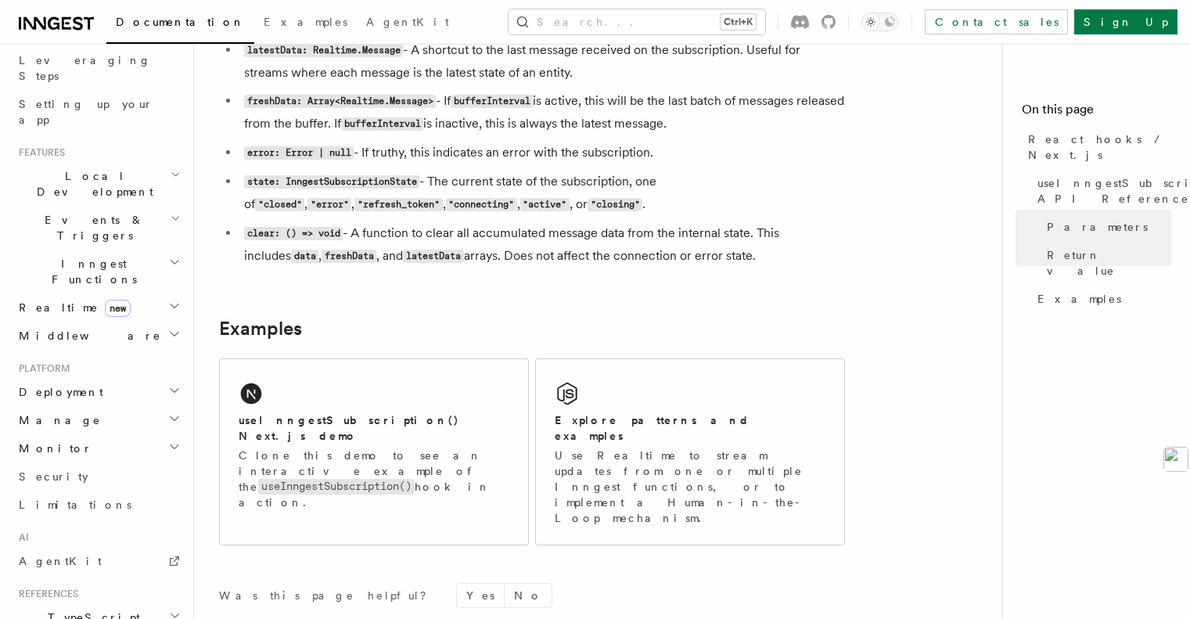
click at [171, 212] on icon "button" at bounding box center [176, 218] width 10 height 13
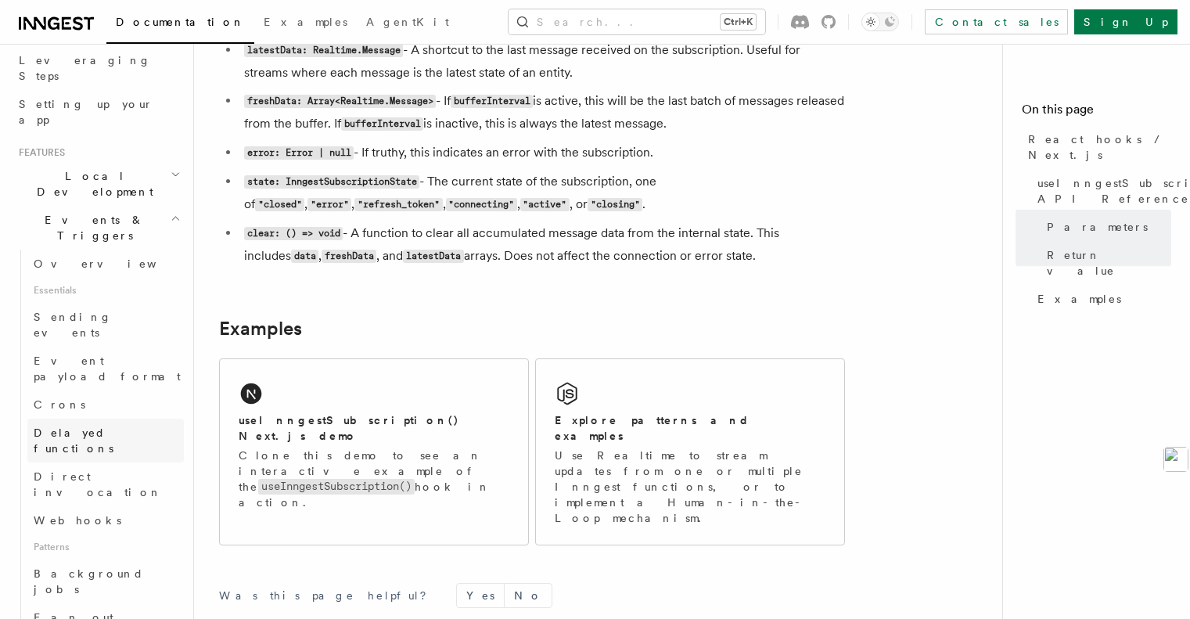
click at [106, 426] on span "Delayed functions" at bounding box center [74, 440] width 80 height 28
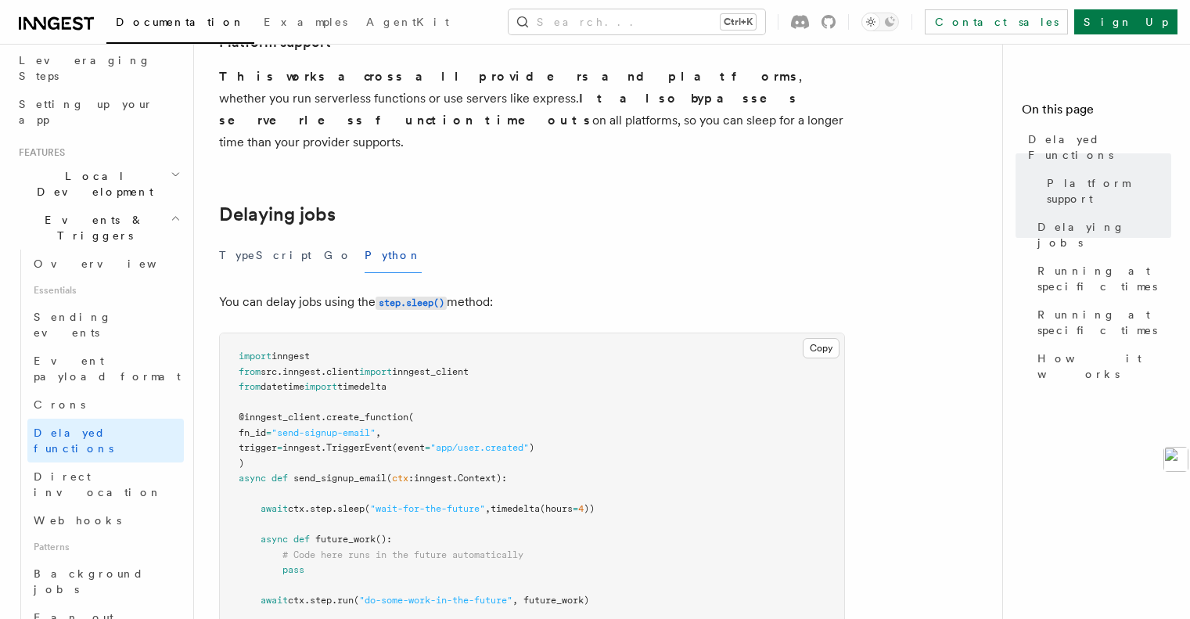
scroll to position [548, 0]
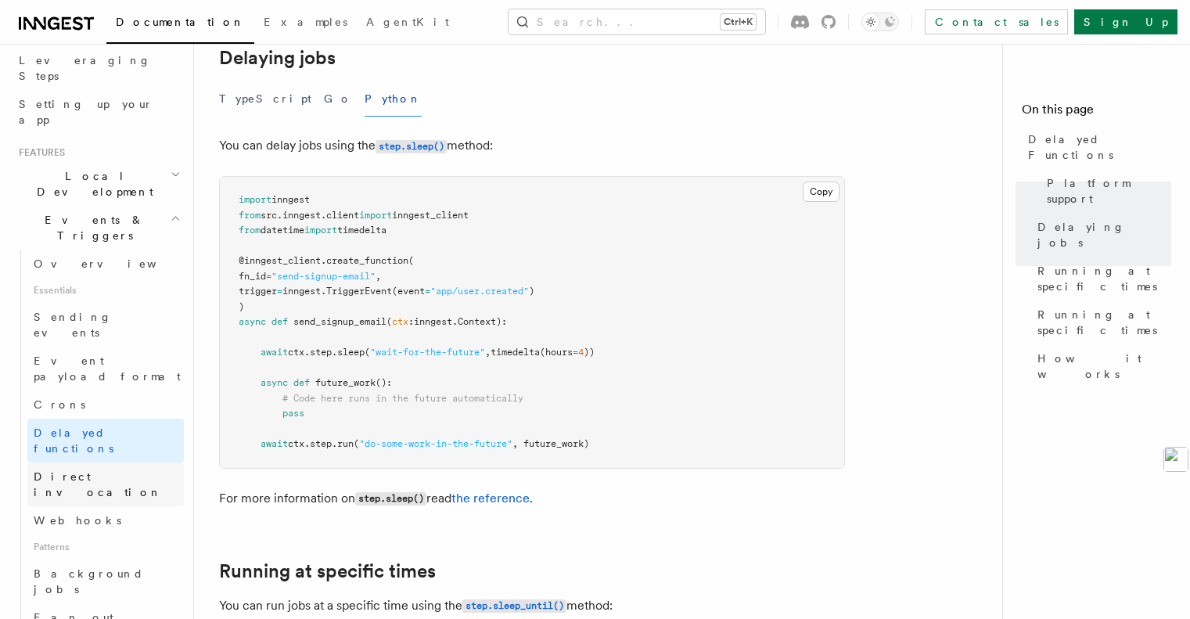
click at [104, 470] on span "Direct invocation" at bounding box center [98, 484] width 128 height 28
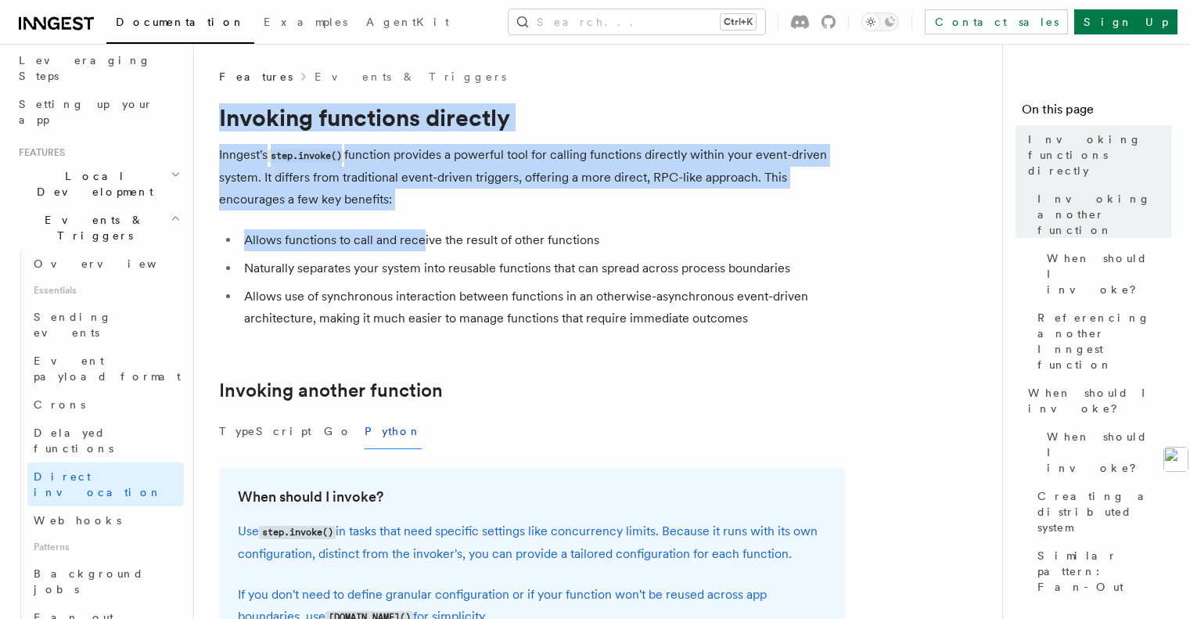
drag, startPoint x: 221, startPoint y: 116, endPoint x: 423, endPoint y: 241, distance: 236.9
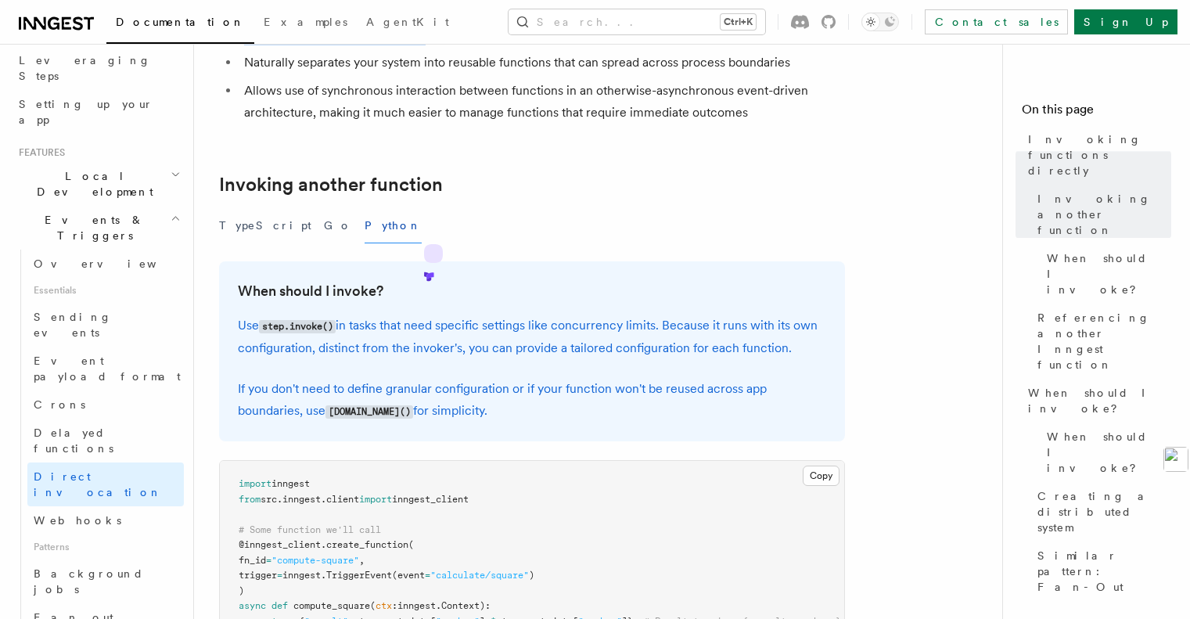
scroll to position [156, 0]
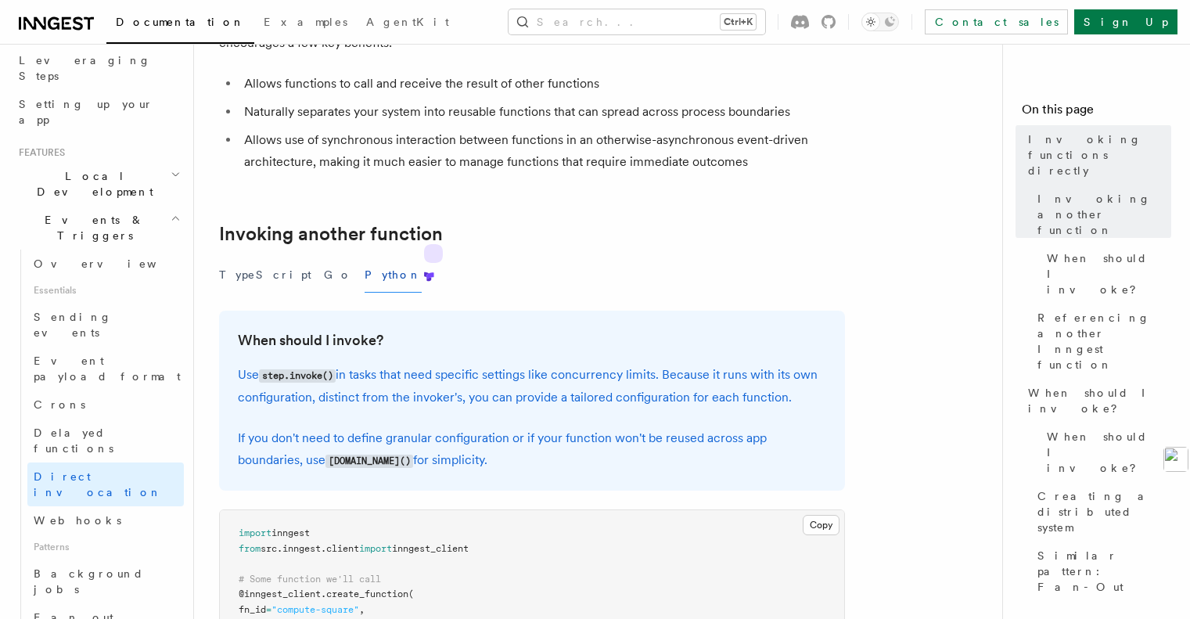
click at [665, 224] on h2 "Invoking another function" at bounding box center [532, 234] width 626 height 22
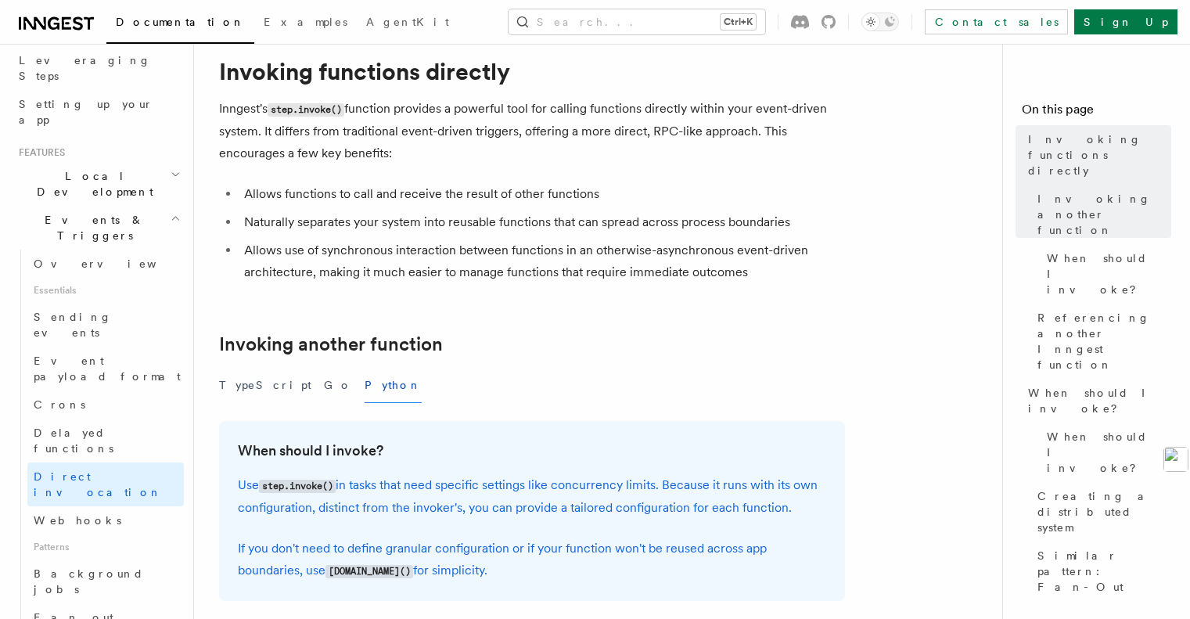
scroll to position [0, 0]
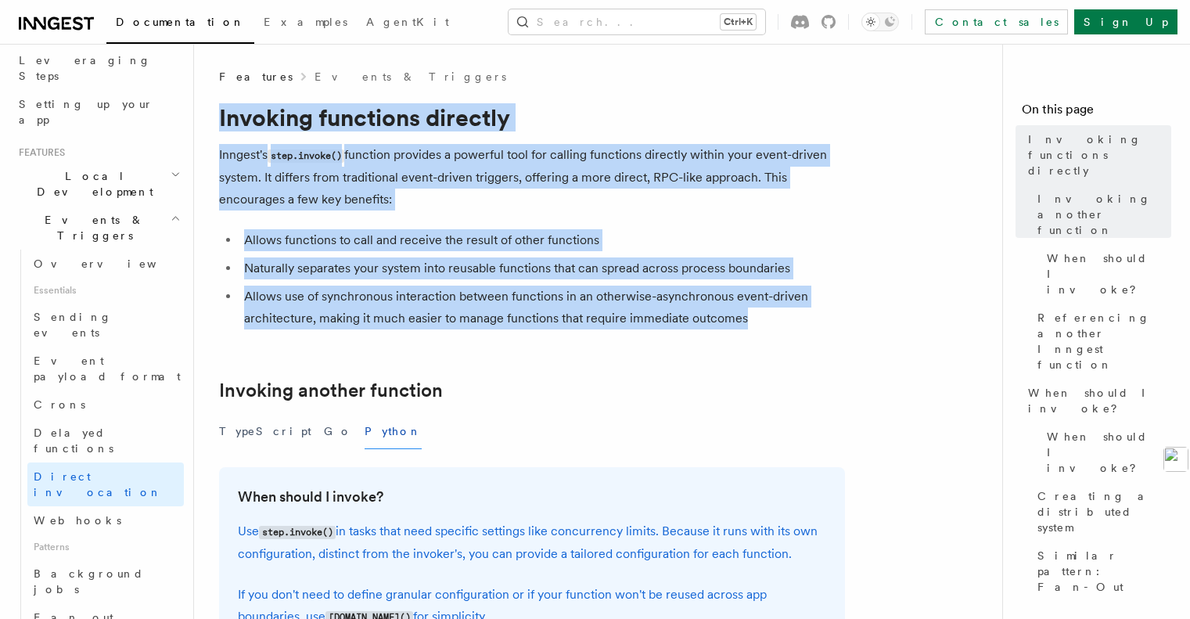
drag, startPoint x: 712, startPoint y: 313, endPoint x: 216, endPoint y: 99, distance: 540.1
copy article "Invoking functions directly [PERSON_NAME]'s step.invoke() function provides a p…"
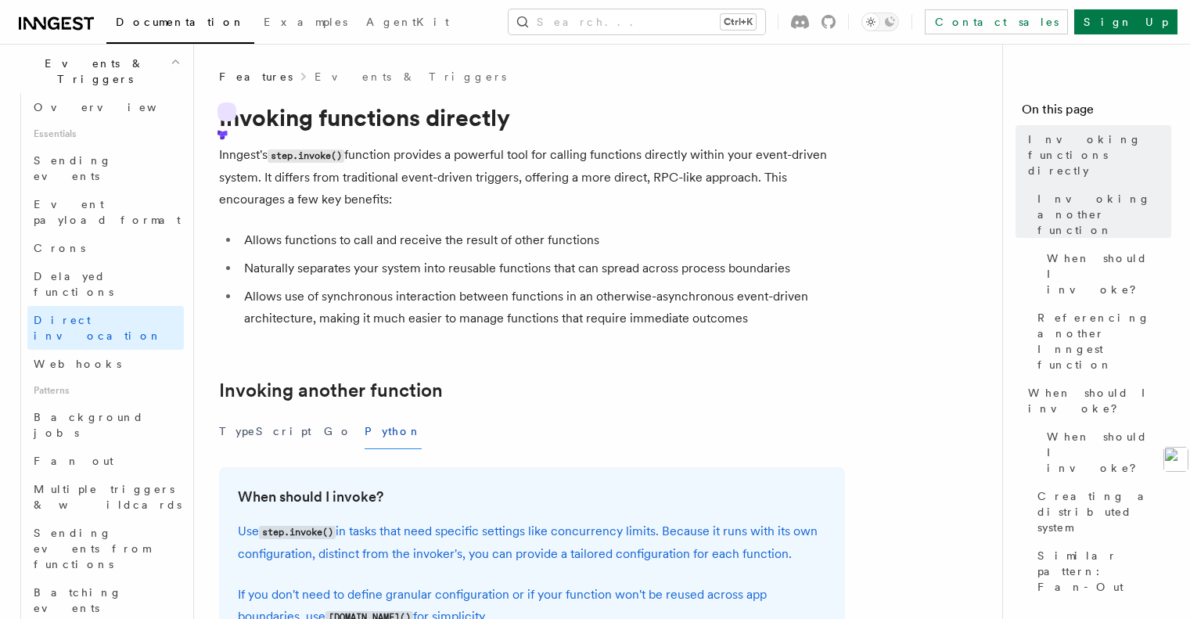
click at [61, 378] on span "Patterns" at bounding box center [105, 390] width 156 height 25
click at [95, 350] on link "Webhooks" at bounding box center [105, 364] width 156 height 28
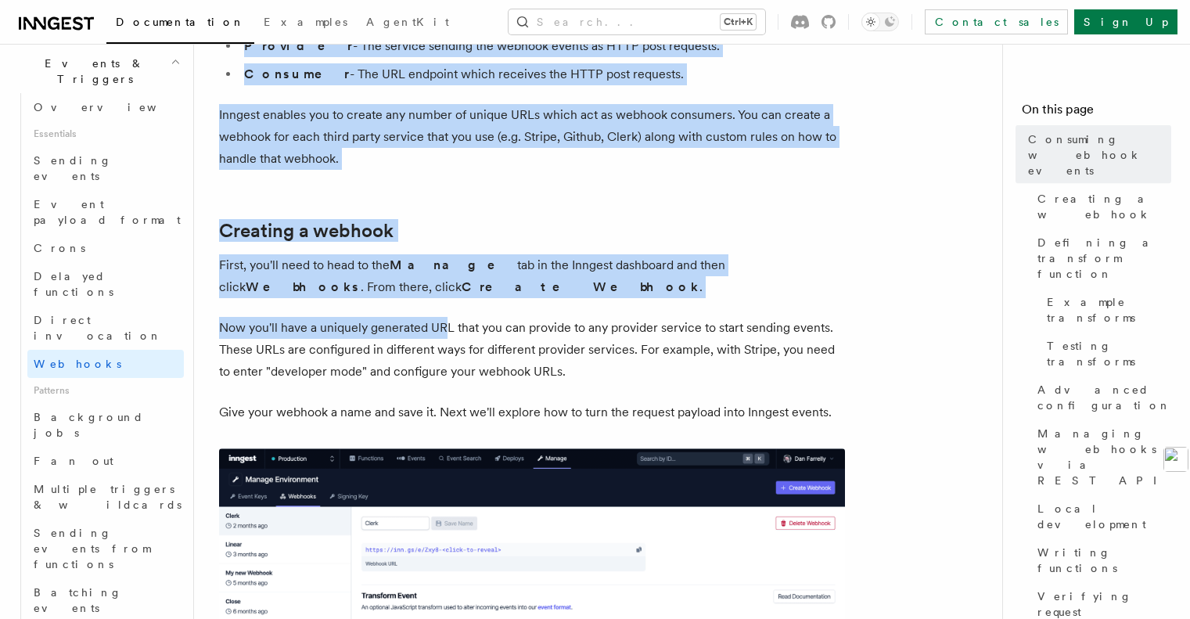
scroll to position [313, 0]
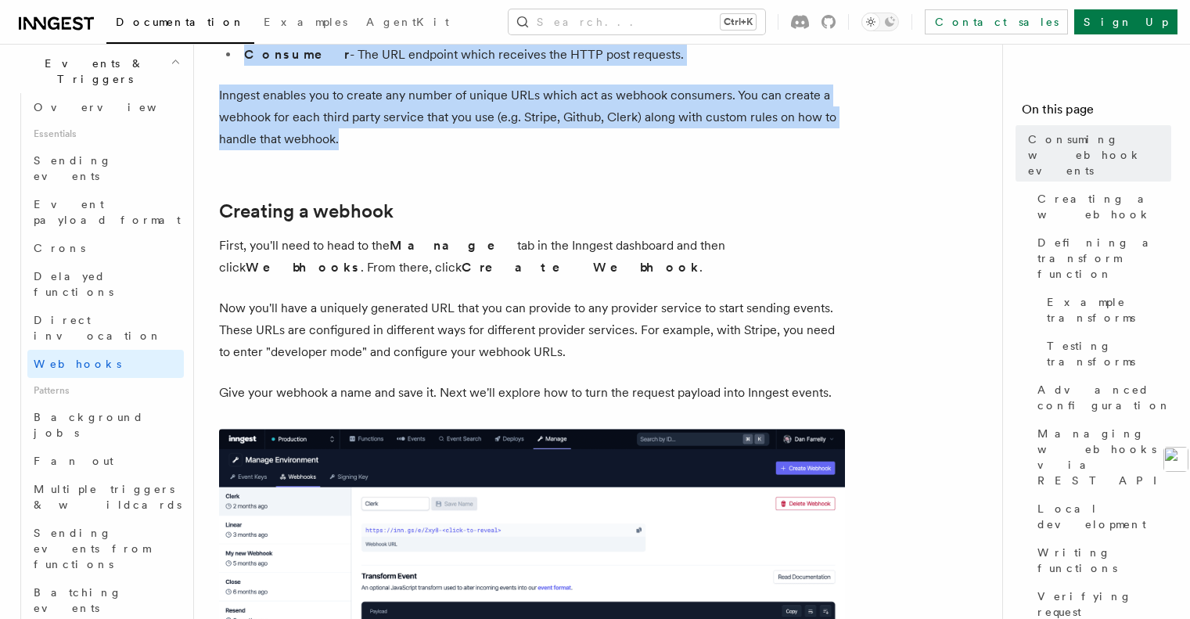
drag, startPoint x: 225, startPoint y: 113, endPoint x: 396, endPoint y: 139, distance: 172.4
copy article "Consuming webhook events At its core, Inngest is centered around functions that…"
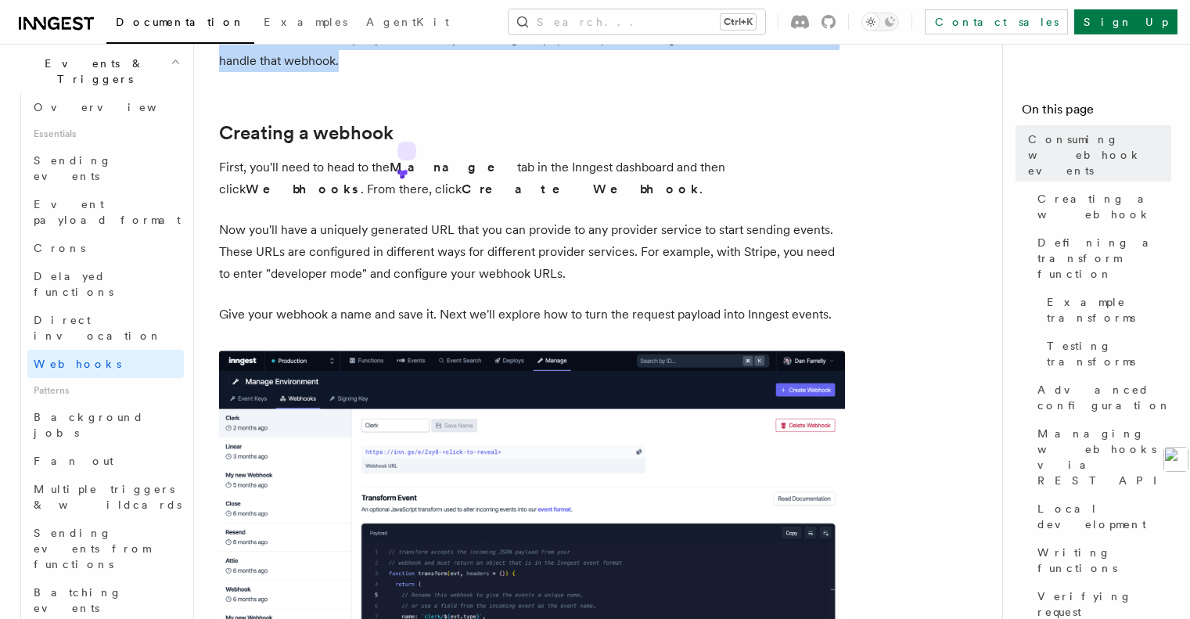
click at [432, 401] on img at bounding box center [532, 529] width 626 height 356
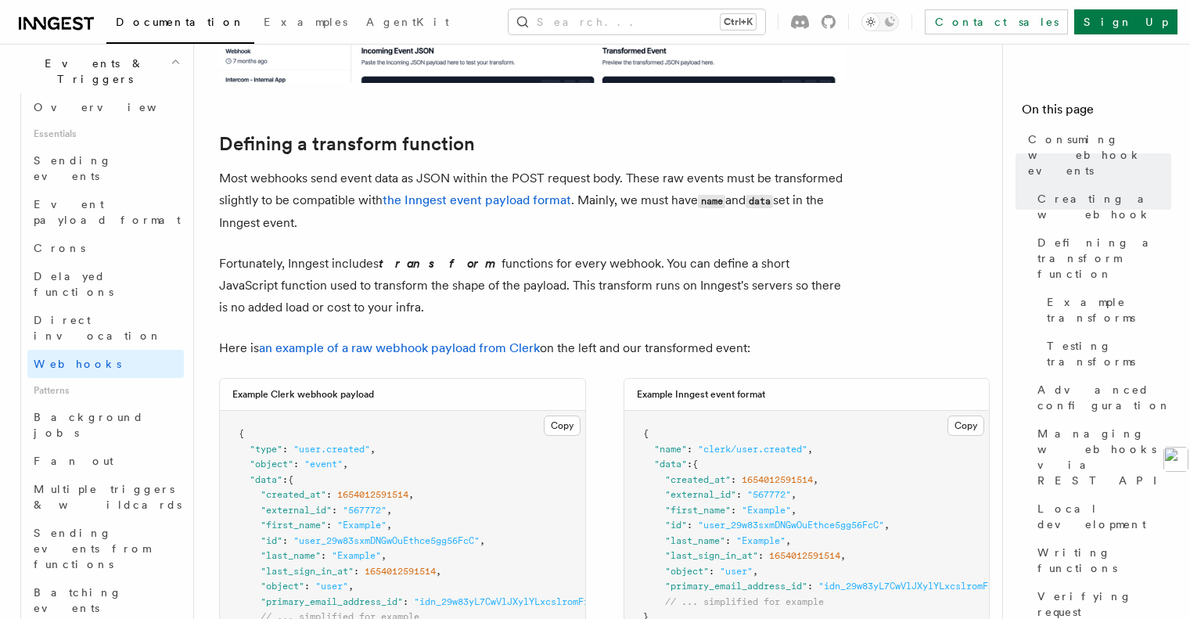
scroll to position [1095, 0]
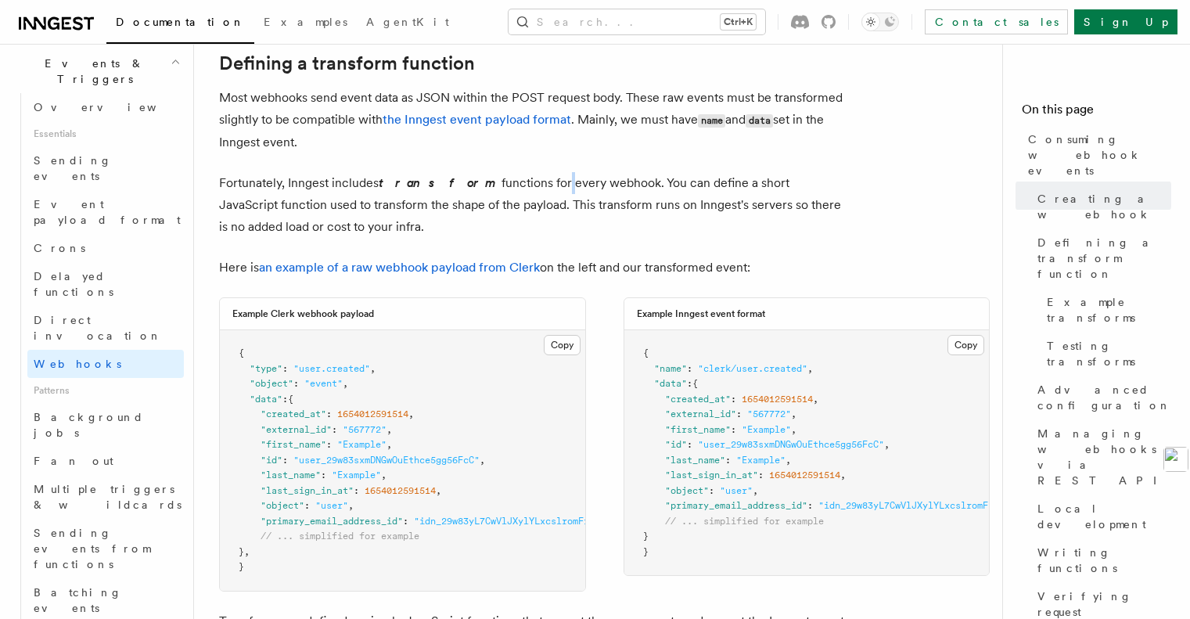
drag, startPoint x: 520, startPoint y: 121, endPoint x: 508, endPoint y: 188, distance: 67.7
click at [508, 188] on p "Fortunately, Inngest includes transform functions for every webhook. You can de…" at bounding box center [532, 205] width 626 height 66
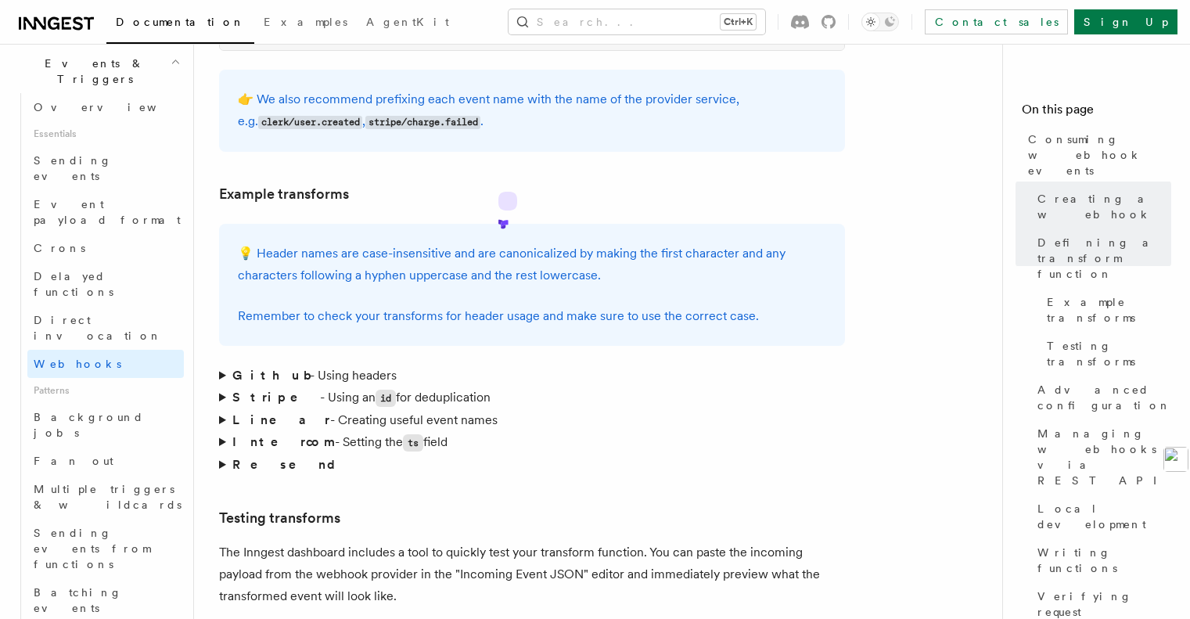
scroll to position [2269, 0]
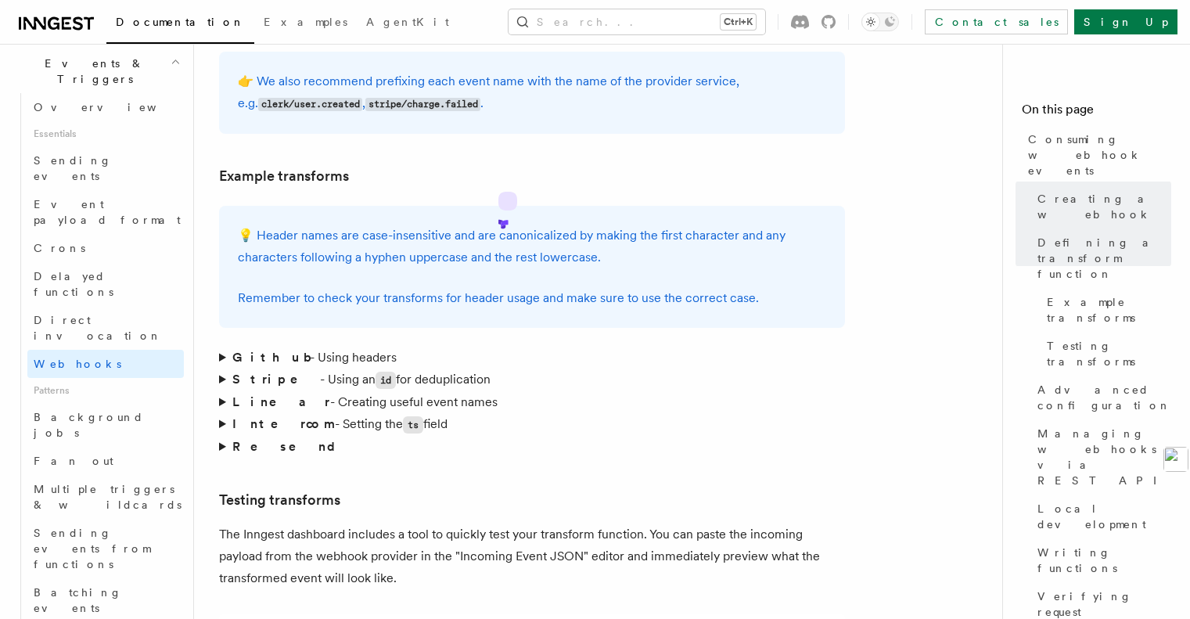
click at [251, 394] on strong "Linear" at bounding box center [281, 401] width 98 height 15
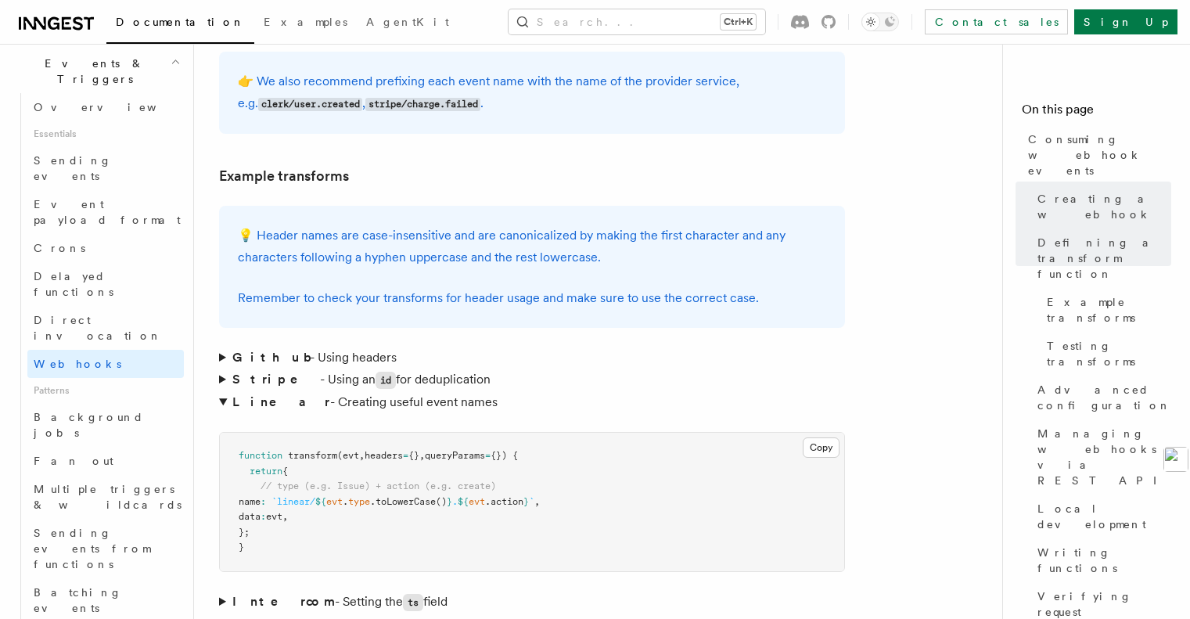
click at [236, 350] on strong "Github" at bounding box center [270, 357] width 77 height 15
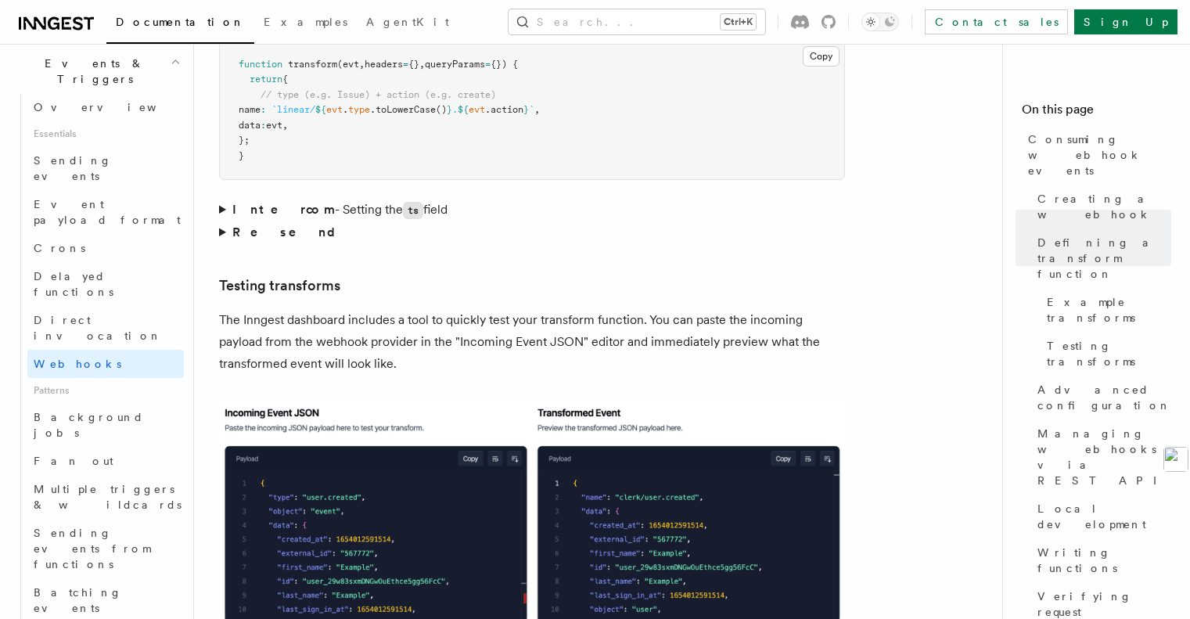
scroll to position [2973, 0]
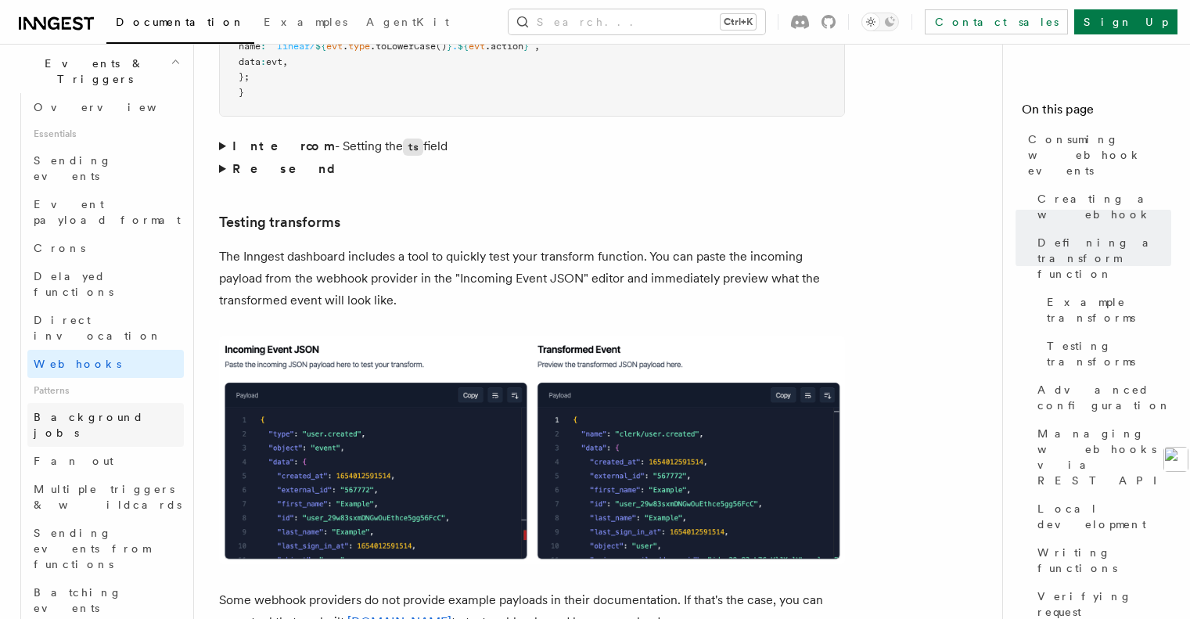
click at [101, 411] on span "Background jobs" at bounding box center [89, 425] width 110 height 28
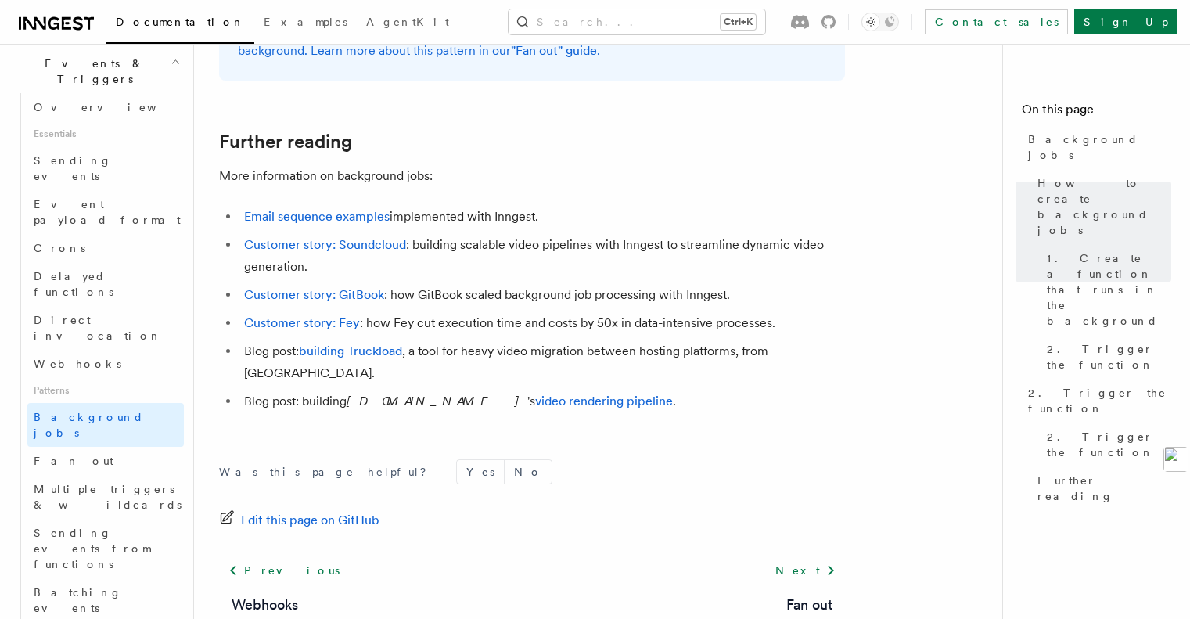
scroll to position [1800, 0]
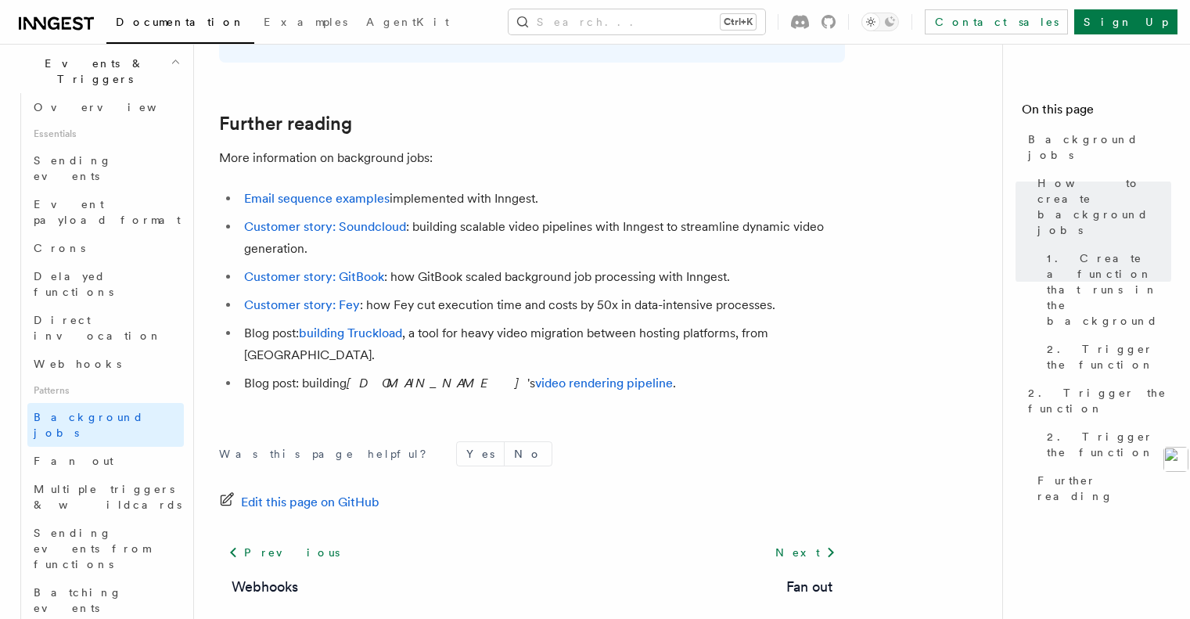
click at [805, 556] on div "Next Fan out" at bounding box center [805, 567] width 79 height 59
click at [800, 538] on link "Next" at bounding box center [805, 552] width 79 height 28
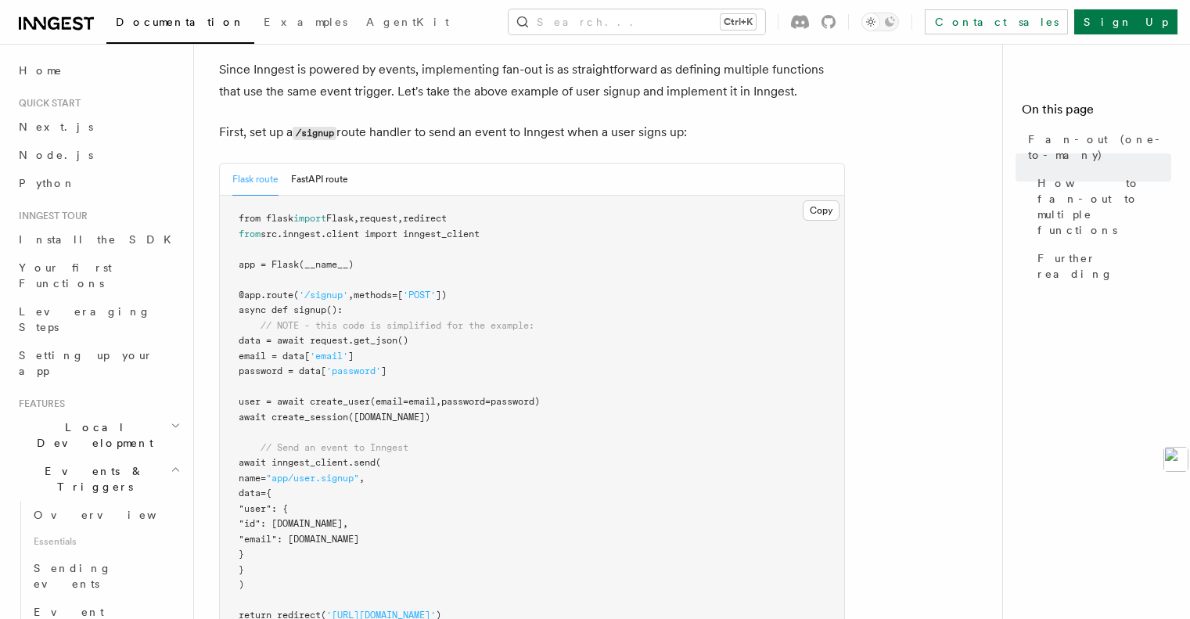
scroll to position [861, 0]
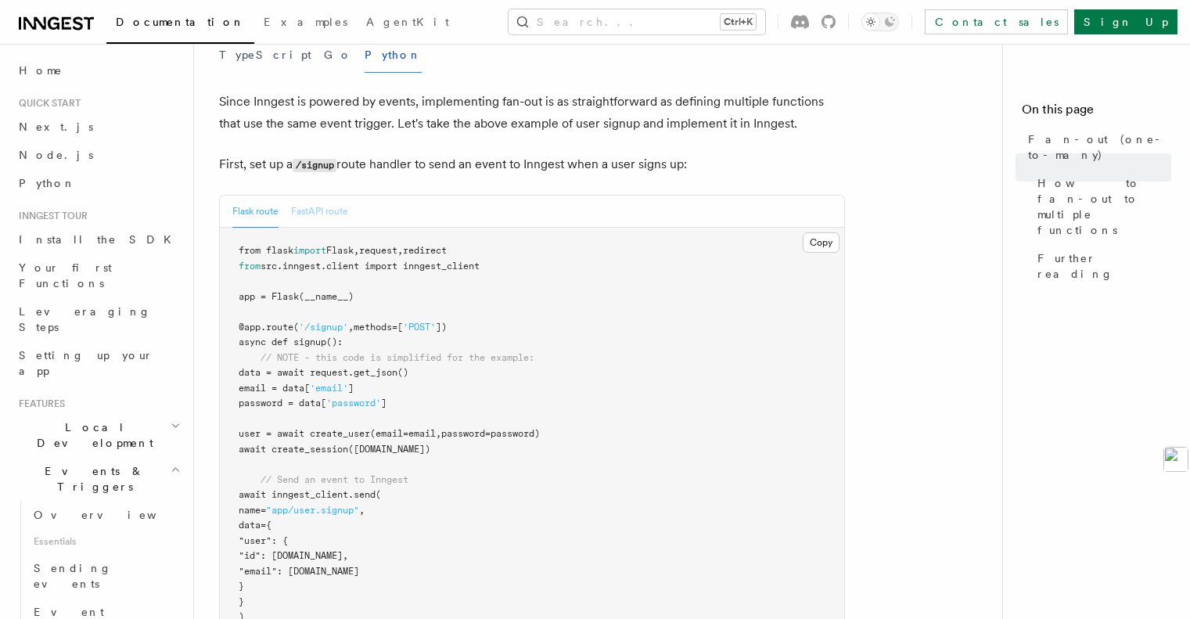
click at [330, 196] on button "FastAPI route" at bounding box center [319, 212] width 57 height 32
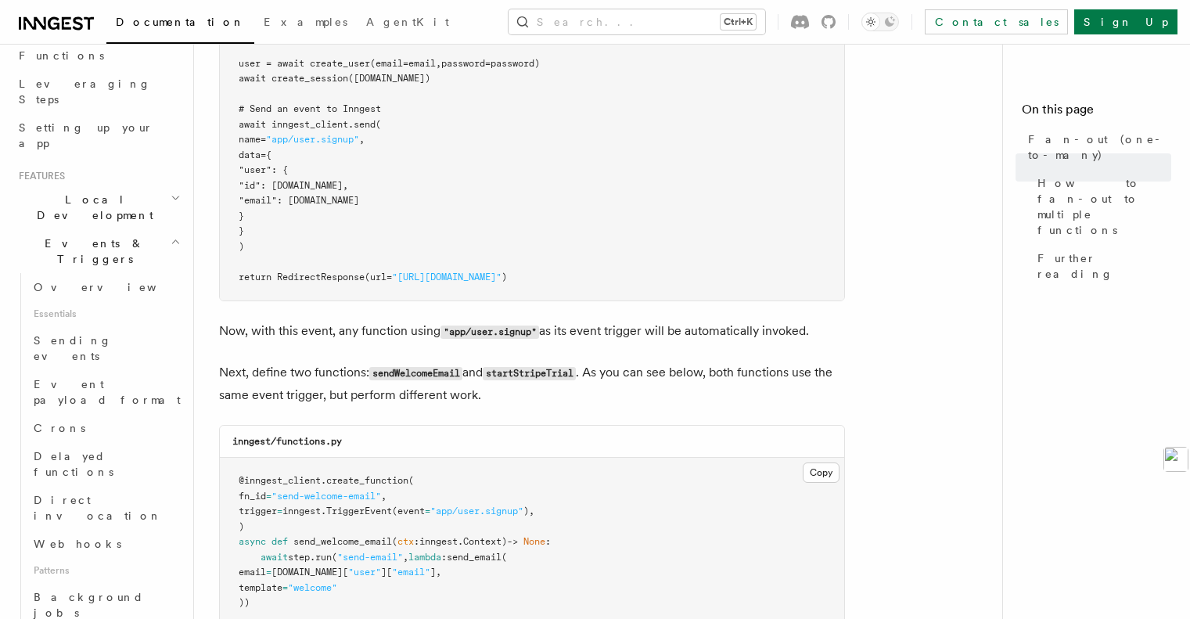
scroll to position [391, 0]
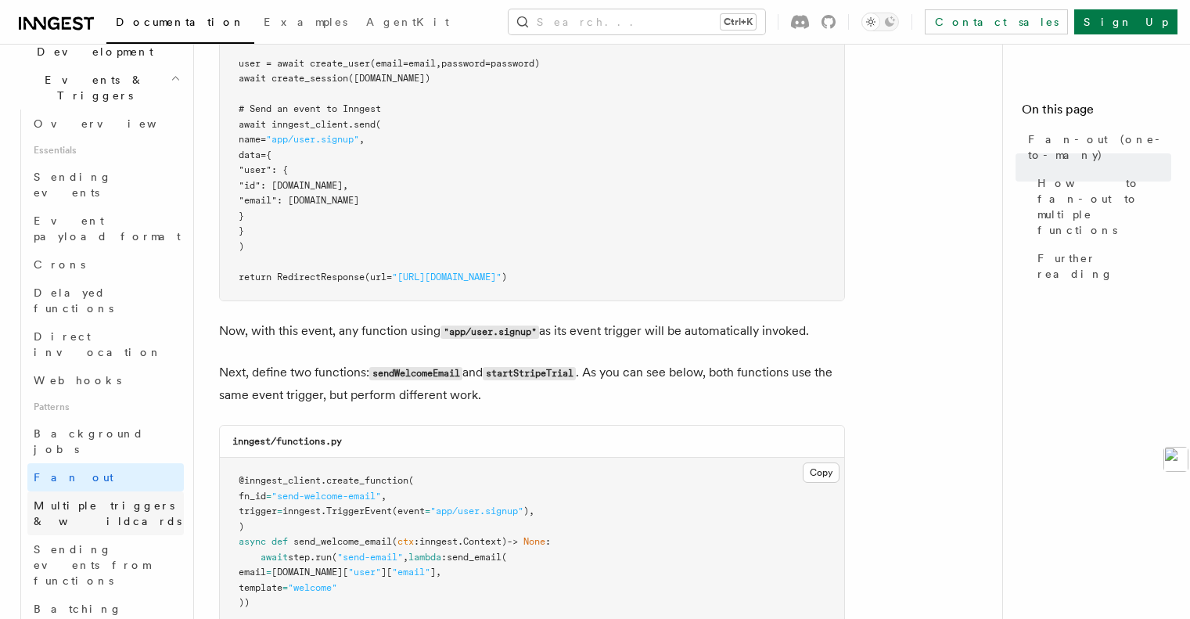
click at [99, 498] on span "Multiple triggers & wildcards" at bounding box center [109, 513] width 150 height 31
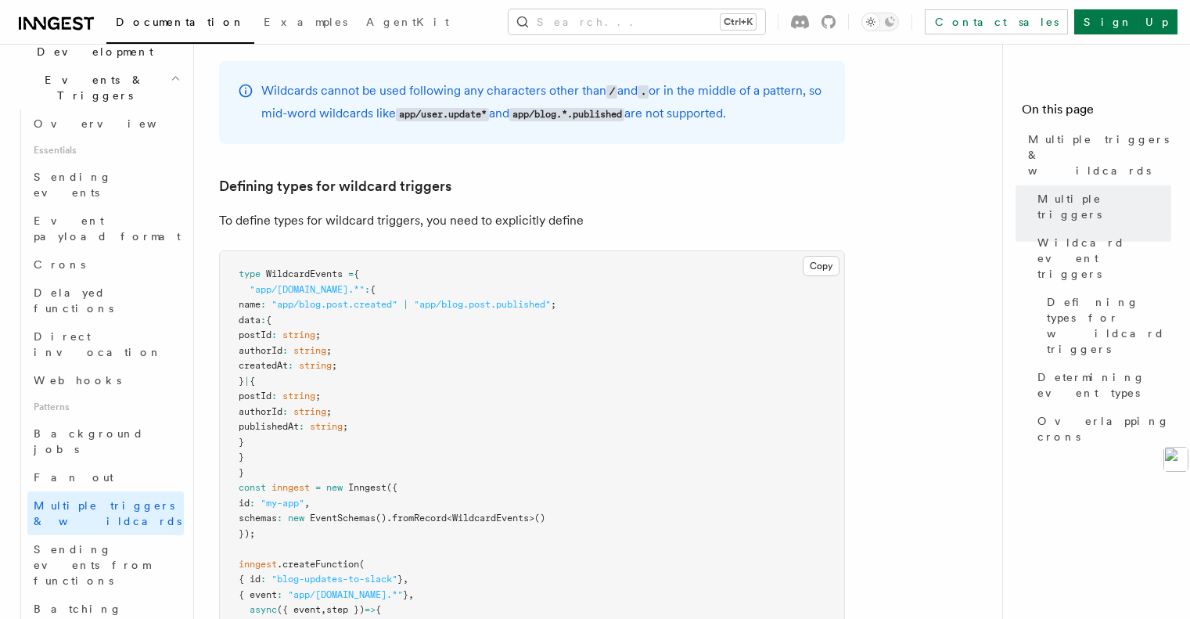
scroll to position [1095, 0]
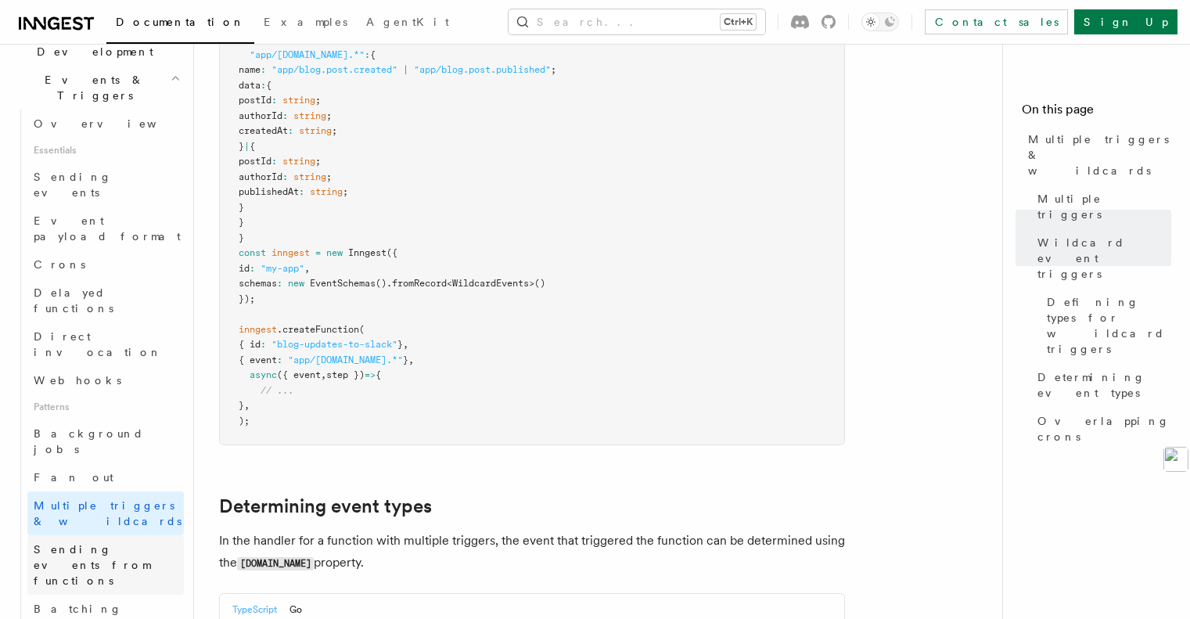
click at [117, 543] on span "Sending events from functions" at bounding box center [92, 565] width 117 height 44
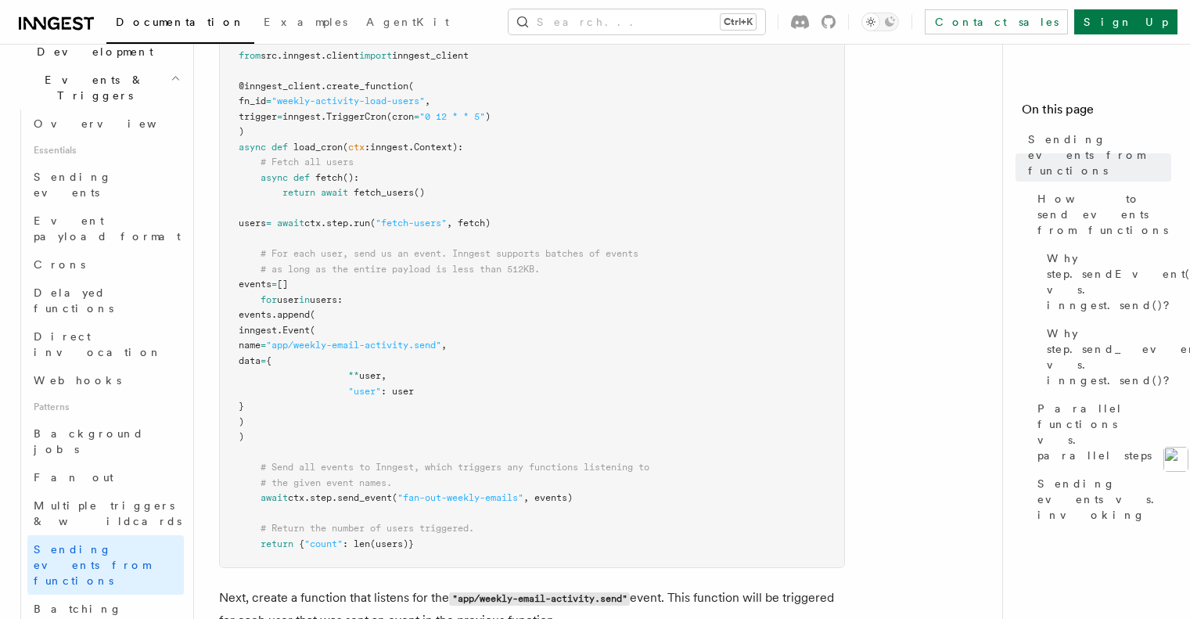
scroll to position [704, 0]
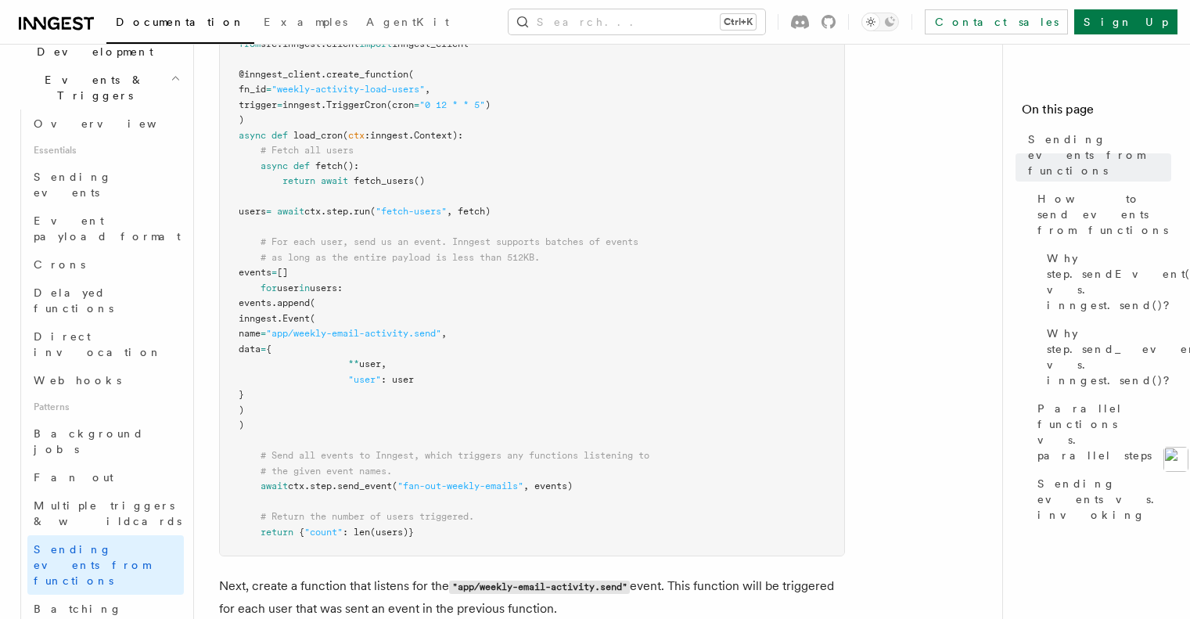
click at [570, 491] on span ", events)" at bounding box center [547, 485] width 49 height 11
